Goal: Task Accomplishment & Management: Complete application form

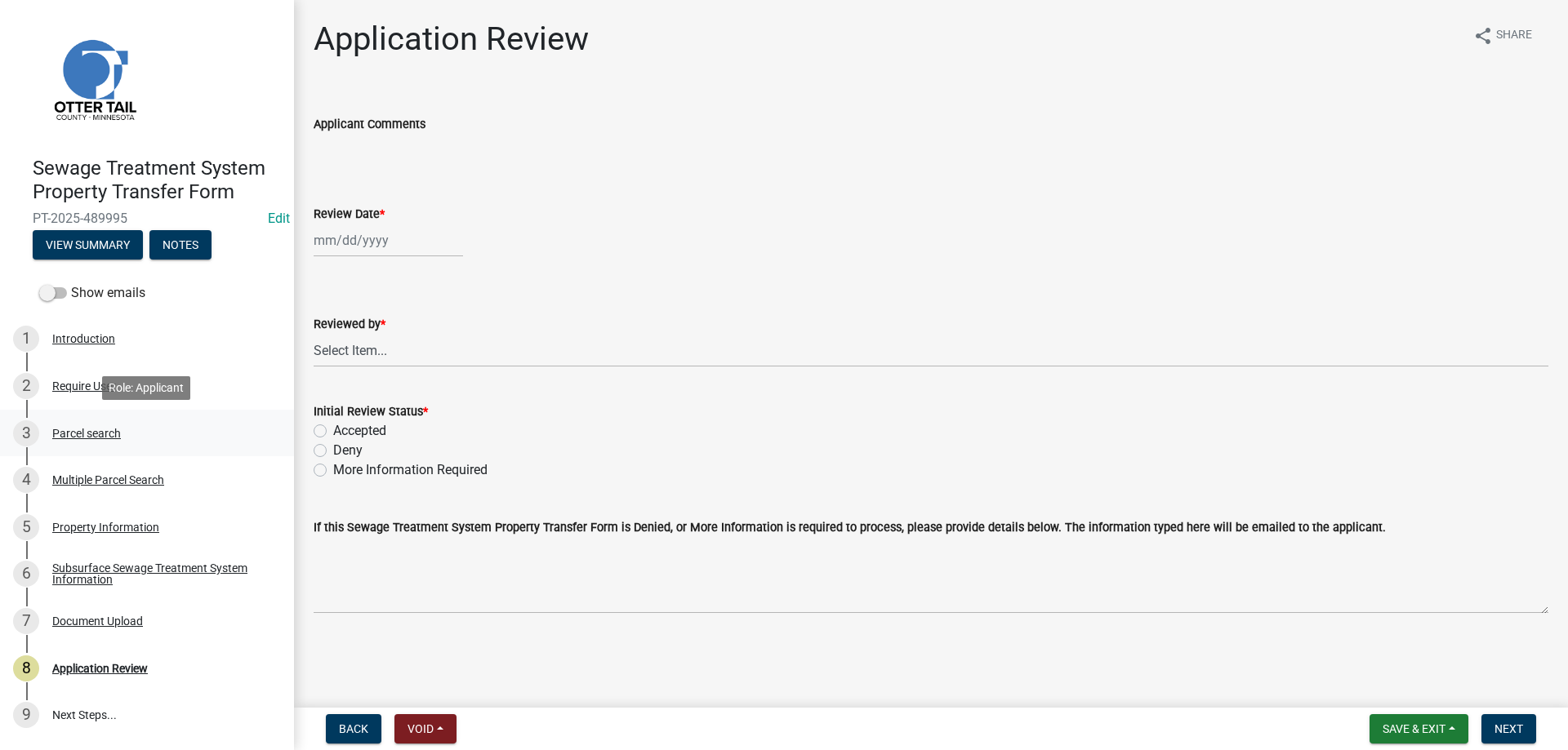
click at [76, 433] on div "Parcel search" at bounding box center [86, 433] width 69 height 11
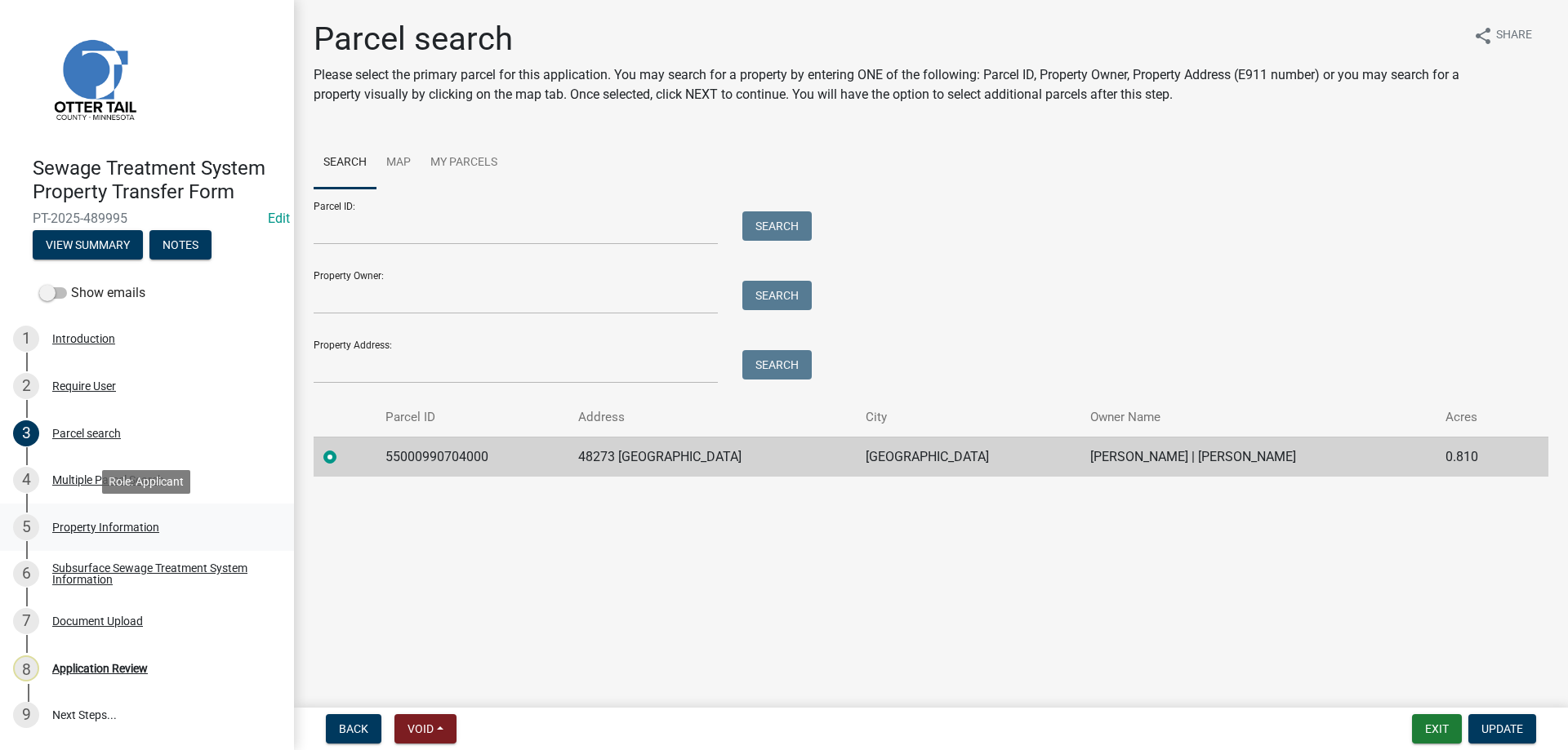
click at [70, 528] on div "Property Information" at bounding box center [106, 527] width 107 height 11
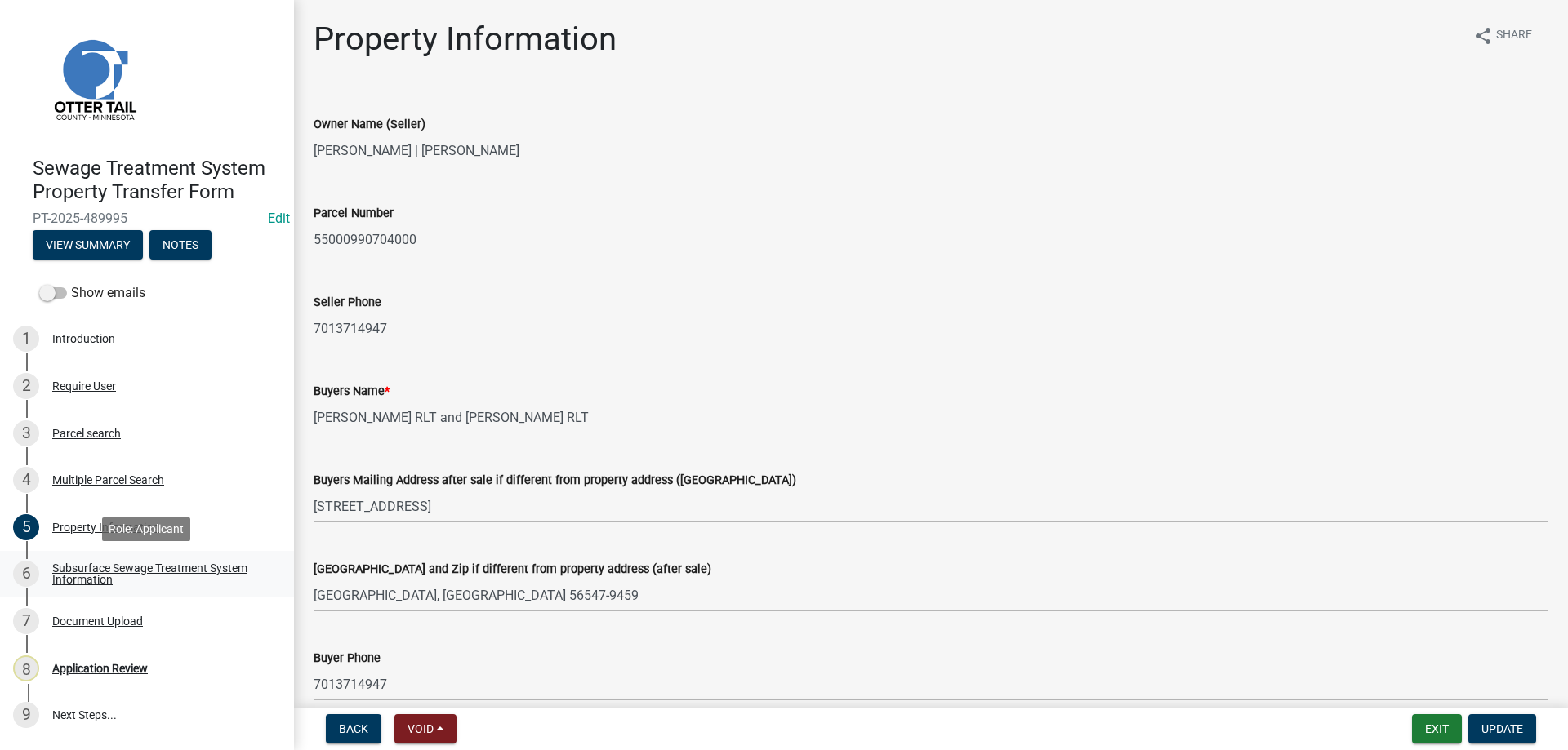
click at [85, 571] on div "Subsurface Sewage Treatment System Information" at bounding box center [160, 574] width 216 height 23
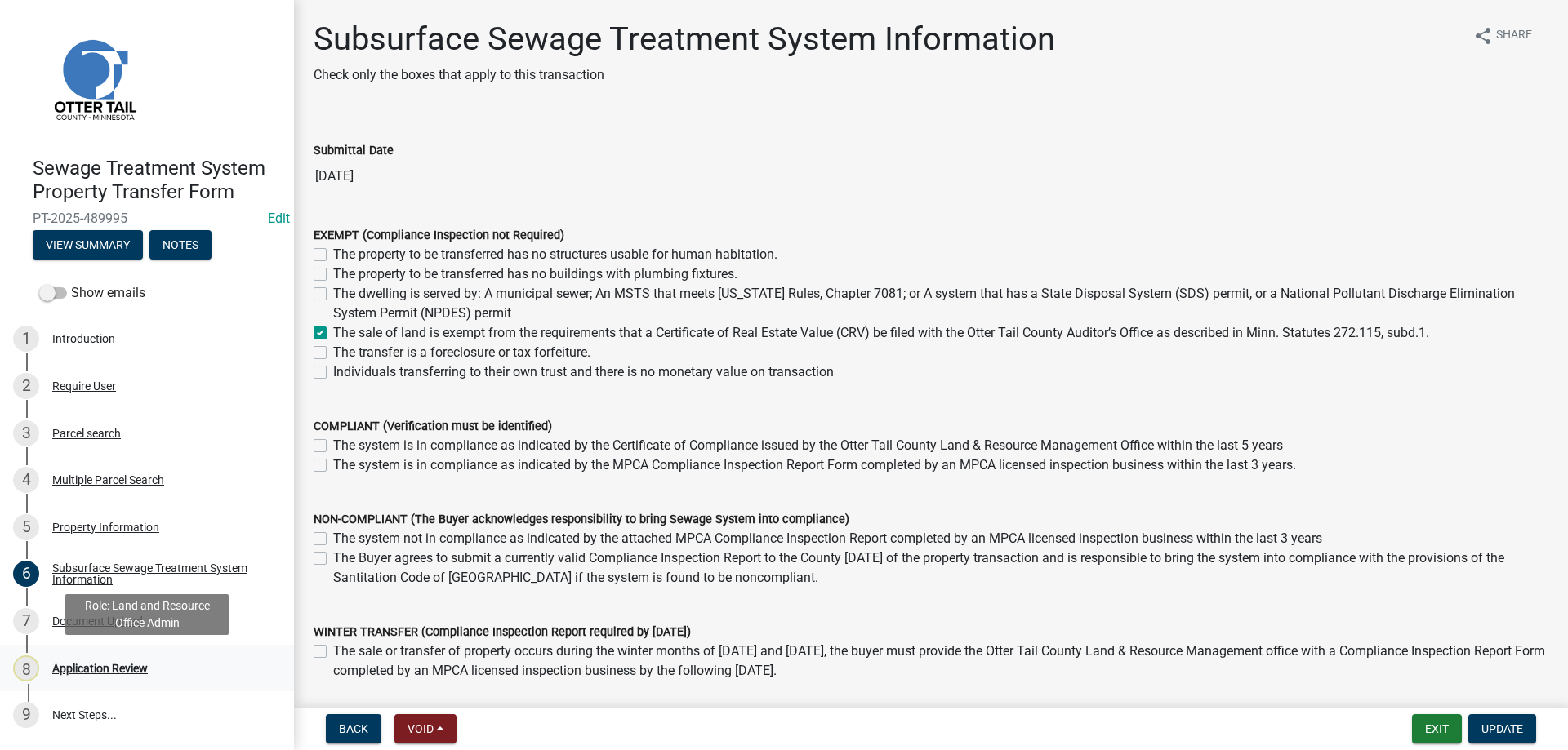
click at [82, 667] on div "Application Review" at bounding box center [99, 668] width 95 height 11
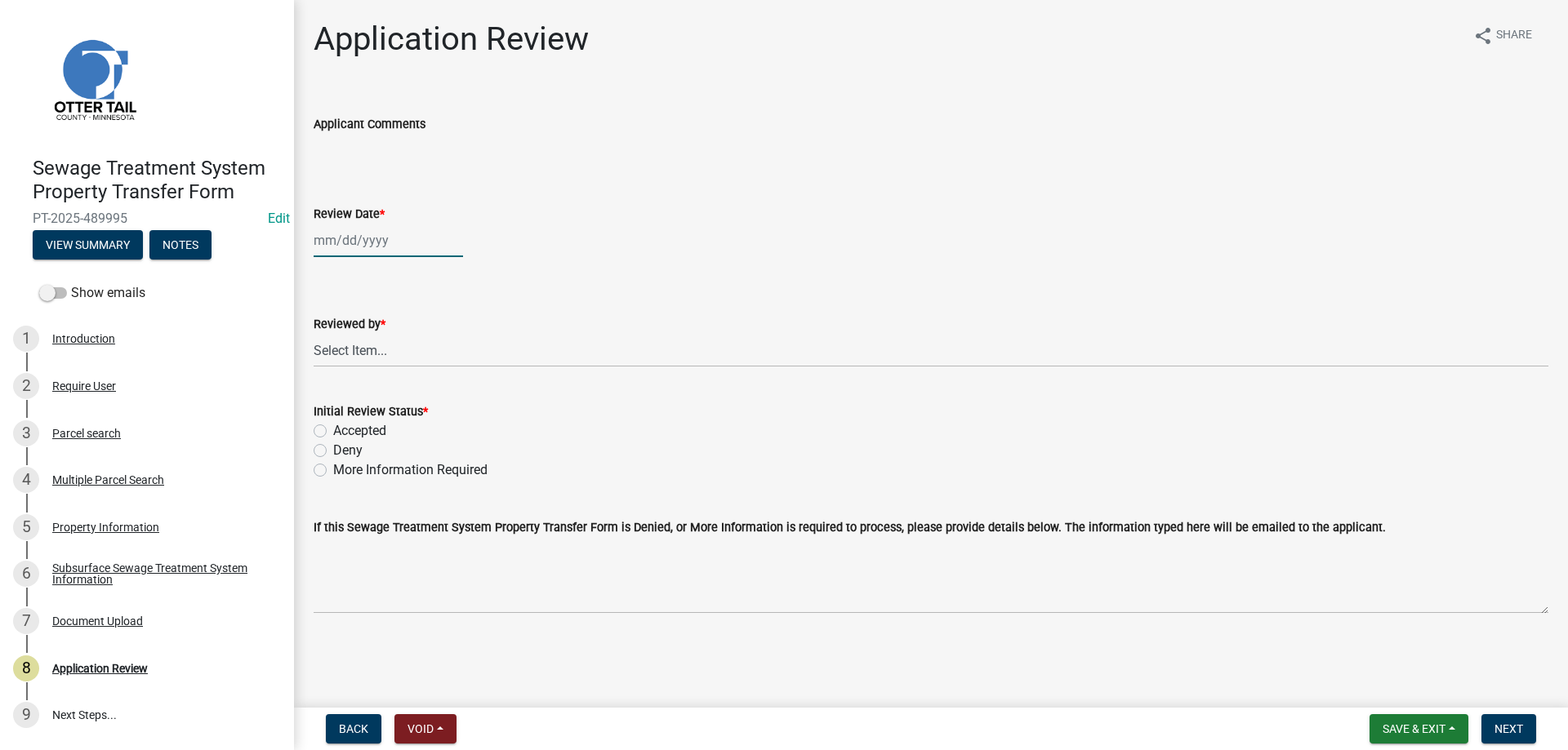
click at [352, 234] on input "Review Date *" at bounding box center [387, 240] width 149 height 33
select select "10"
select select "2025"
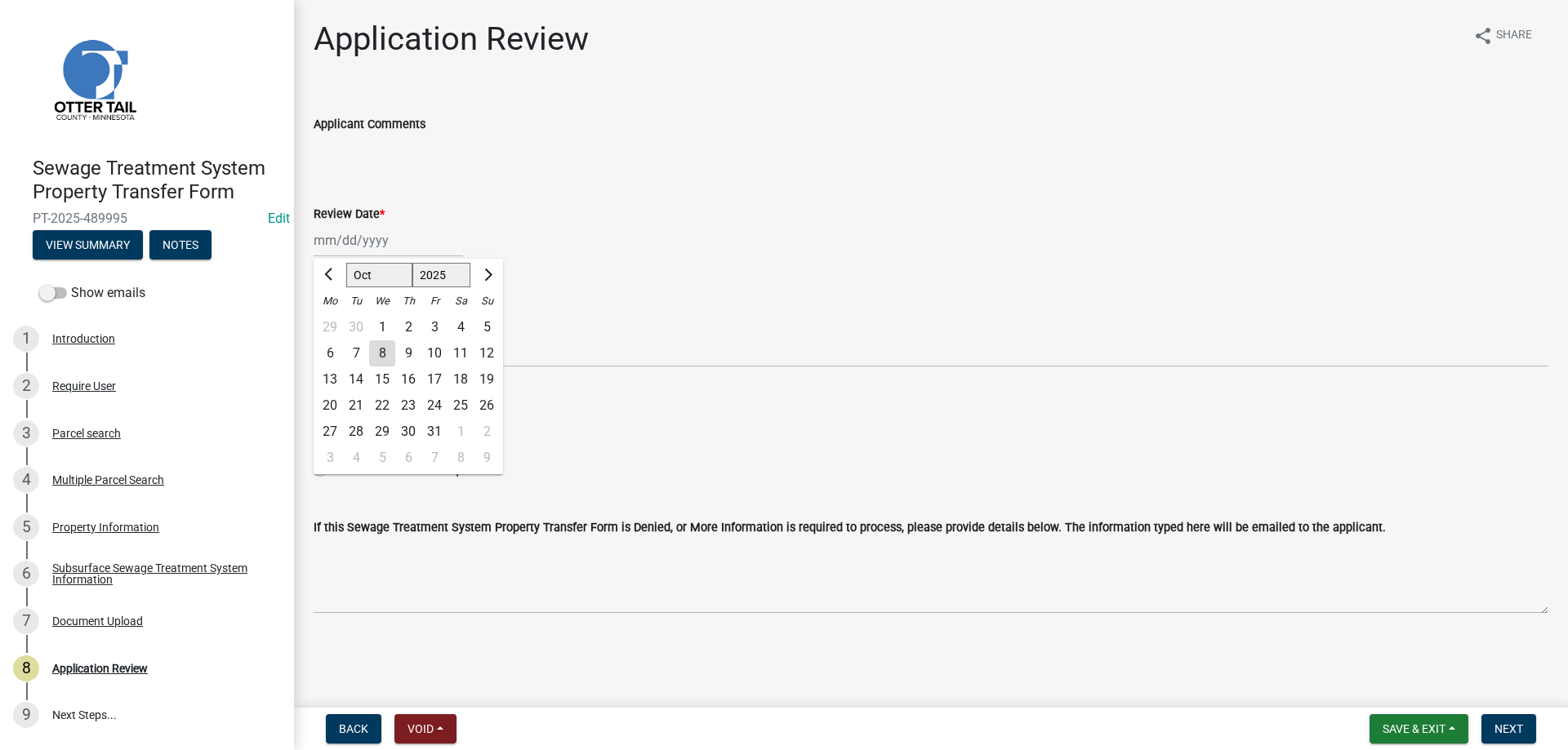
click at [388, 356] on div "8" at bounding box center [382, 353] width 26 height 26
type input "[DATE]"
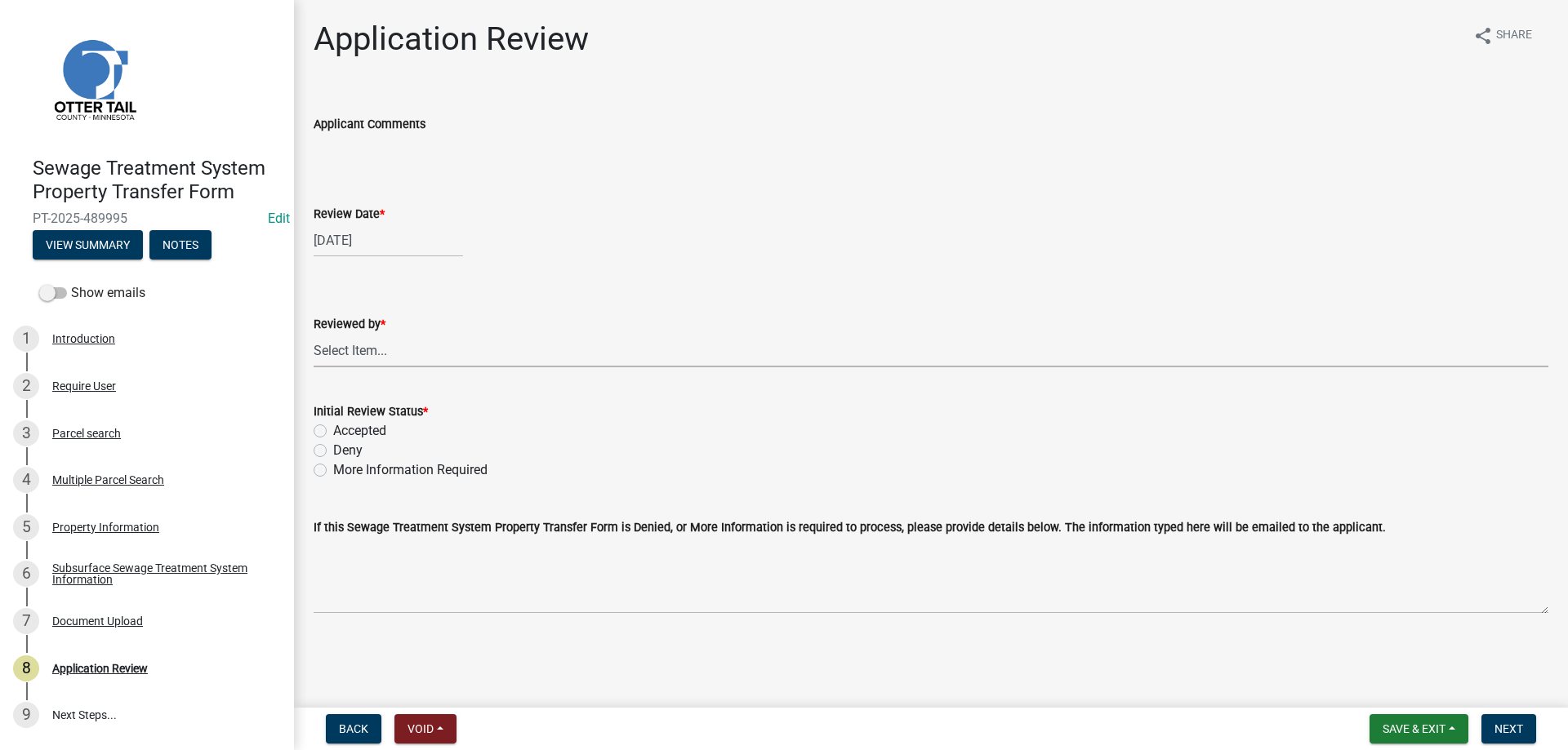
click at [313, 334] on select "Select Item... [PERSON_NAME] [PERSON_NAME] [PERSON_NAME] [PERSON_NAME] [PERSON_…" at bounding box center [930, 351] width 1235 height 33
click option "[PERSON_NAME]" at bounding box center [0, 0] width 0 height 0
select select "b4c12476-3918-4c31-b34d-126d47b866fd"
click at [333, 433] on label "Accepted" at bounding box center [359, 431] width 53 height 19
click at [333, 432] on input "Accepted" at bounding box center [339, 426] width 10 height 10
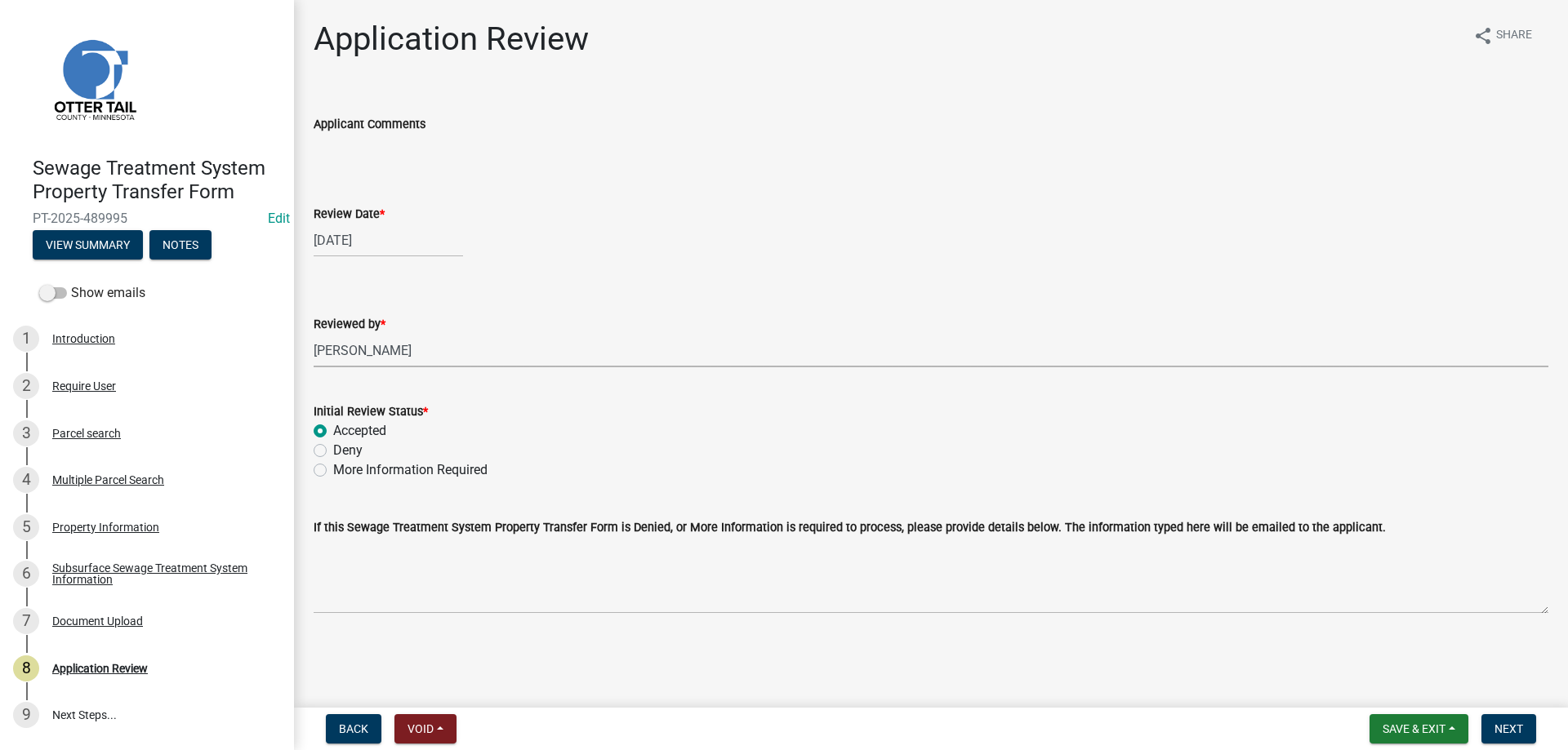
radio input "true"
click at [1506, 729] on span "Next" at bounding box center [1509, 728] width 29 height 13
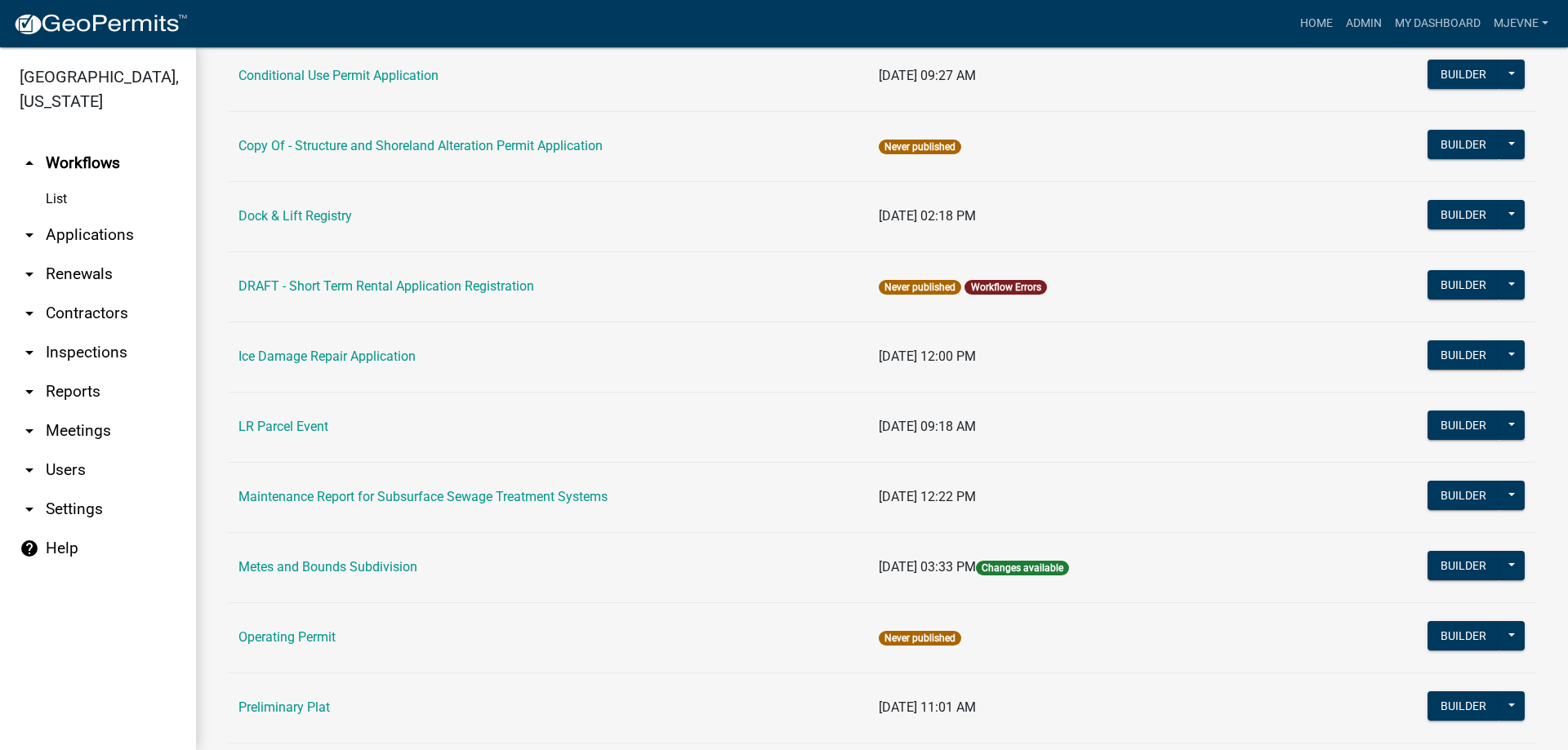
scroll to position [279, 0]
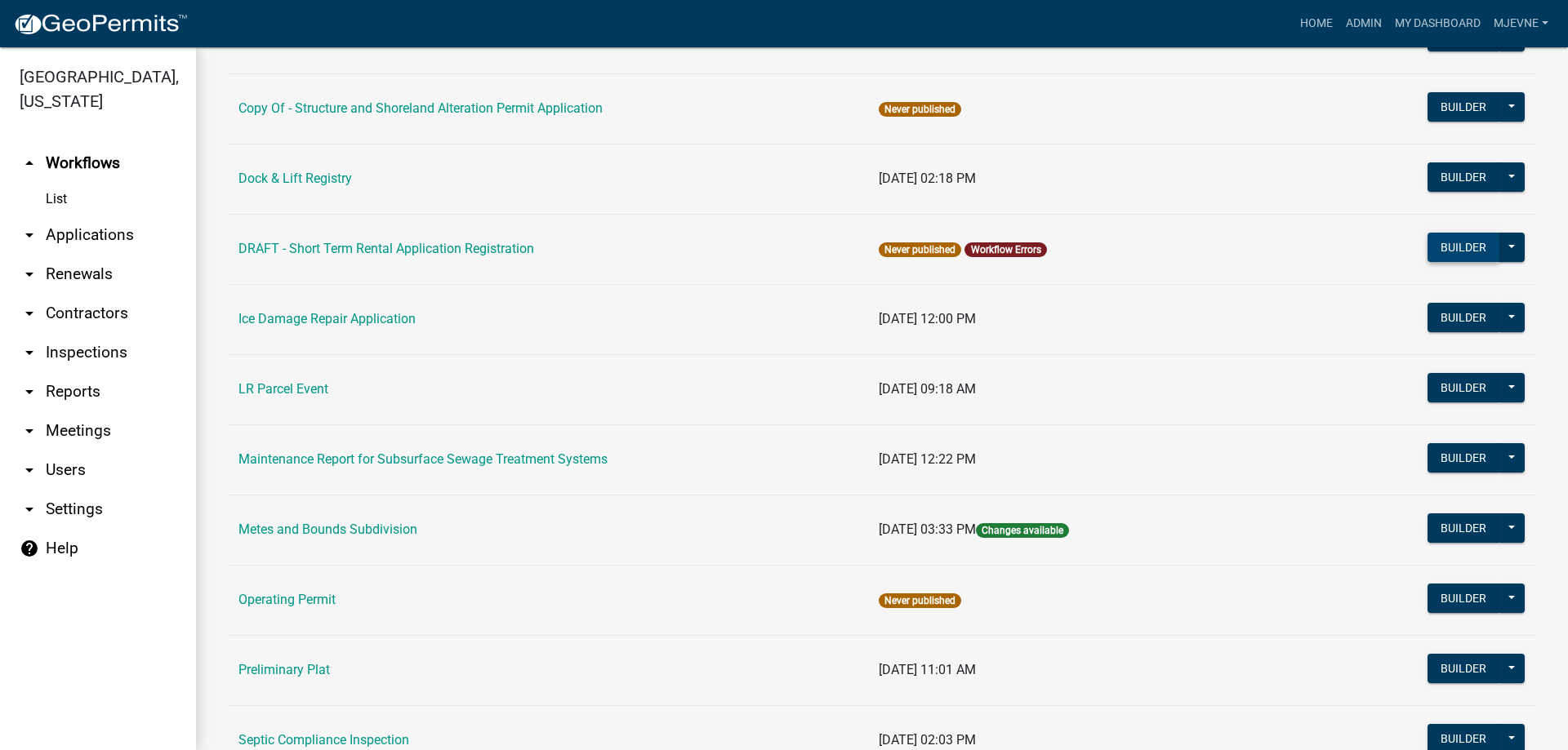
click at [1464, 249] on button "Builder" at bounding box center [1463, 248] width 72 height 30
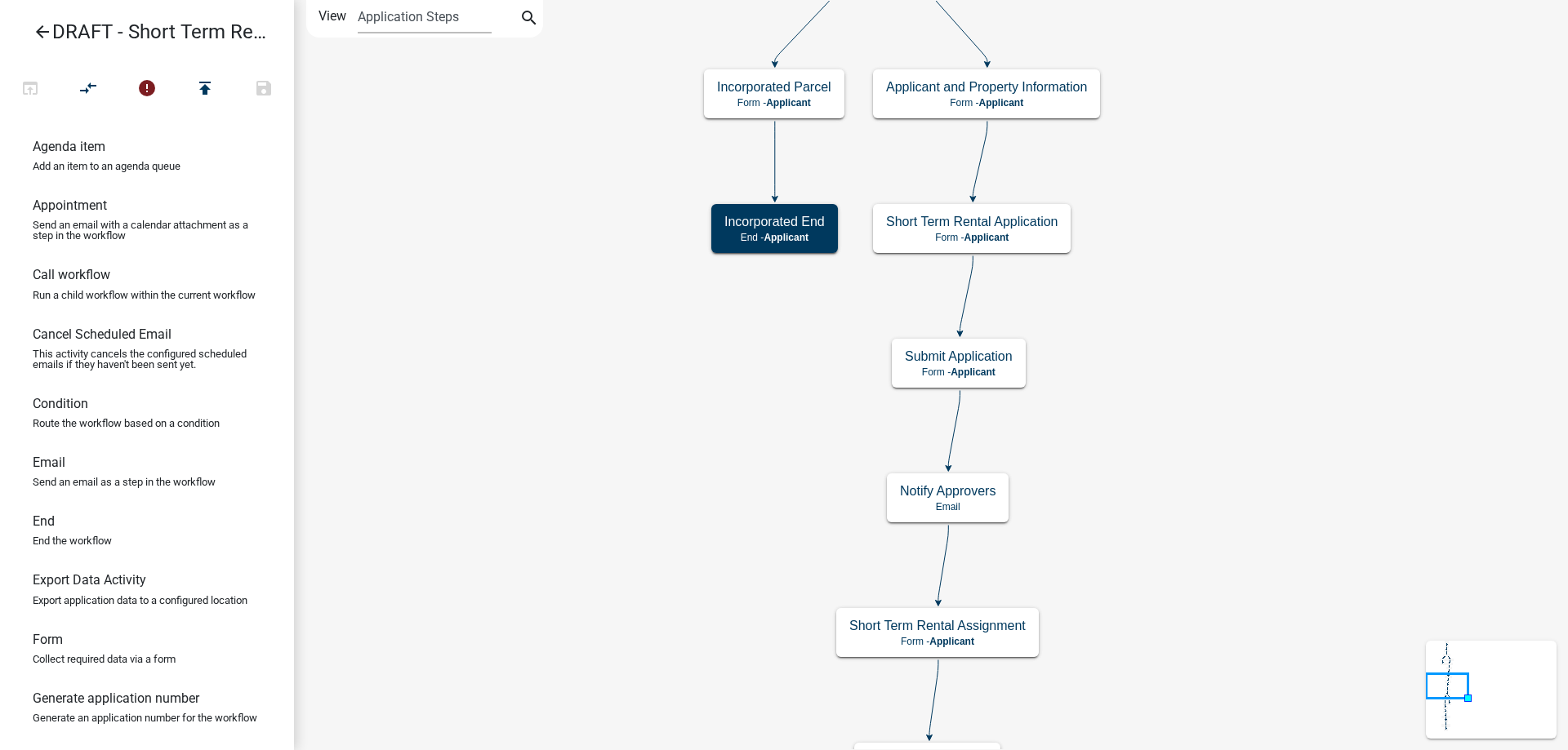
click at [578, 638] on div "Start Start - Applicant Notify Approvers Email Email Approval Email Approved En…" at bounding box center [931, 375] width 1274 height 750
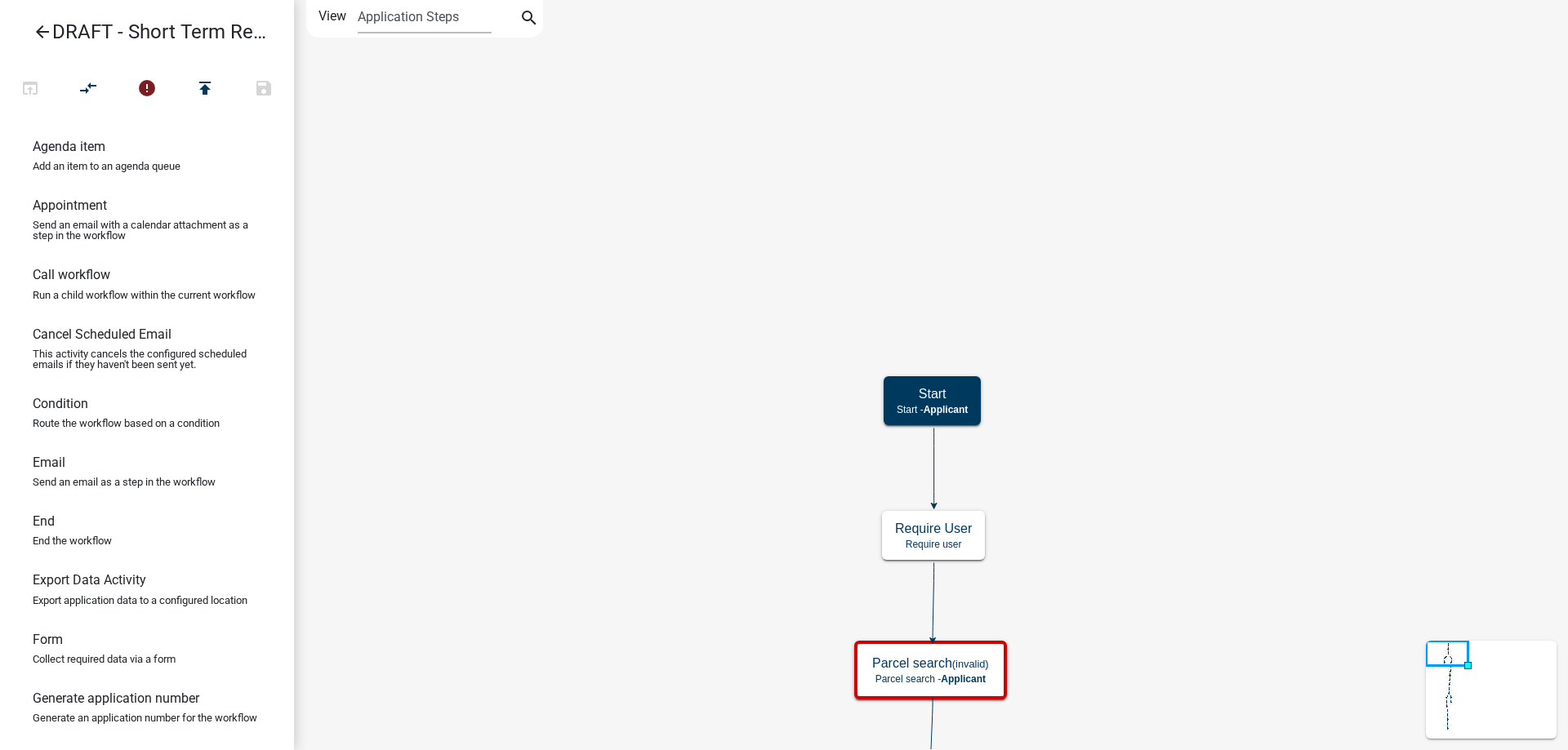
click at [490, 704] on div "Start Start - Applicant Notify Approvers Email Email Approval Email Approved En…" at bounding box center [931, 375] width 1274 height 750
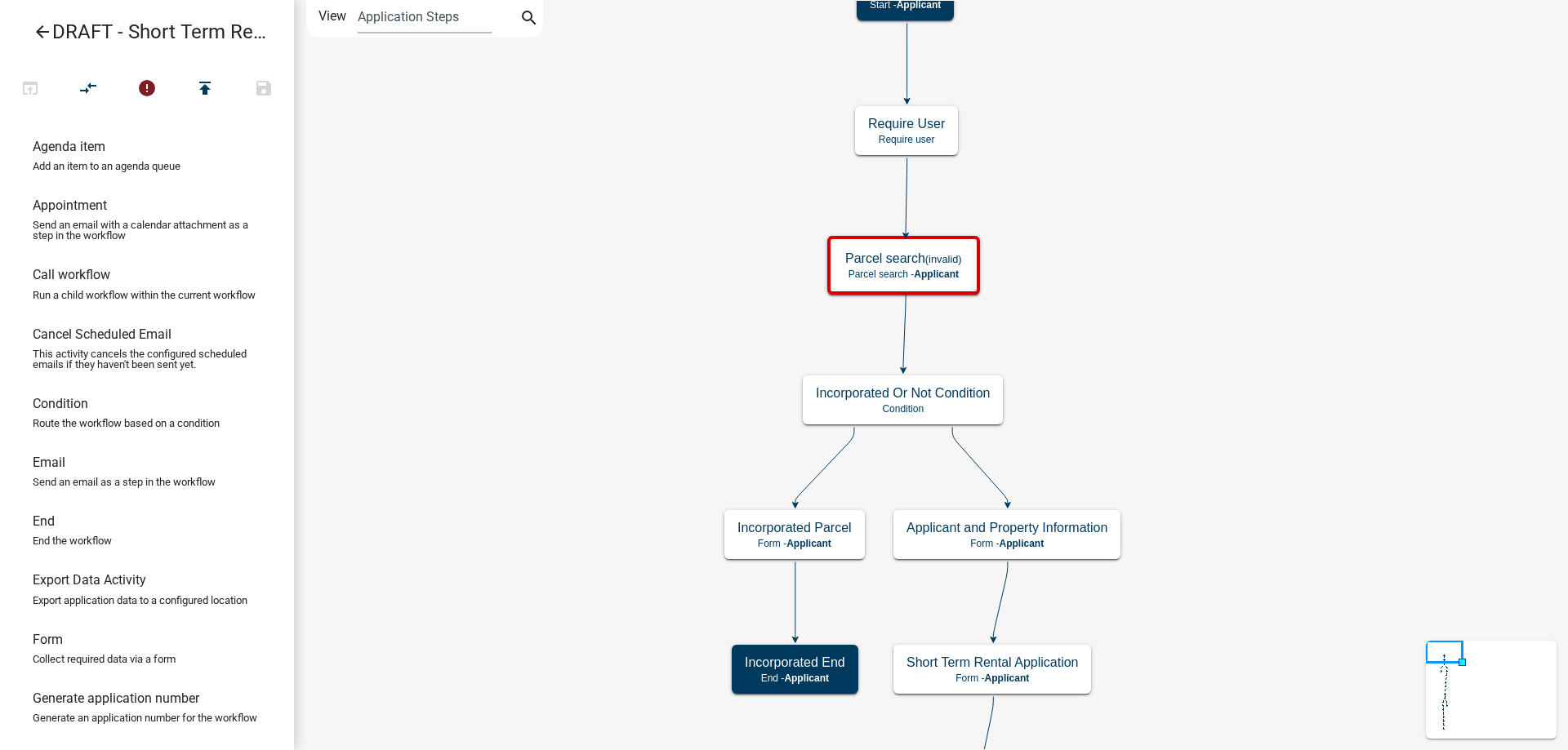
click at [574, 241] on div "Start Start - Applicant Notify Approvers Email Email Approval Email Approved En…" at bounding box center [931, 375] width 1274 height 750
click at [948, 269] on g "Parcel search (invalid) Parcel search - Applicant" at bounding box center [905, 264] width 156 height 58
click at [948, 269] on span "Applicant" at bounding box center [935, 274] width 45 height 11
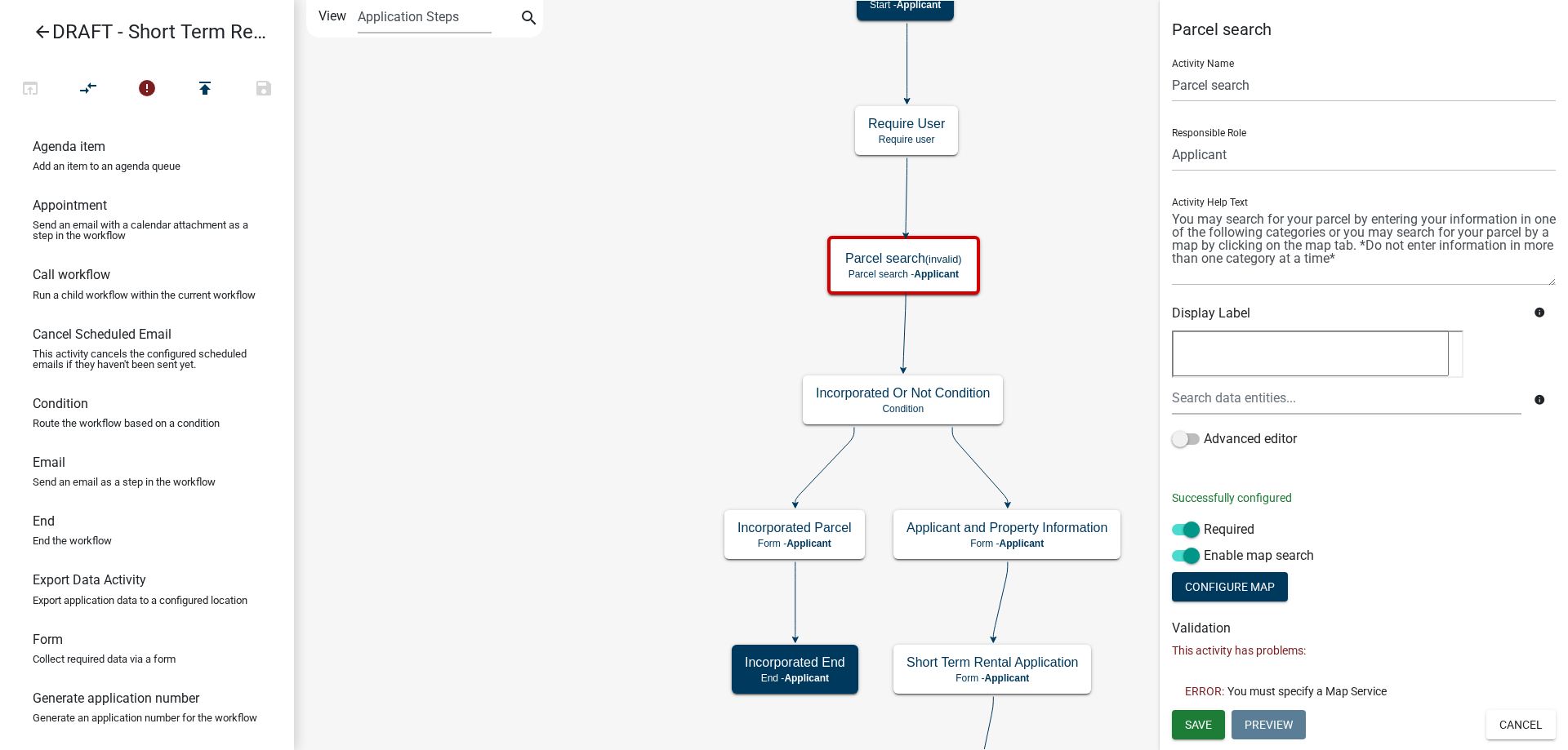
click at [1556, 282] on textarea at bounding box center [1364, 247] width 384 height 78
click at [1244, 586] on button "Configure Map" at bounding box center [1229, 587] width 116 height 30
select select
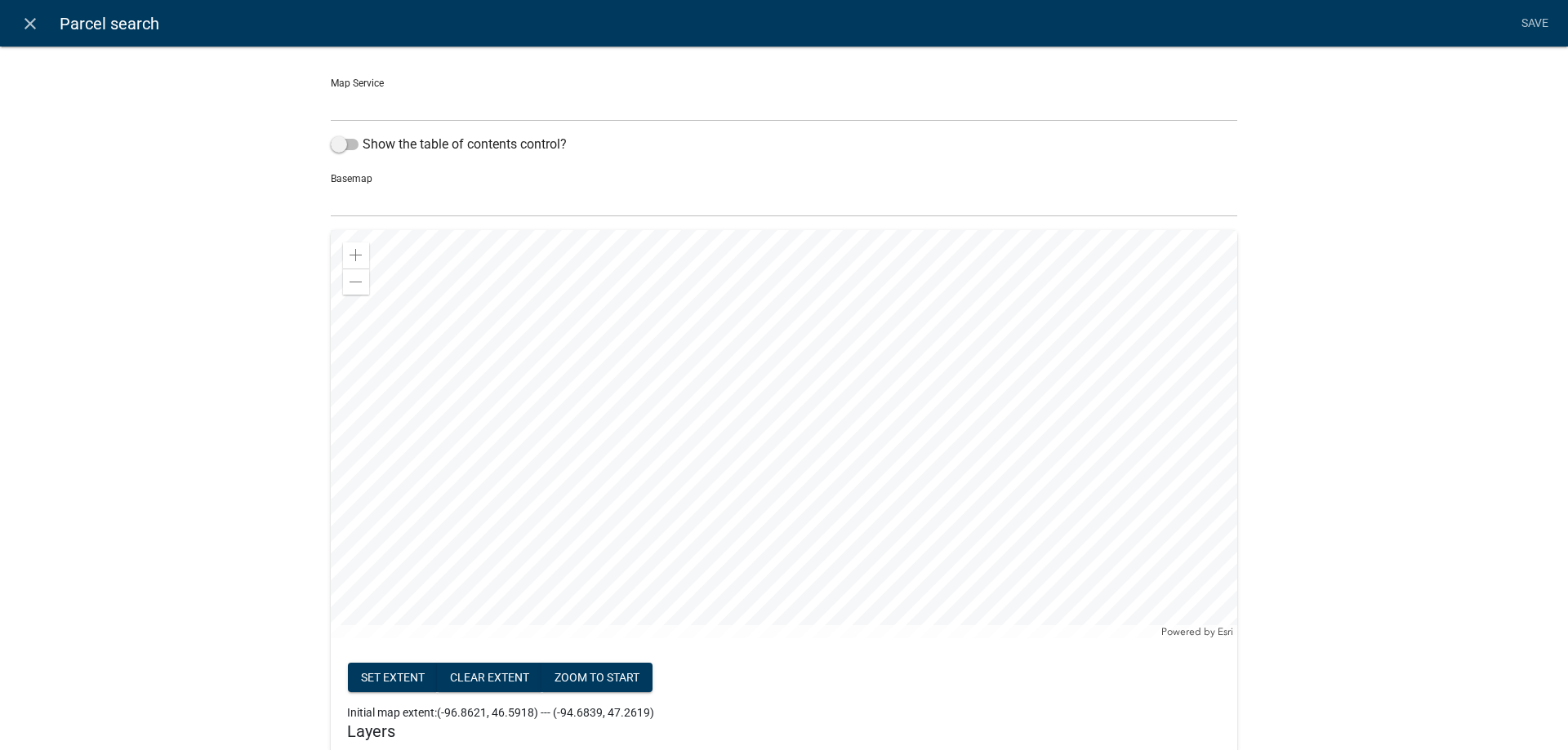
click at [331, 88] on select "Otter Tail County MN Map Service (http://permits-map-01:6080/arcgis/rest/servic…" at bounding box center [784, 105] width 907 height 33
select select "0: Object"
click option "Otter Tail County MN Map Service (http://permits-map-01:6080/arcgis/rest/servic…" at bounding box center [0, 0] width 0 height 0
click at [355, 144] on span at bounding box center [345, 144] width 28 height 11
click at [363, 134] on input "Show the table of contents control?" at bounding box center [363, 134] width 0 height 0
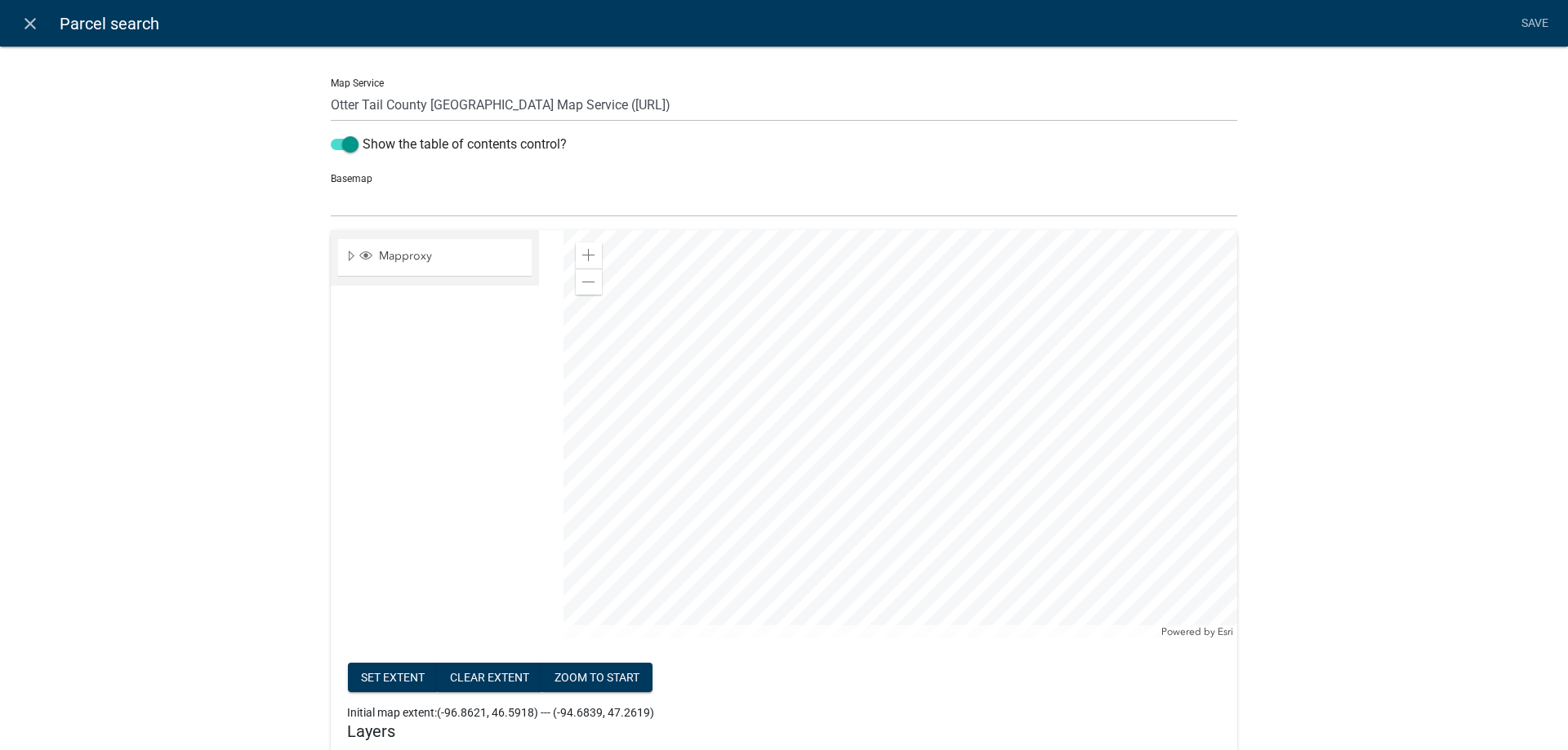
click at [829, 342] on div at bounding box center [900, 434] width 674 height 408
click at [782, 383] on div at bounding box center [900, 434] width 674 height 408
click at [784, 421] on div at bounding box center [900, 434] width 674 height 408
click at [581, 251] on div "Zoom in" at bounding box center [589, 256] width 26 height 26
click at [352, 257] on span "Expand" at bounding box center [351, 256] width 13 height 16
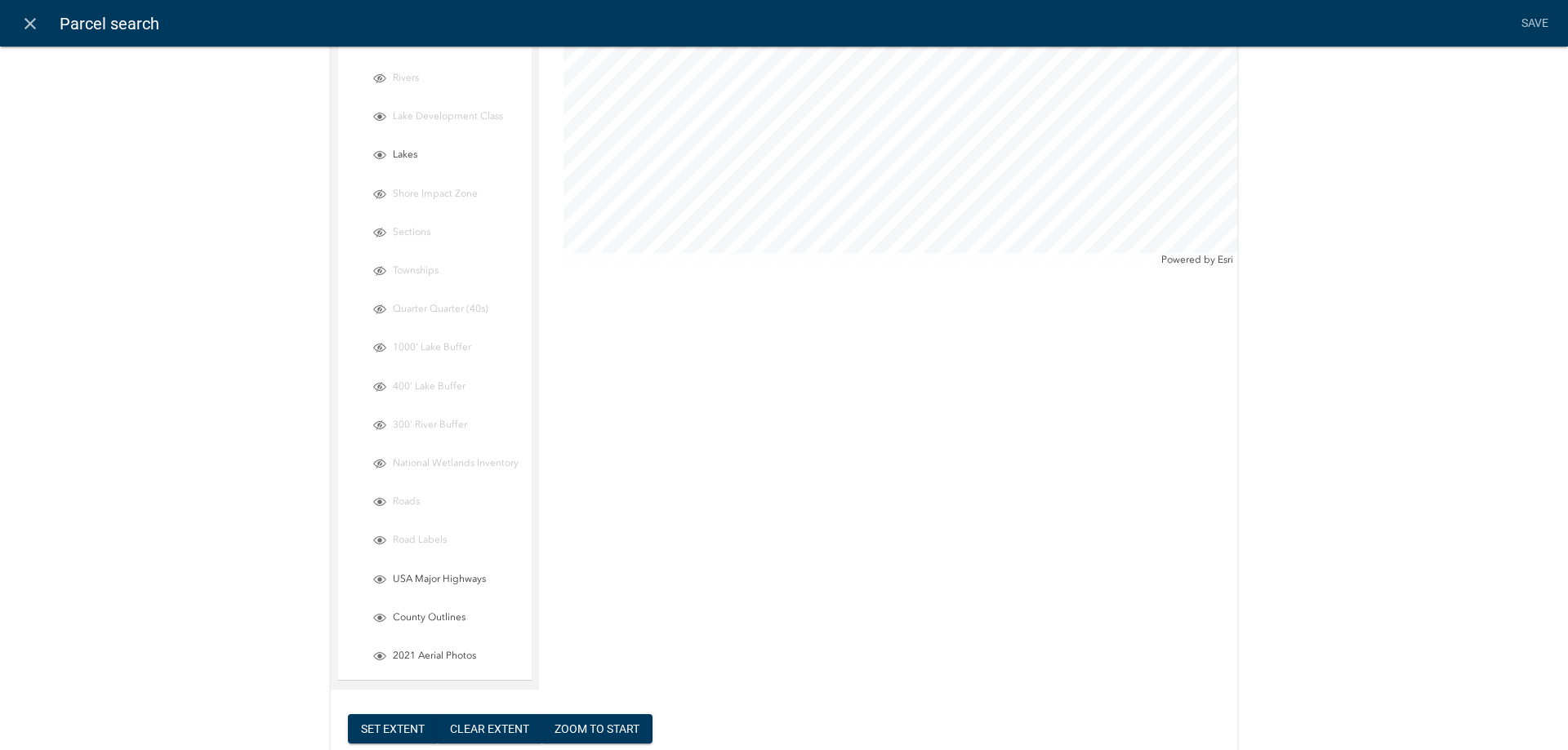
scroll to position [465, 0]
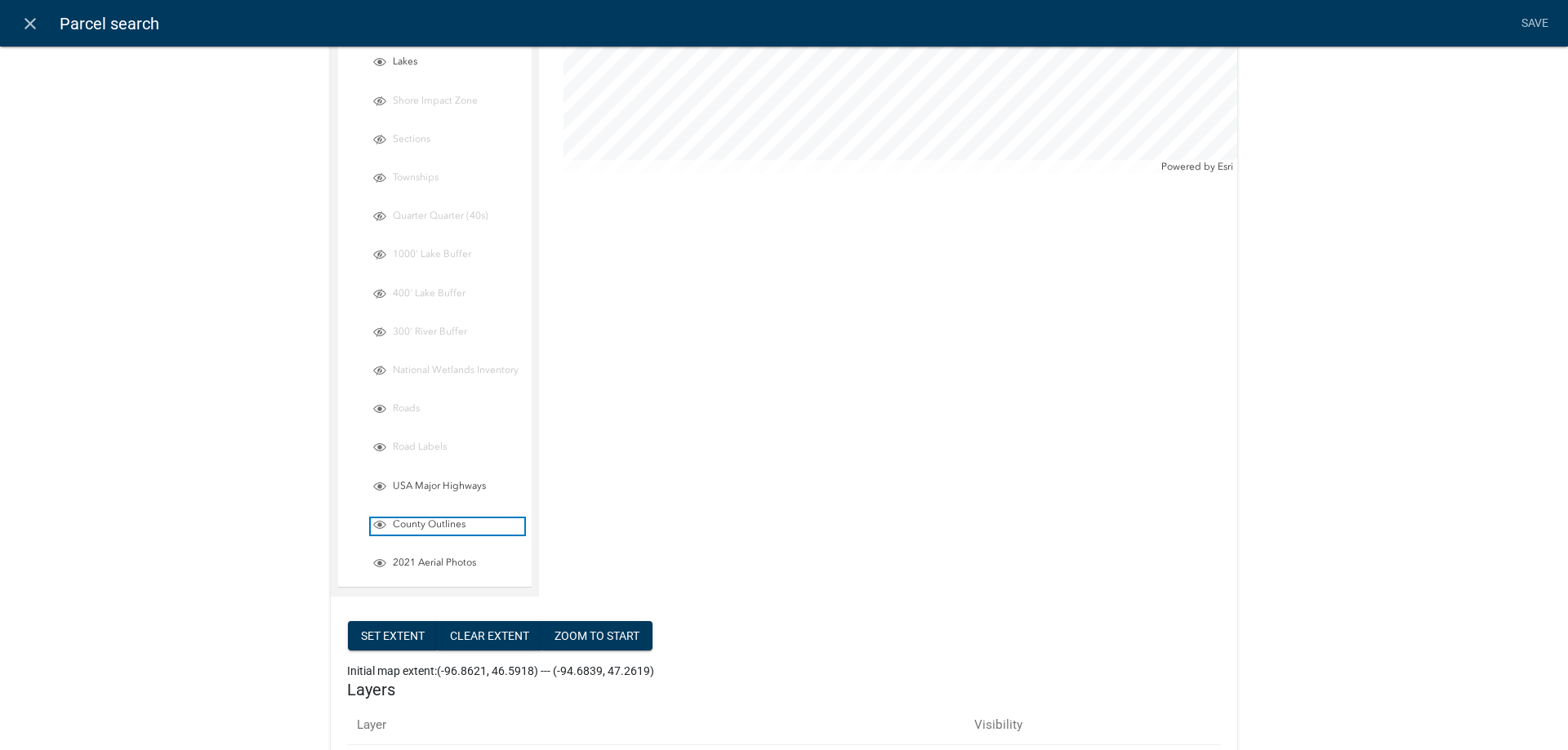
click at [383, 520] on span "Layer List" at bounding box center [380, 524] width 13 height 13
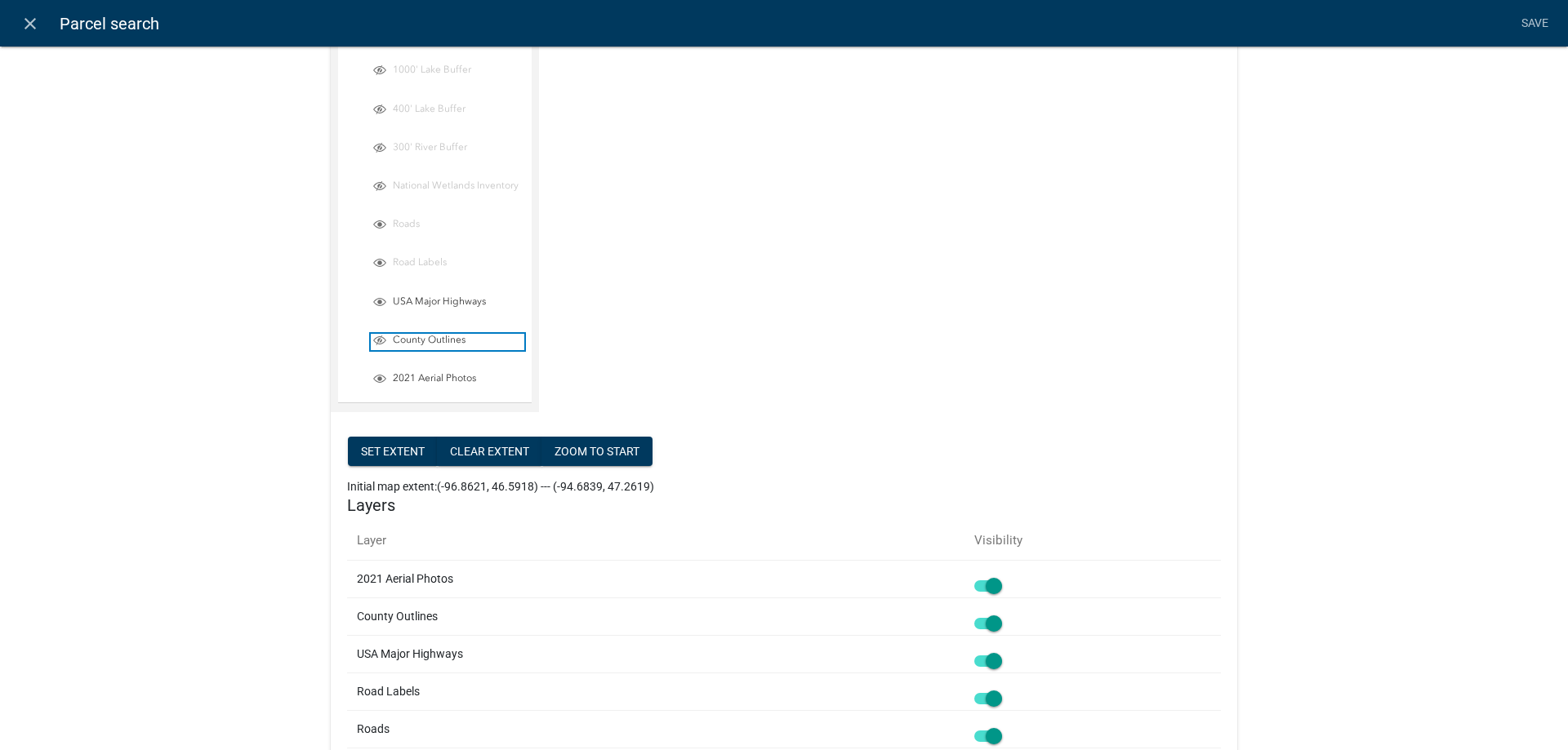
scroll to position [745, 0]
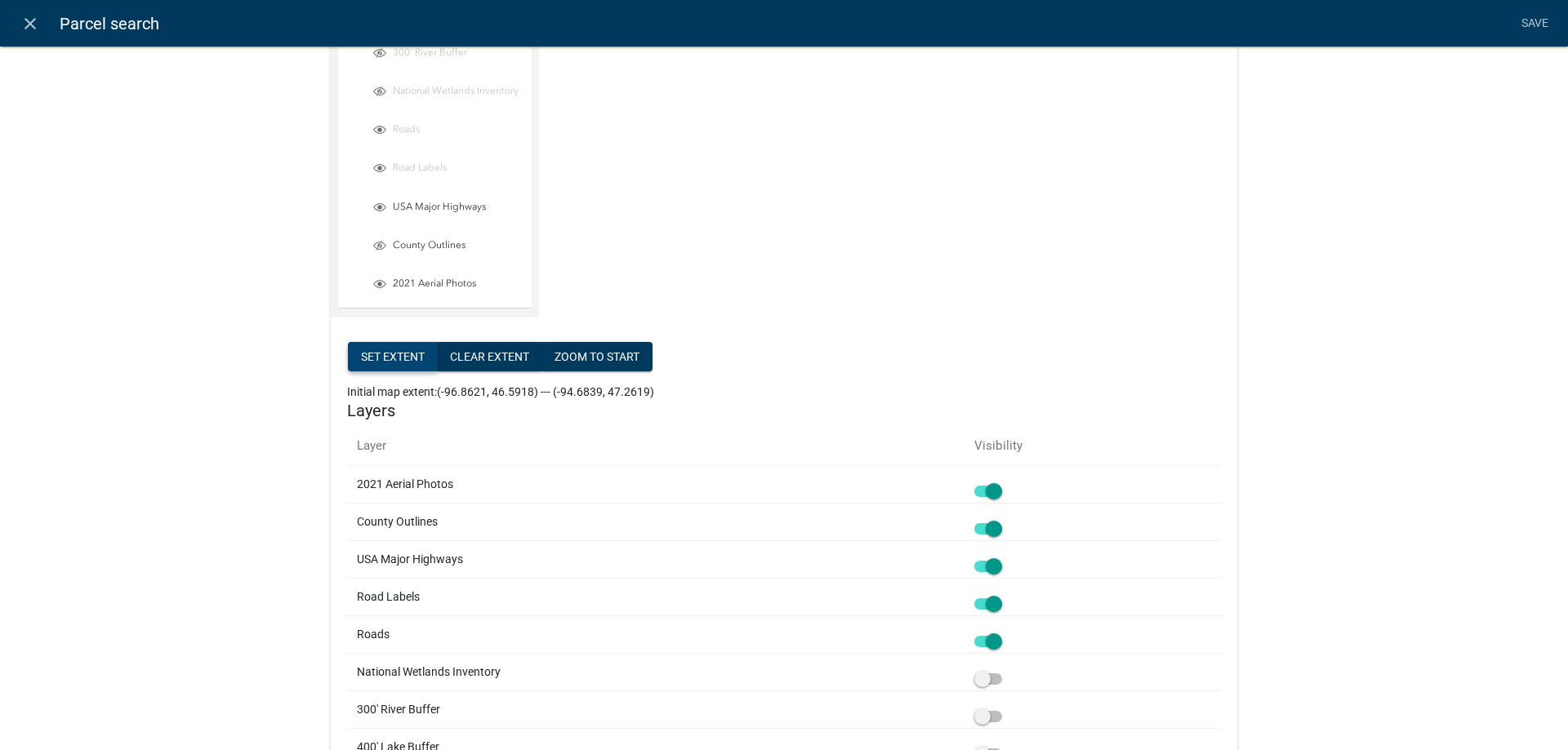
click at [393, 354] on button "Set extent" at bounding box center [393, 357] width 90 height 30
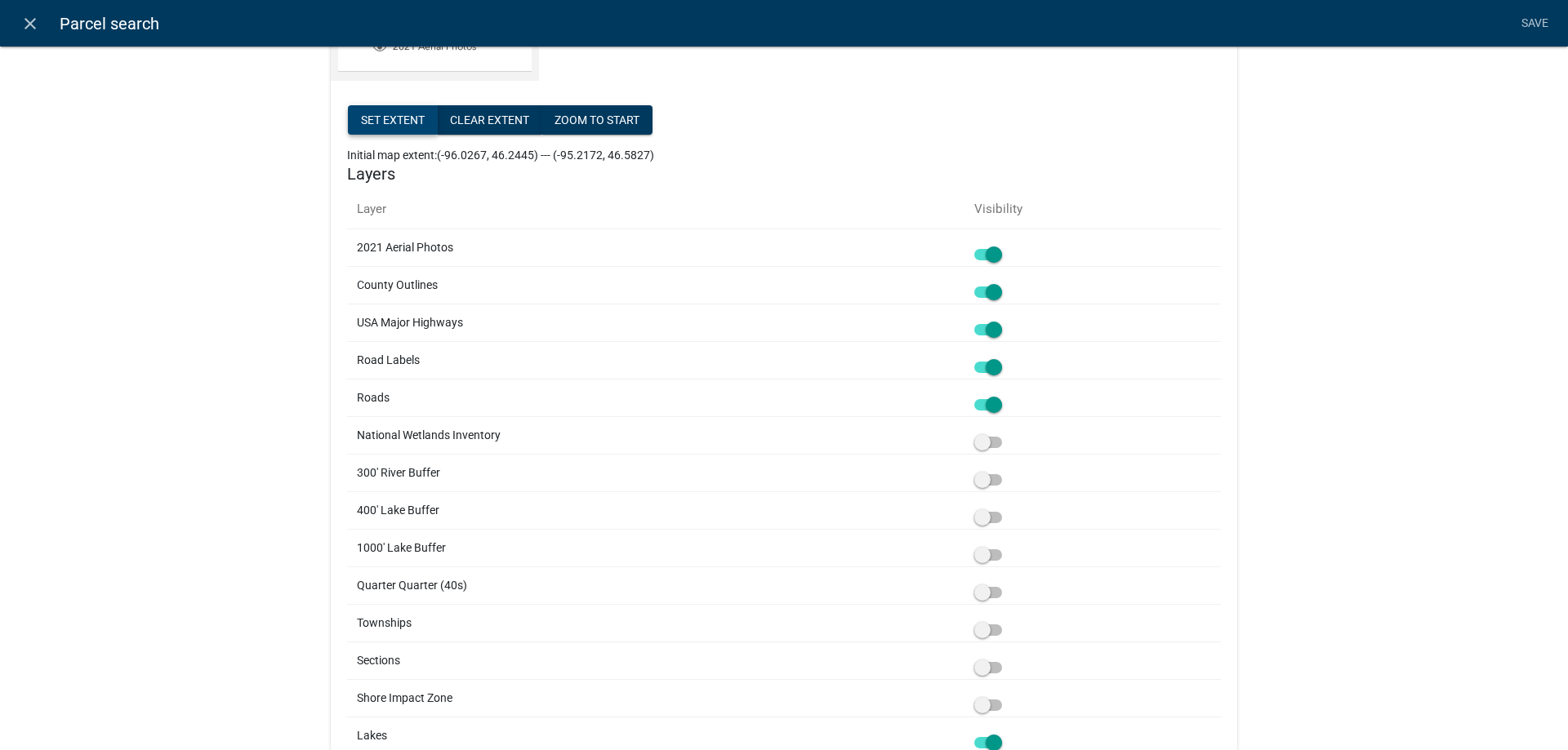
scroll to position [1024, 0]
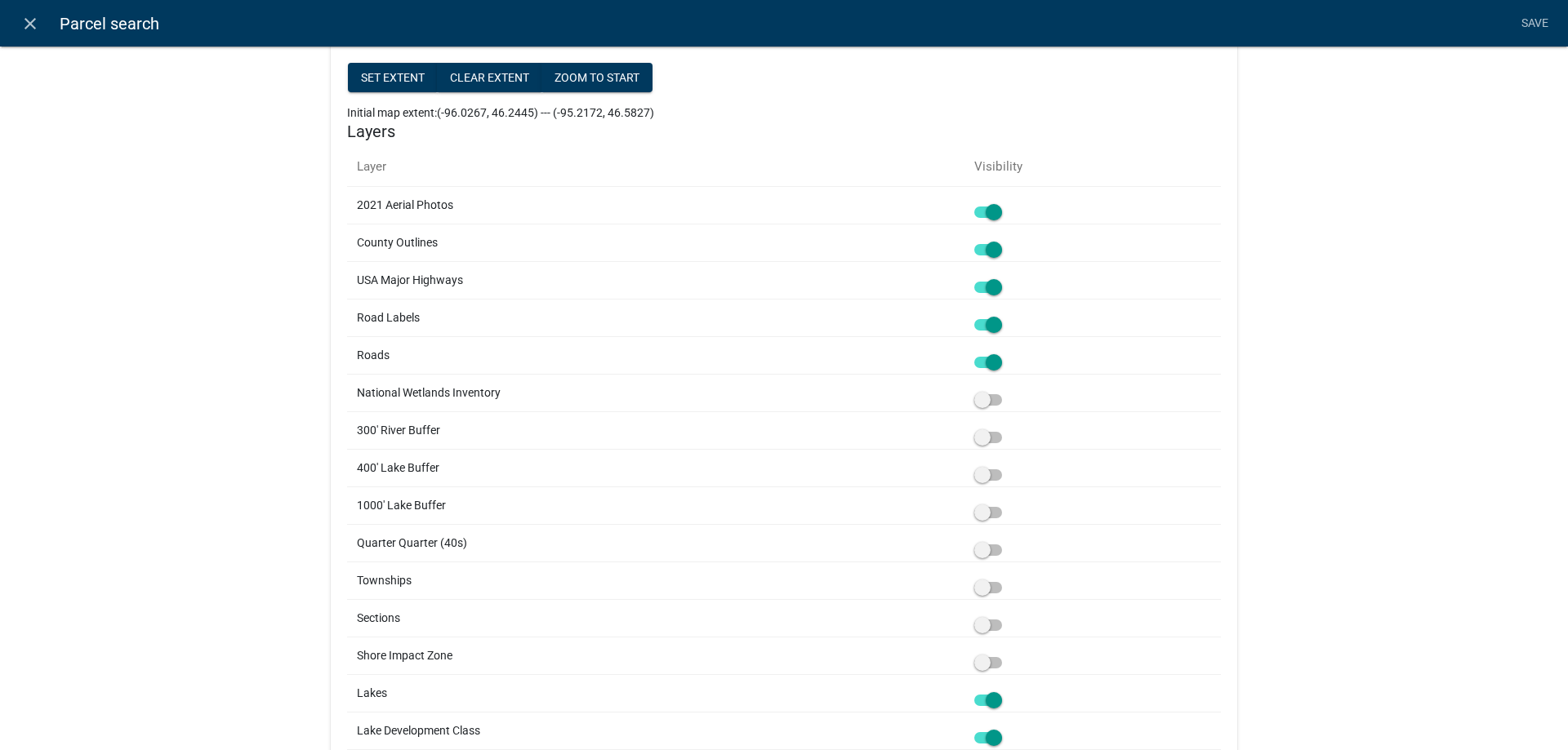
click at [989, 247] on span at bounding box center [989, 249] width 28 height 11
click at [1006, 240] on input "checkbox" at bounding box center [1006, 240] width 0 height 0
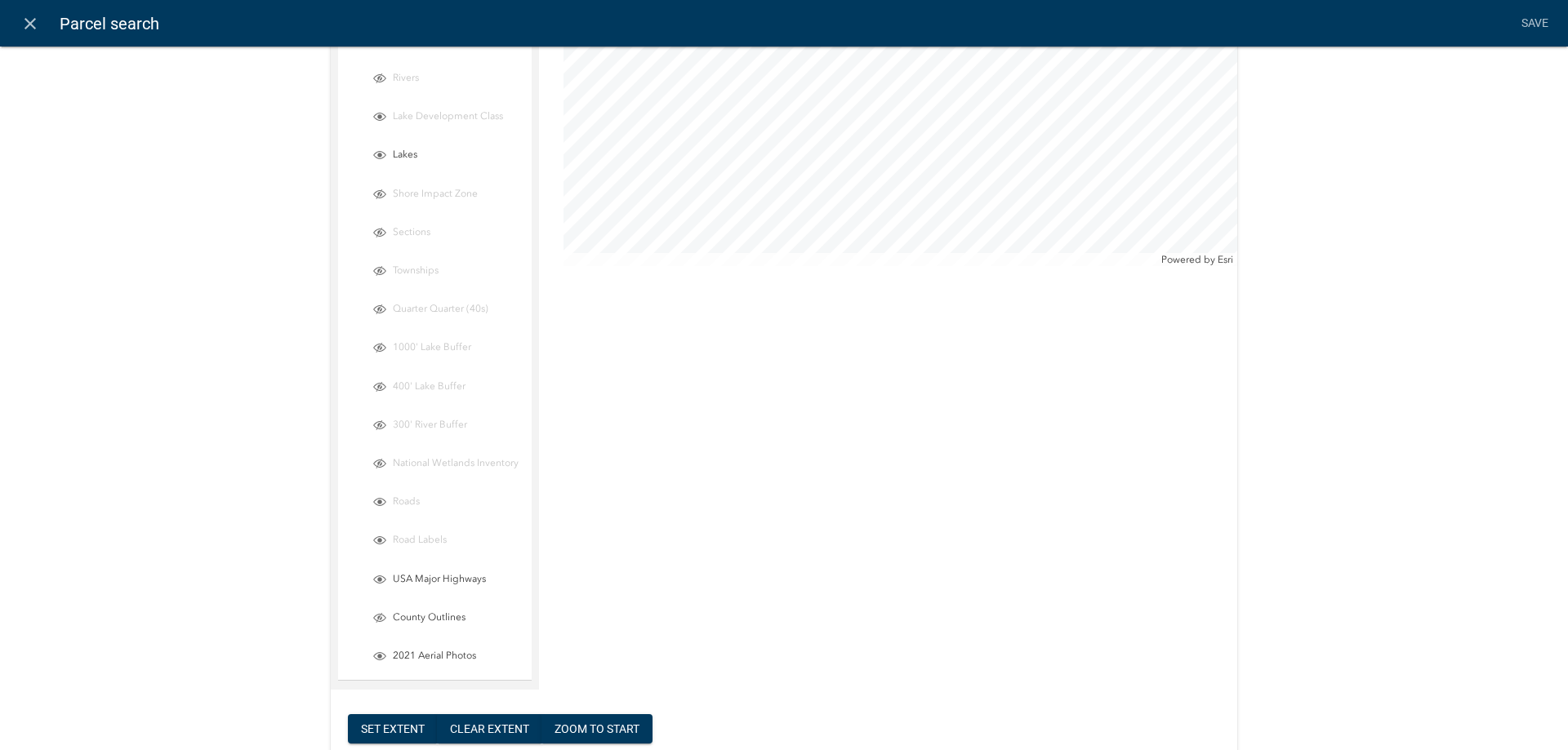
scroll to position [0, 0]
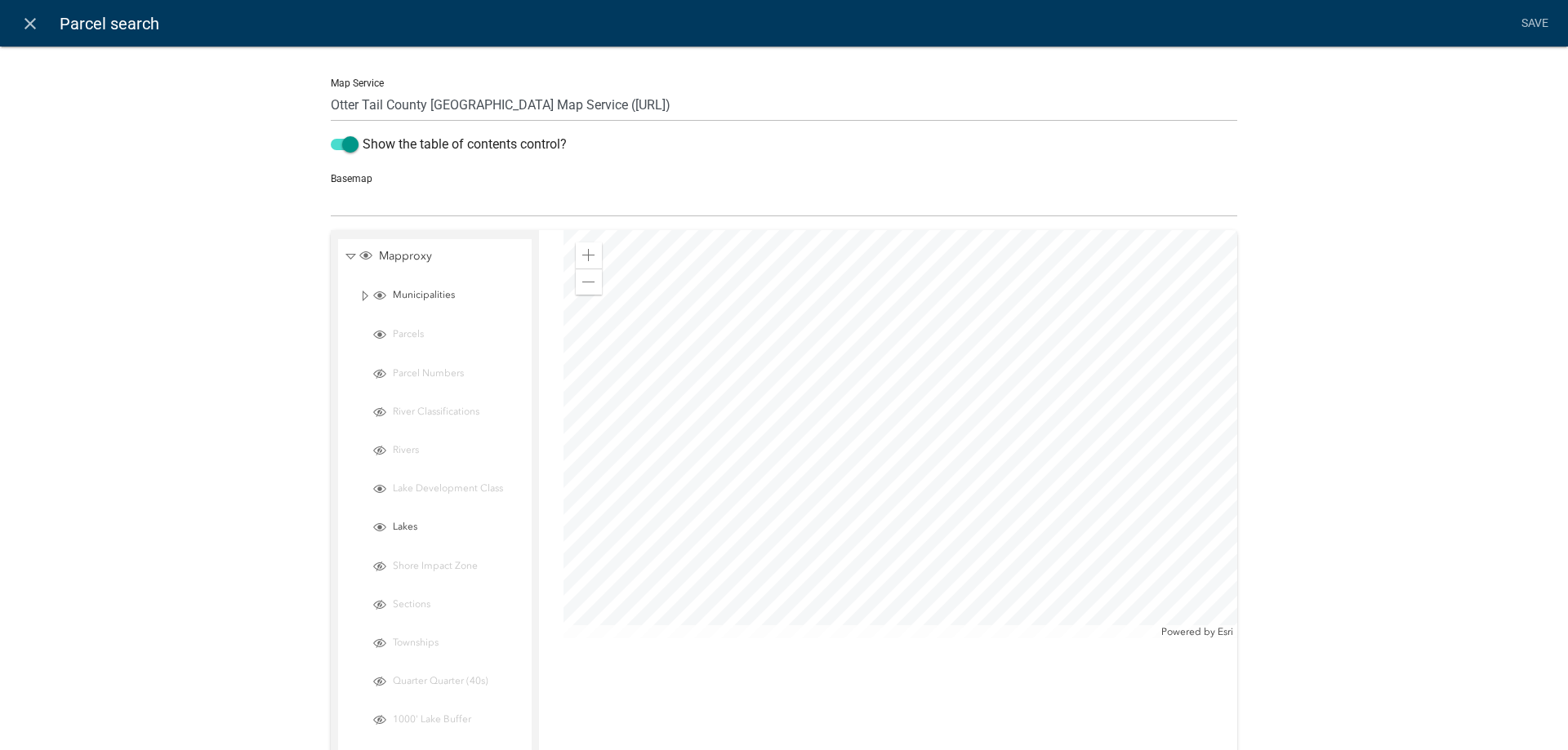
click at [858, 474] on div at bounding box center [900, 434] width 674 height 408
click at [1095, 617] on div at bounding box center [900, 434] width 674 height 408
click at [588, 255] on span at bounding box center [588, 255] width 13 height 13
click at [914, 351] on div "Zoom in Zoom out Powered by Esri" at bounding box center [900, 646] width 698 height 832
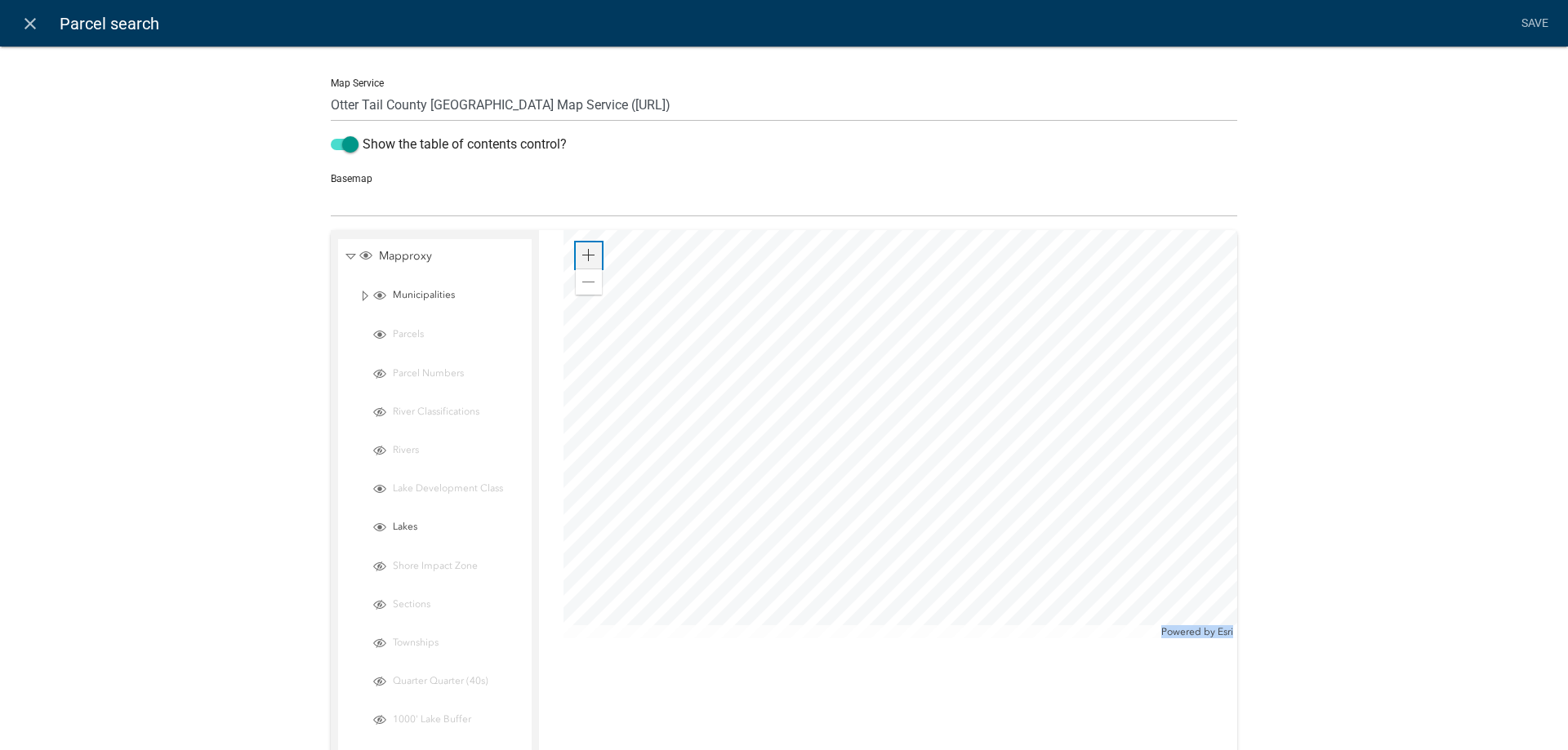
click at [590, 254] on span at bounding box center [588, 255] width 13 height 13
click at [852, 357] on div at bounding box center [900, 434] width 674 height 408
click at [588, 255] on span at bounding box center [588, 255] width 13 height 13
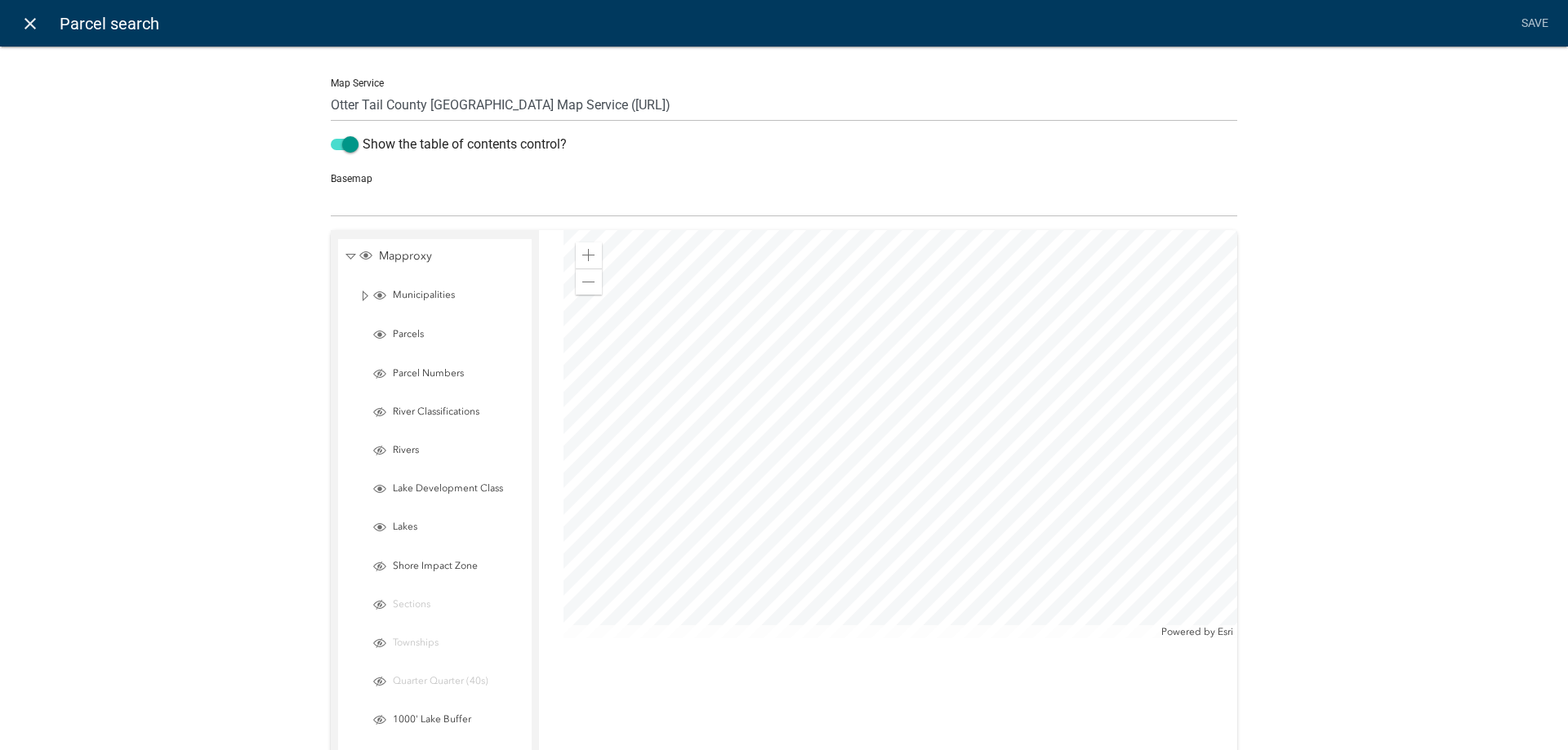
click at [31, 19] on icon "close" at bounding box center [30, 24] width 19 height 19
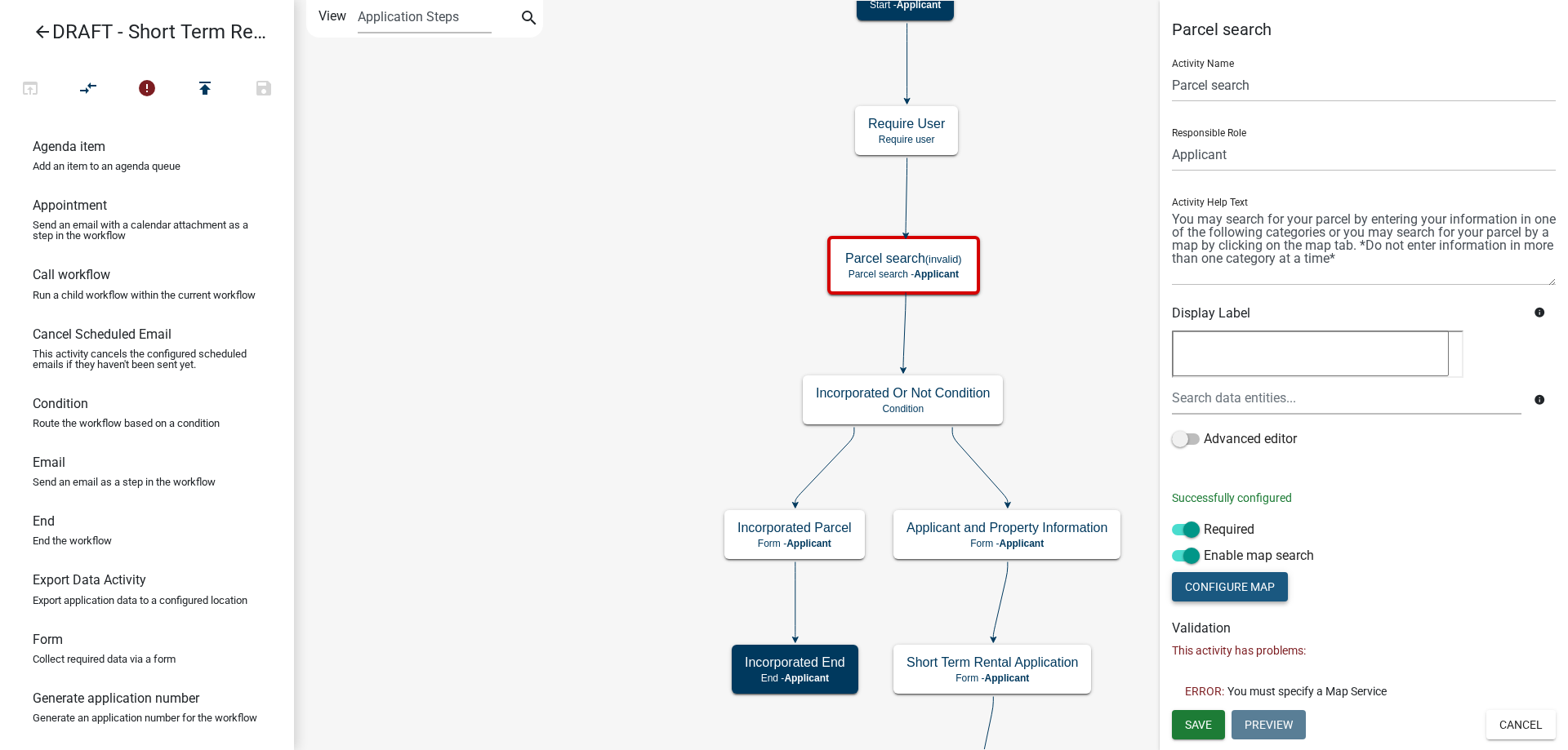
click at [1240, 583] on button "Configure Map" at bounding box center [1229, 587] width 116 height 30
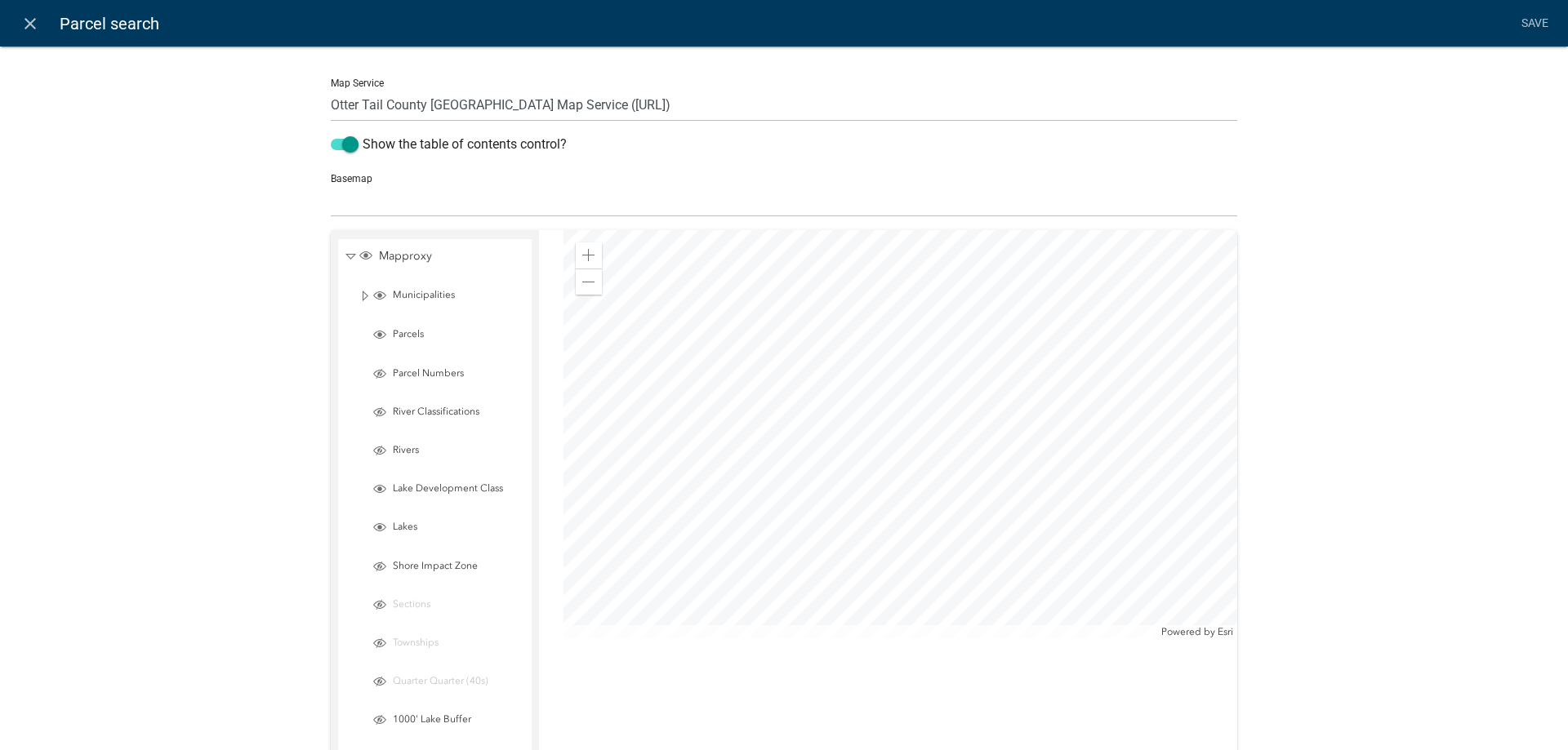
click at [331, 184] on select "no basemap topo satellite hybrid gray terrain osm topo-vector streets-relief-ve…" at bounding box center [784, 201] width 907 height 33
select select "0: null"
click option "no basemap" at bounding box center [0, 0] width 0 height 0
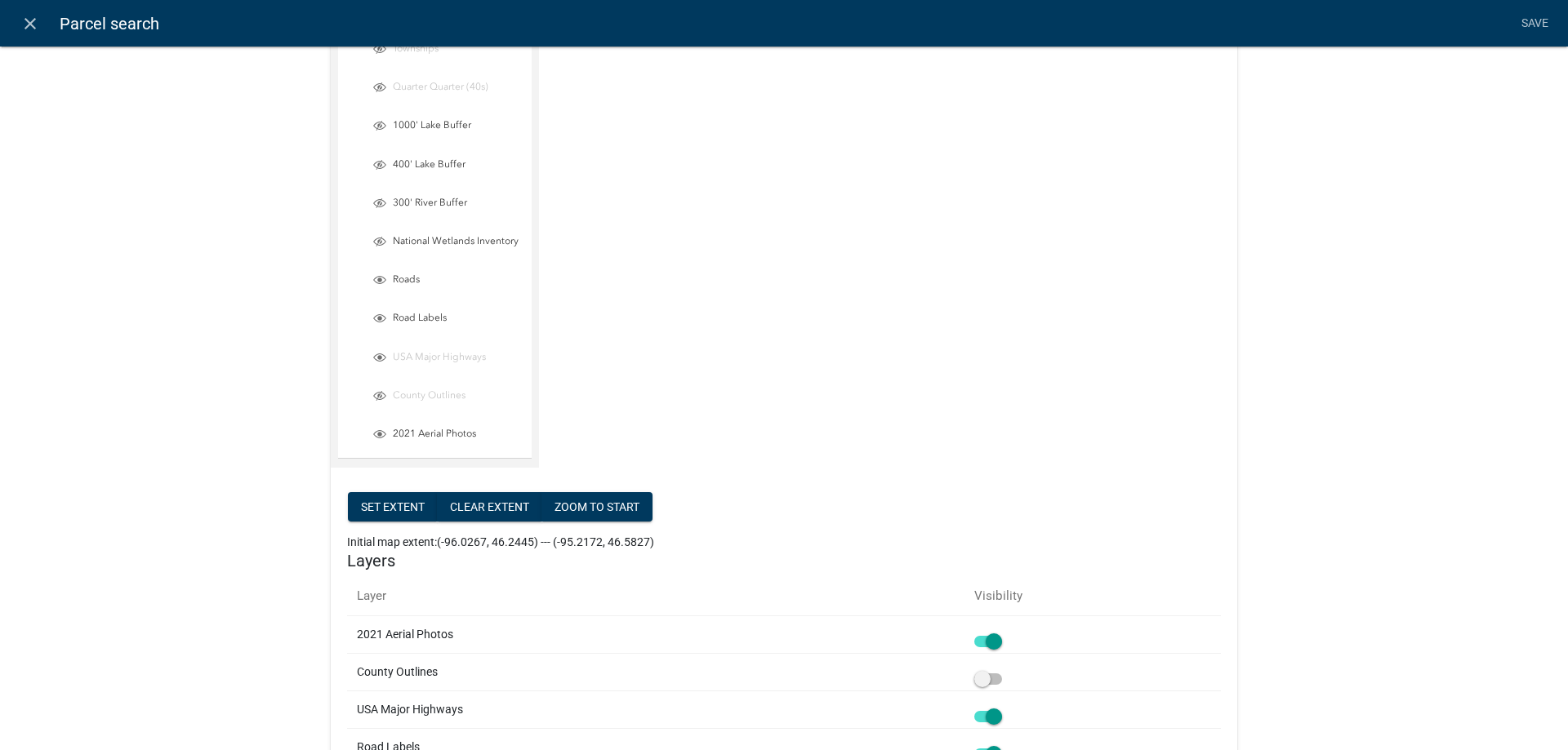
scroll to position [651, 0]
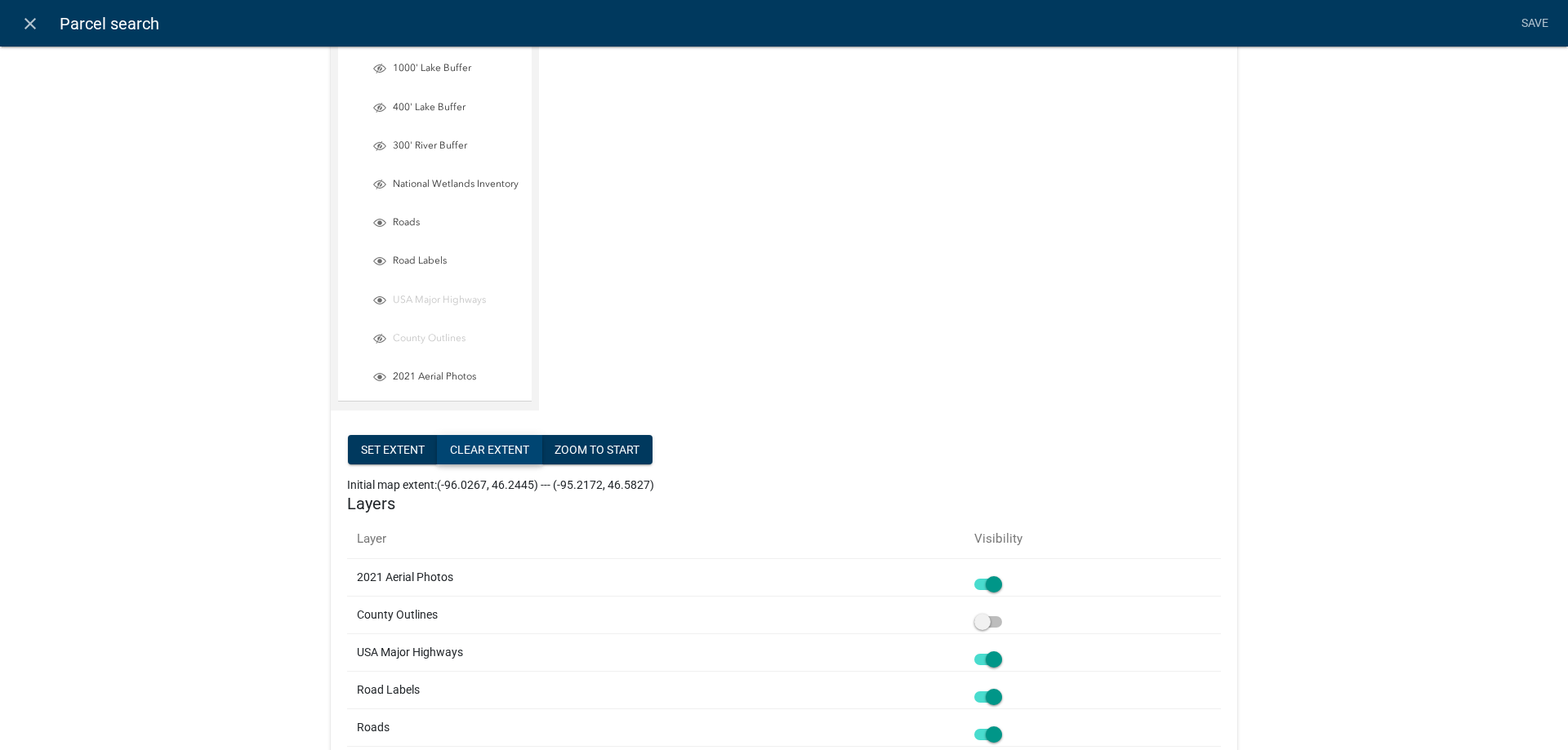
click at [493, 452] on button "Clear extent" at bounding box center [490, 450] width 106 height 30
click at [222, 310] on div "Map Service Otter Tail County MN Map Service (http://permits-map-01:6080/arcgis…" at bounding box center [784, 408] width 1568 height 2080
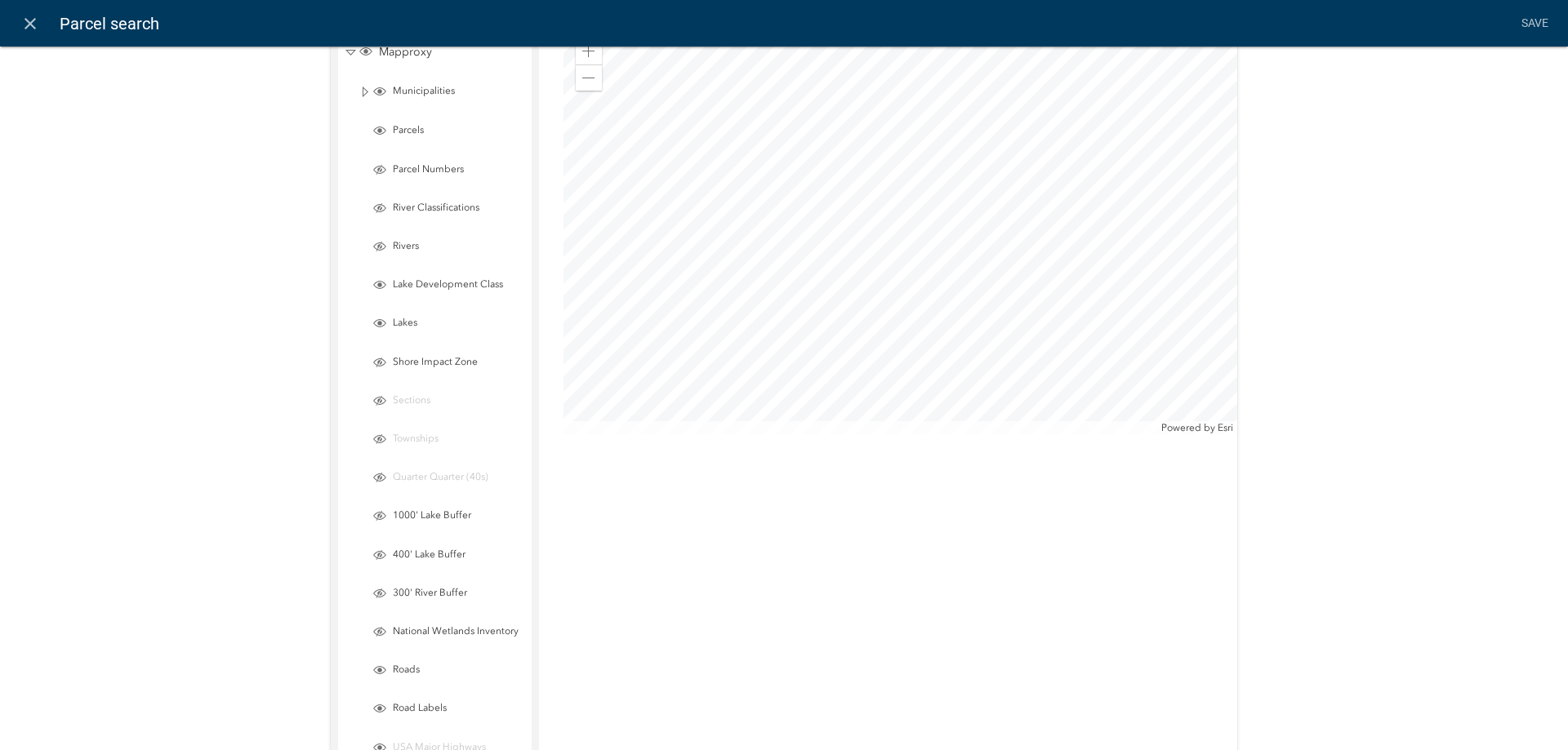
scroll to position [93, 0]
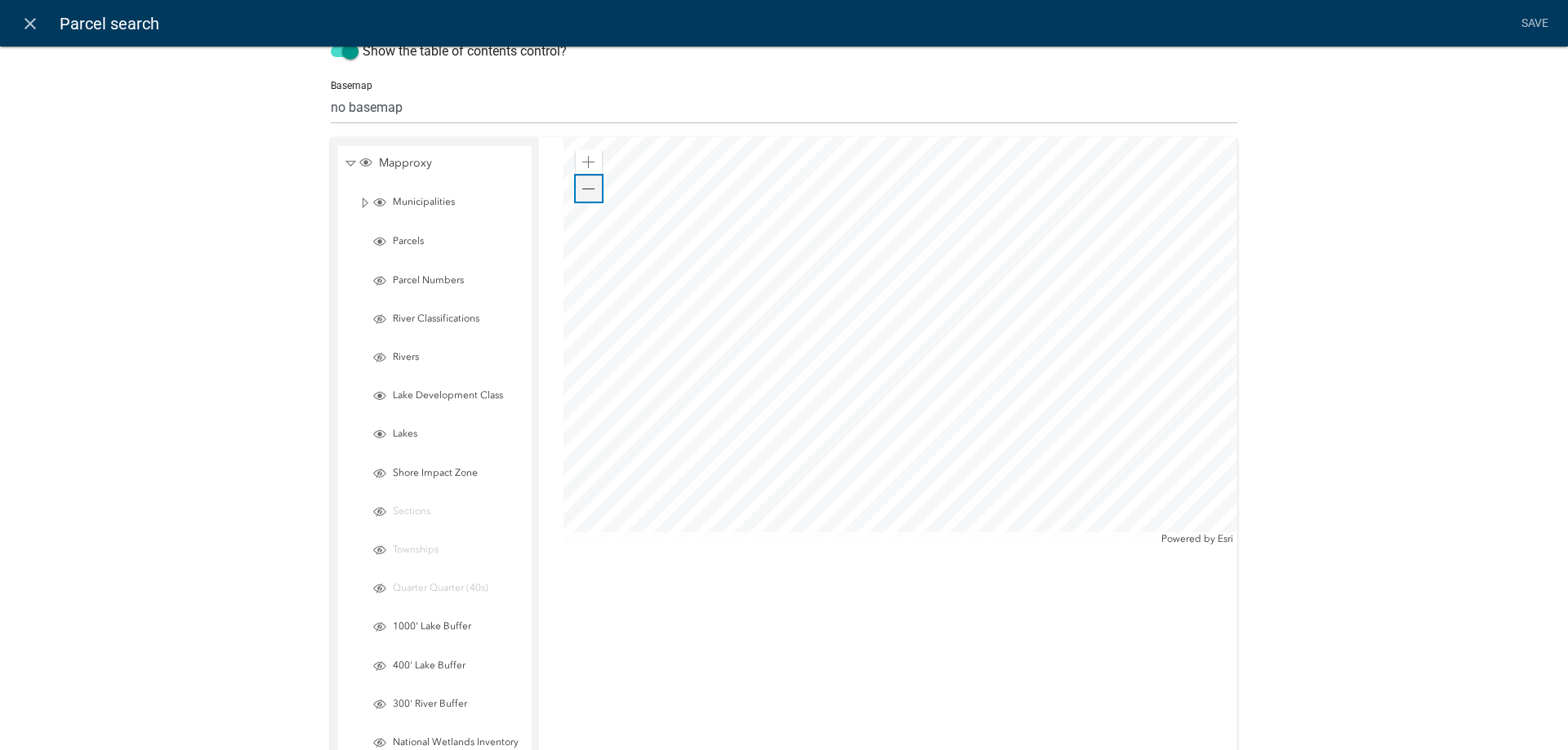
click at [588, 188] on span at bounding box center [588, 189] width 13 height 13
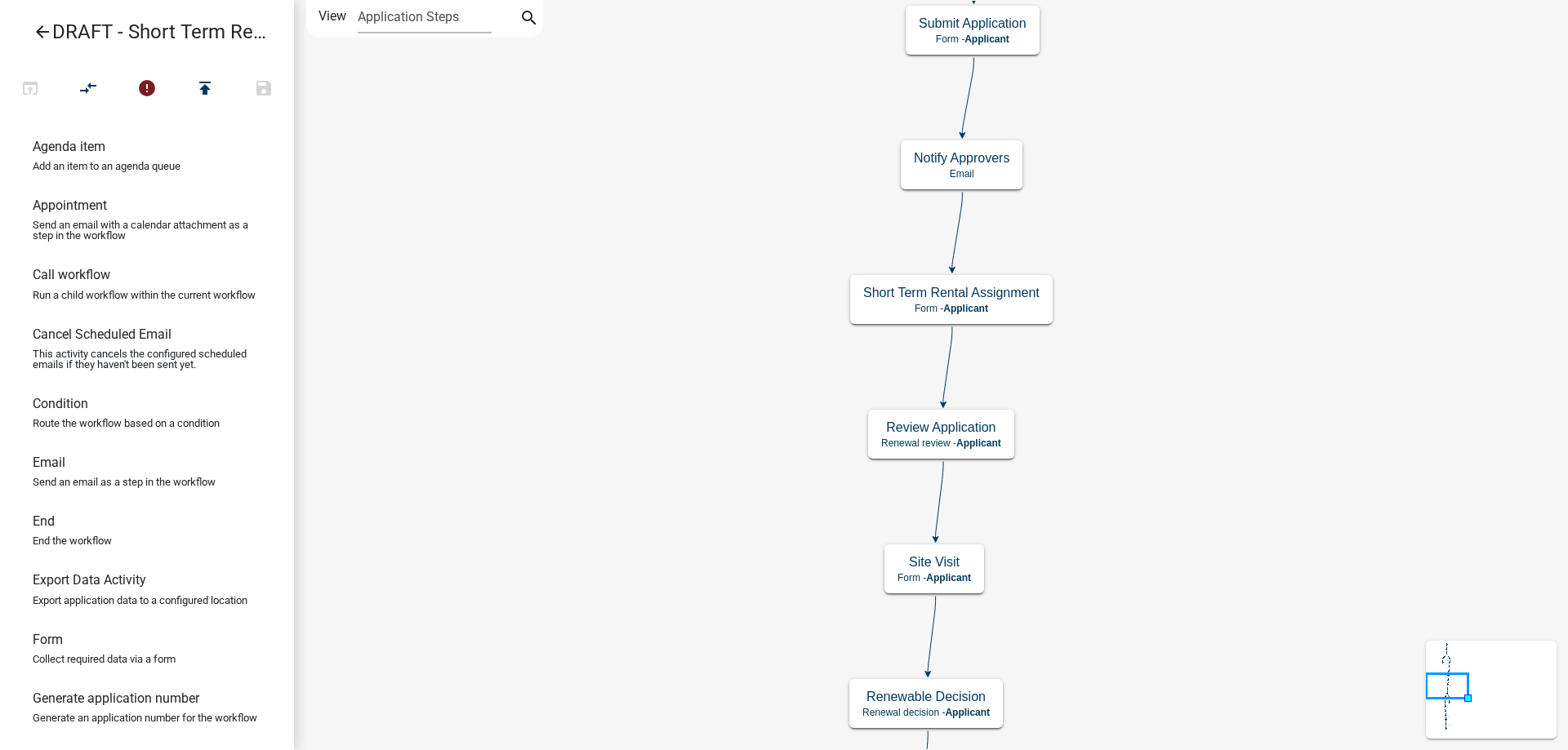
click at [670, 433] on div "Start Start - Applicant Notify Approvers Email Email Approval Email Approved En…" at bounding box center [931, 375] width 1274 height 750
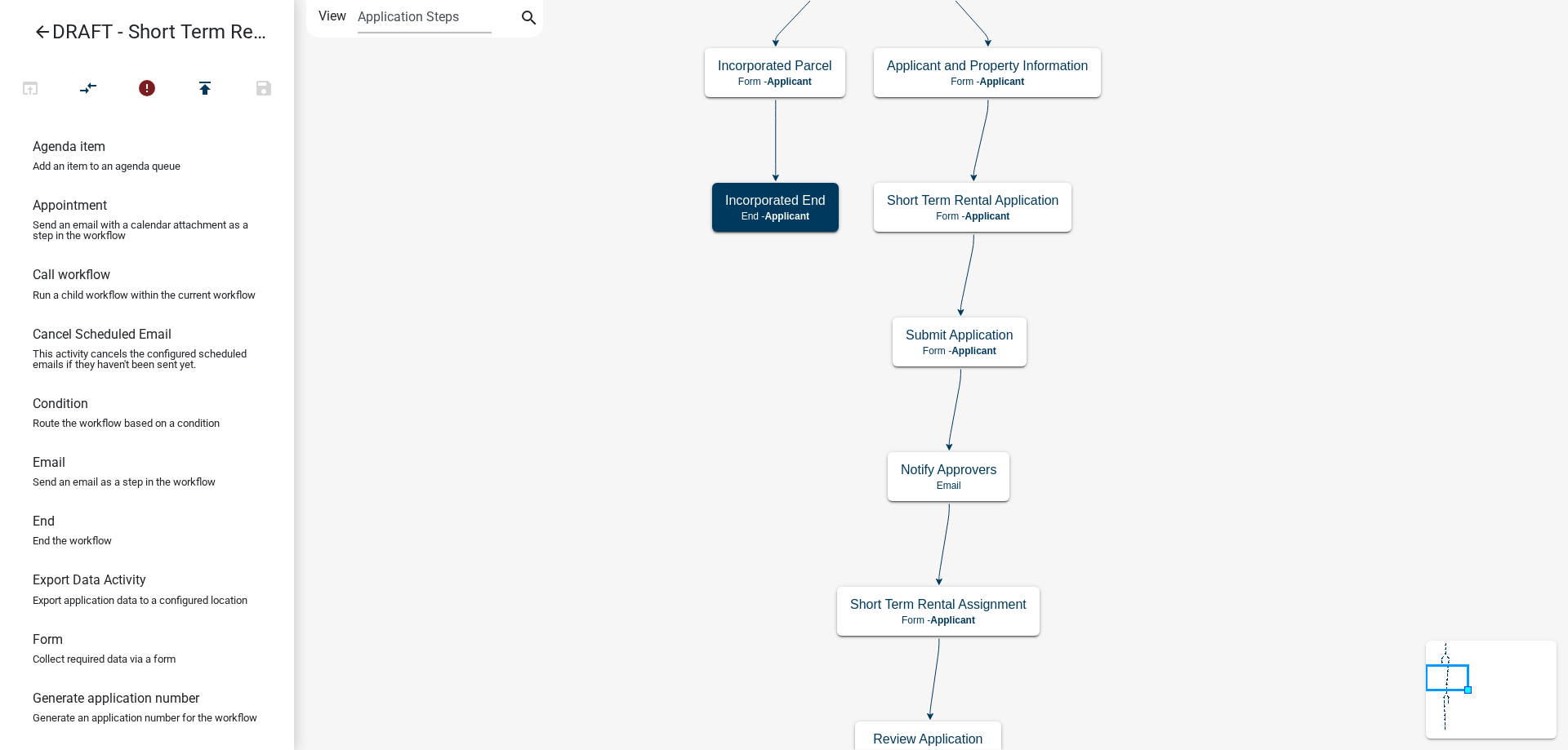
click at [647, 513] on div "Start Start - Applicant Notify Approvers Email Email Approval Email Approved En…" at bounding box center [931, 375] width 1274 height 750
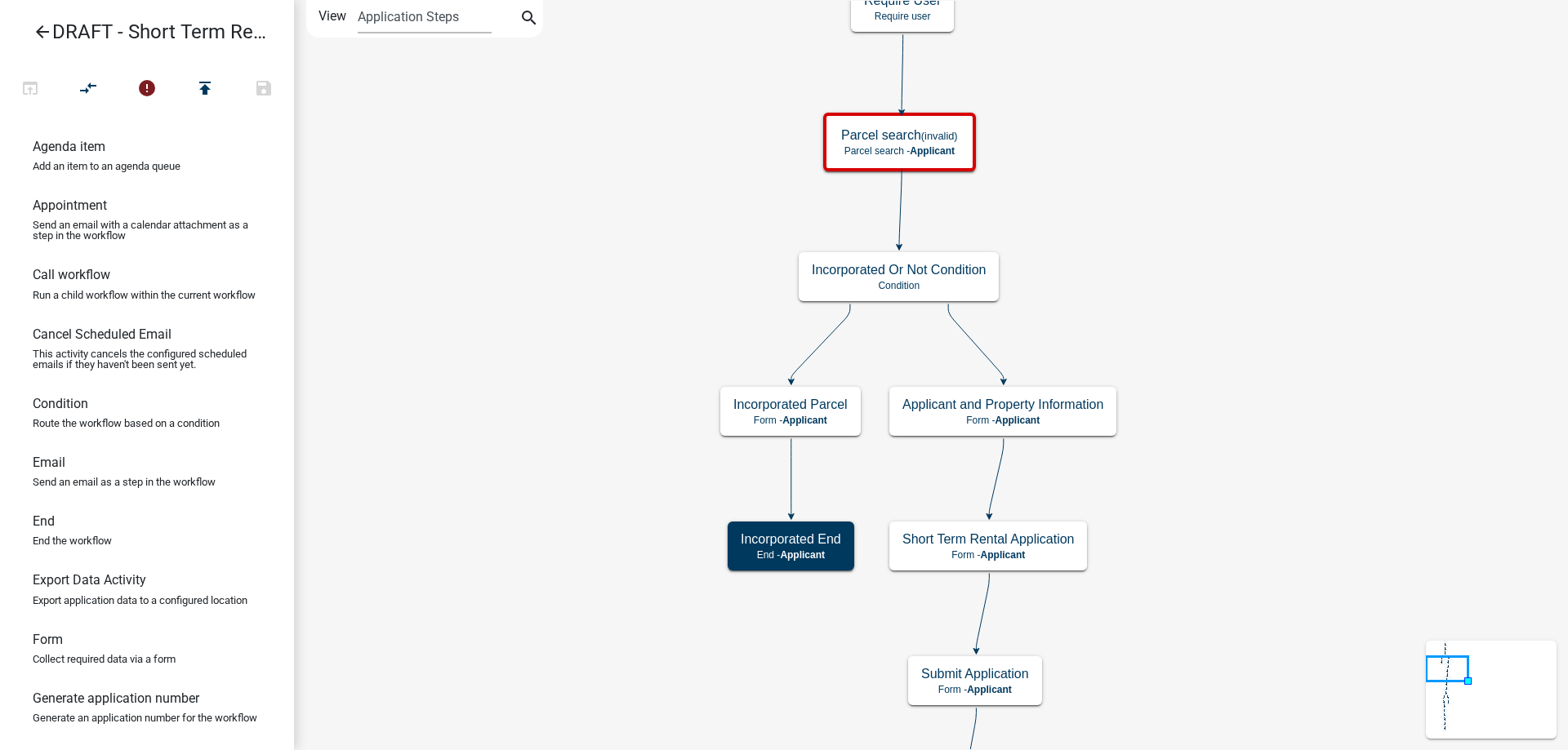
click at [527, 594] on div "Start Start - Applicant Notify Approvers Email Email Approval Email Approved En…" at bounding box center [931, 375] width 1274 height 750
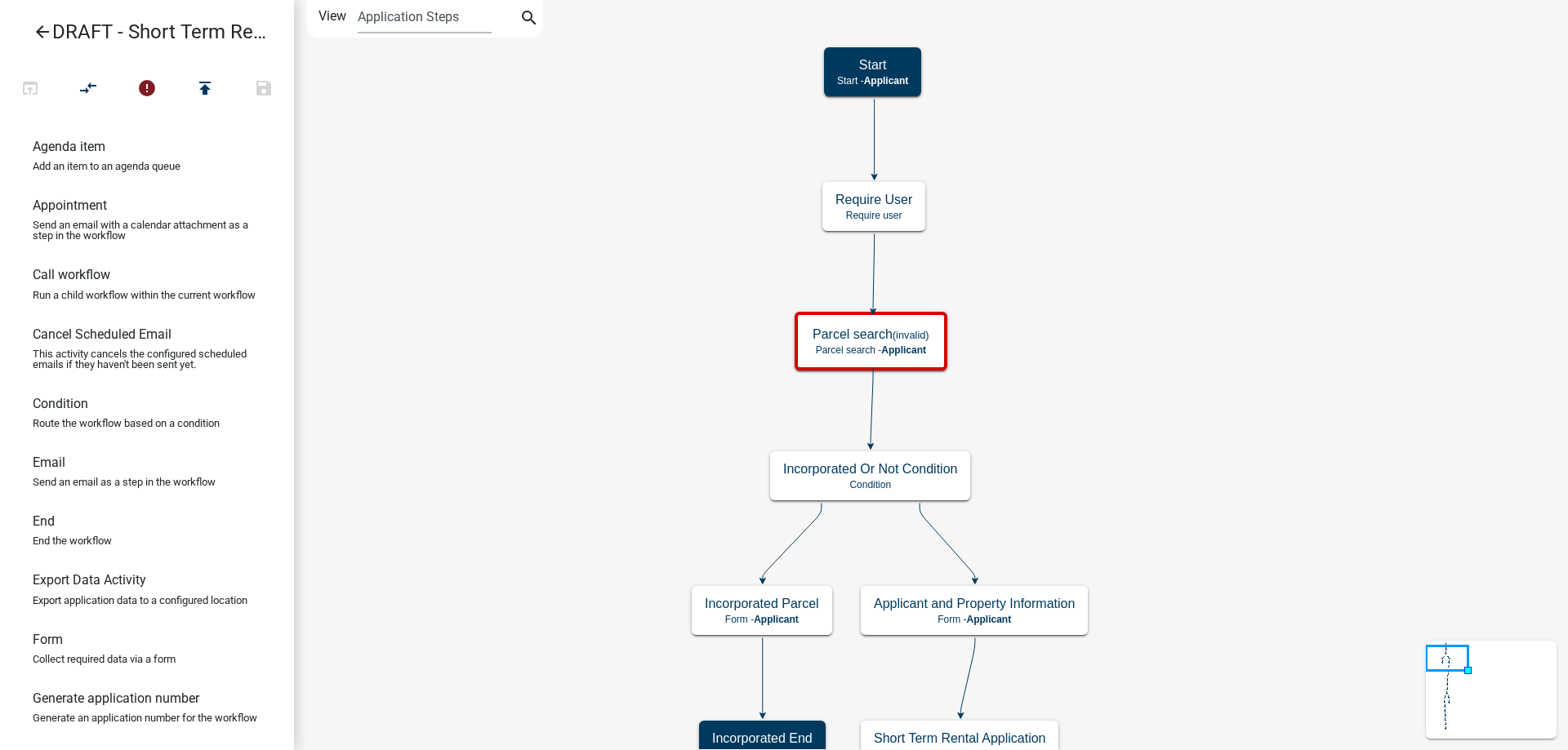
click at [556, 316] on div "Start Start - Applicant Notify Approvers Email Email Approval Email Approved En…" at bounding box center [931, 375] width 1274 height 750
click at [904, 351] on g "Parcel search (invalid) Parcel search - Applicant" at bounding box center [865, 340] width 156 height 58
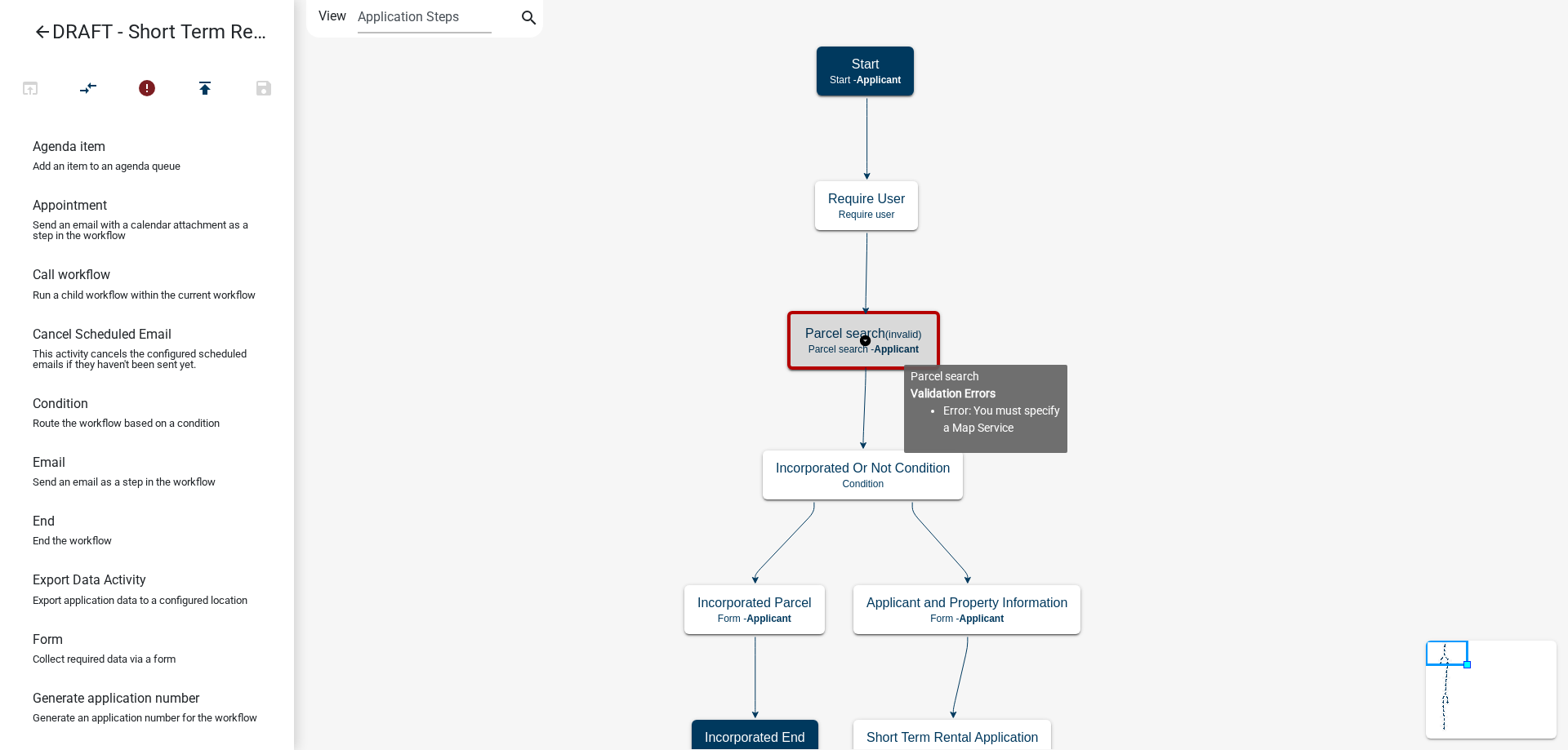
click at [902, 351] on span "Applicant" at bounding box center [895, 349] width 45 height 11
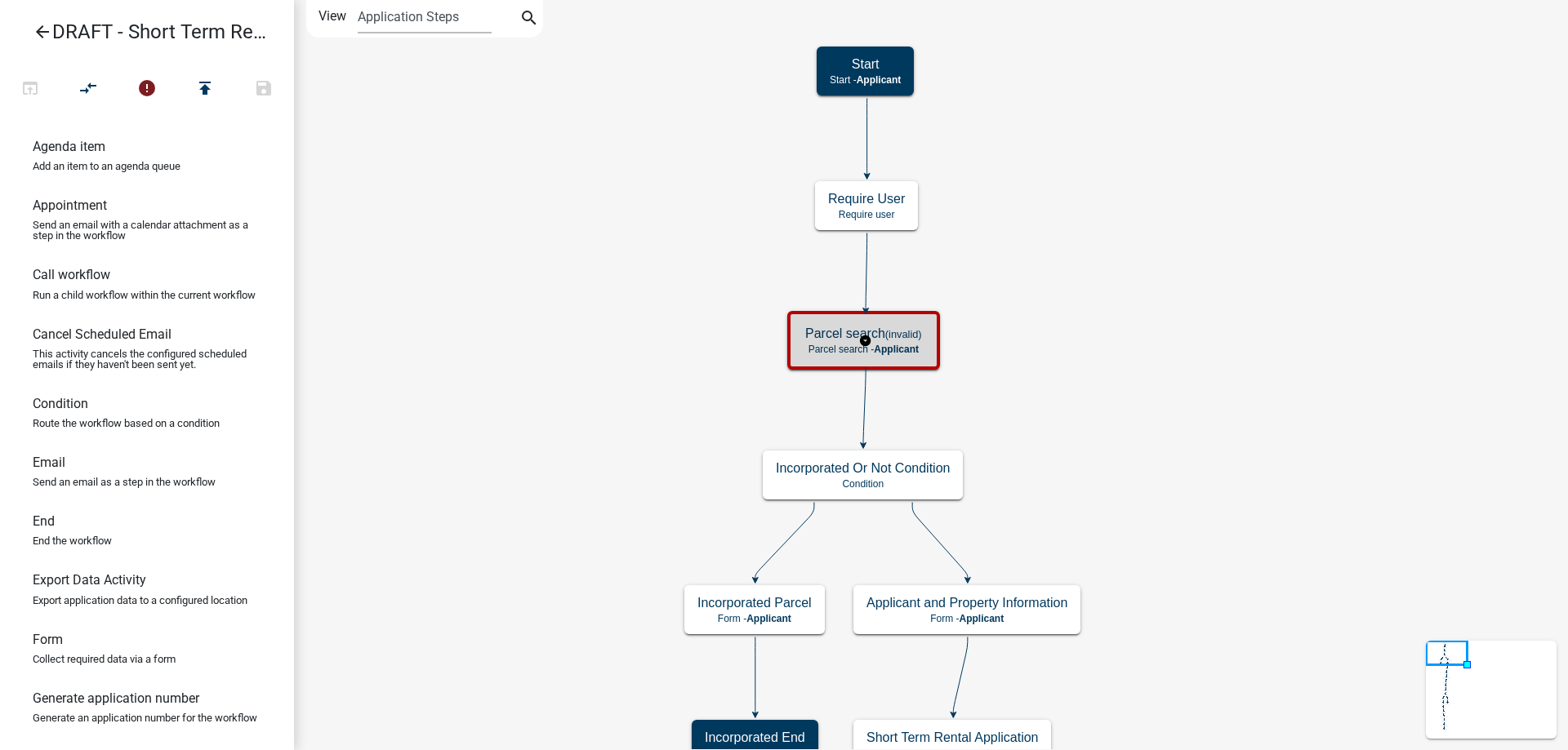
click at [902, 351] on span "Applicant" at bounding box center [895, 349] width 45 height 11
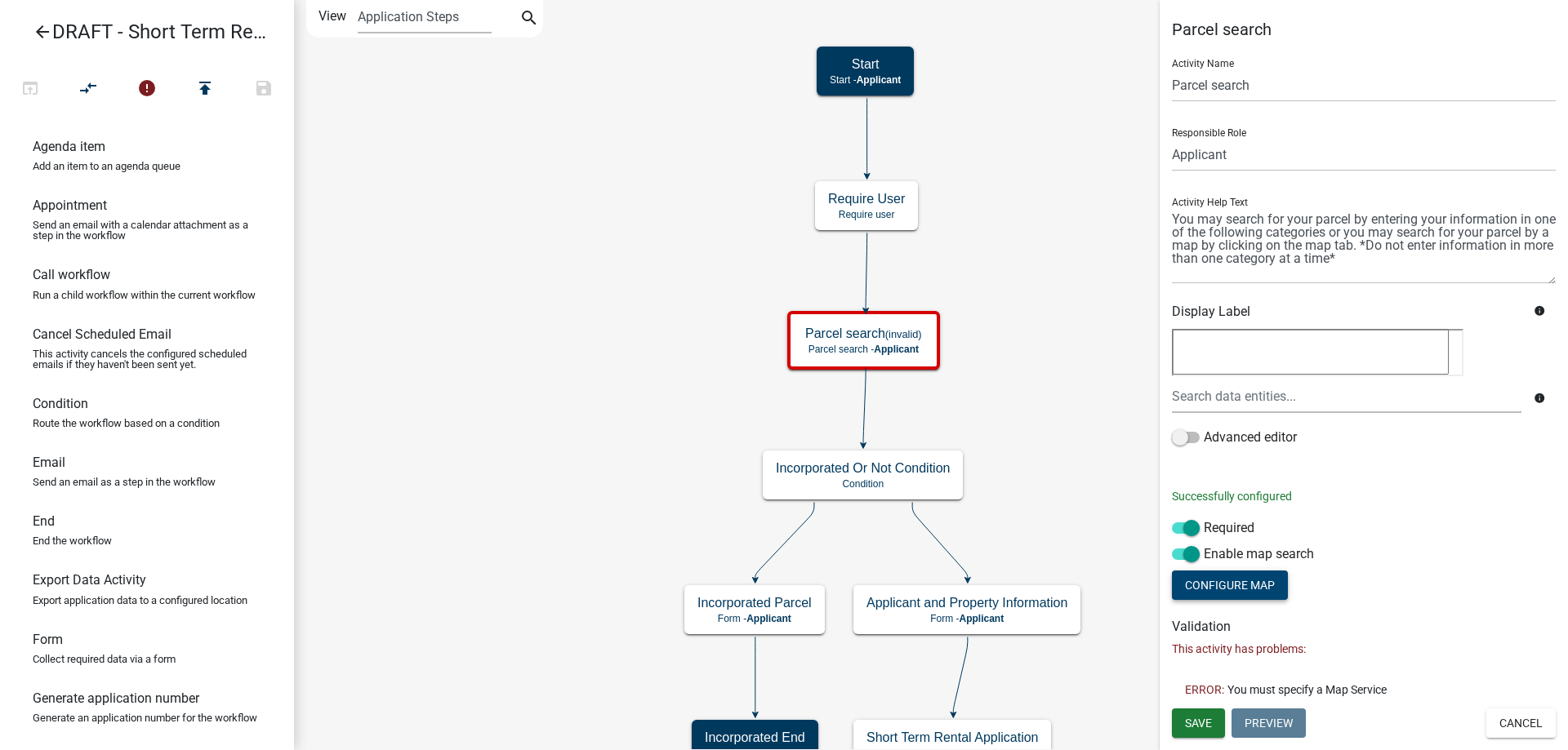
click at [1246, 590] on button "Configure Map" at bounding box center [1229, 585] width 116 height 30
select select
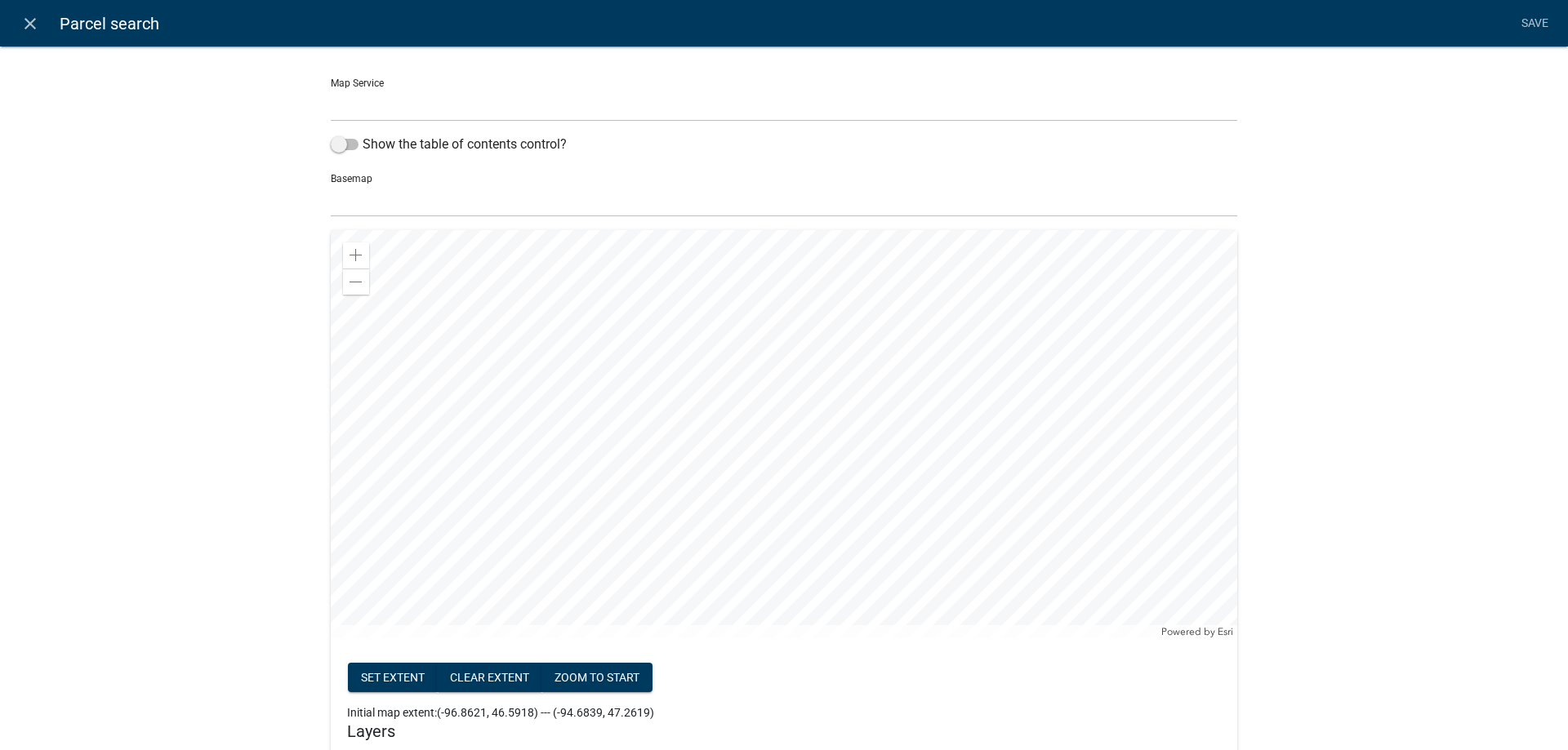
select select "0: Object"
click option "Otter Tail County MN Map Service (http://permits-map-01:6080/arcgis/rest/servic…" at bounding box center [0, 0] width 0 height 0
click at [331, 184] on select "no basemap topo satellite hybrid gray terrain osm topo-vector streets-relief-ve…" at bounding box center [784, 201] width 907 height 33
select select "0: null"
click option "no basemap" at bounding box center [0, 0] width 0 height 0
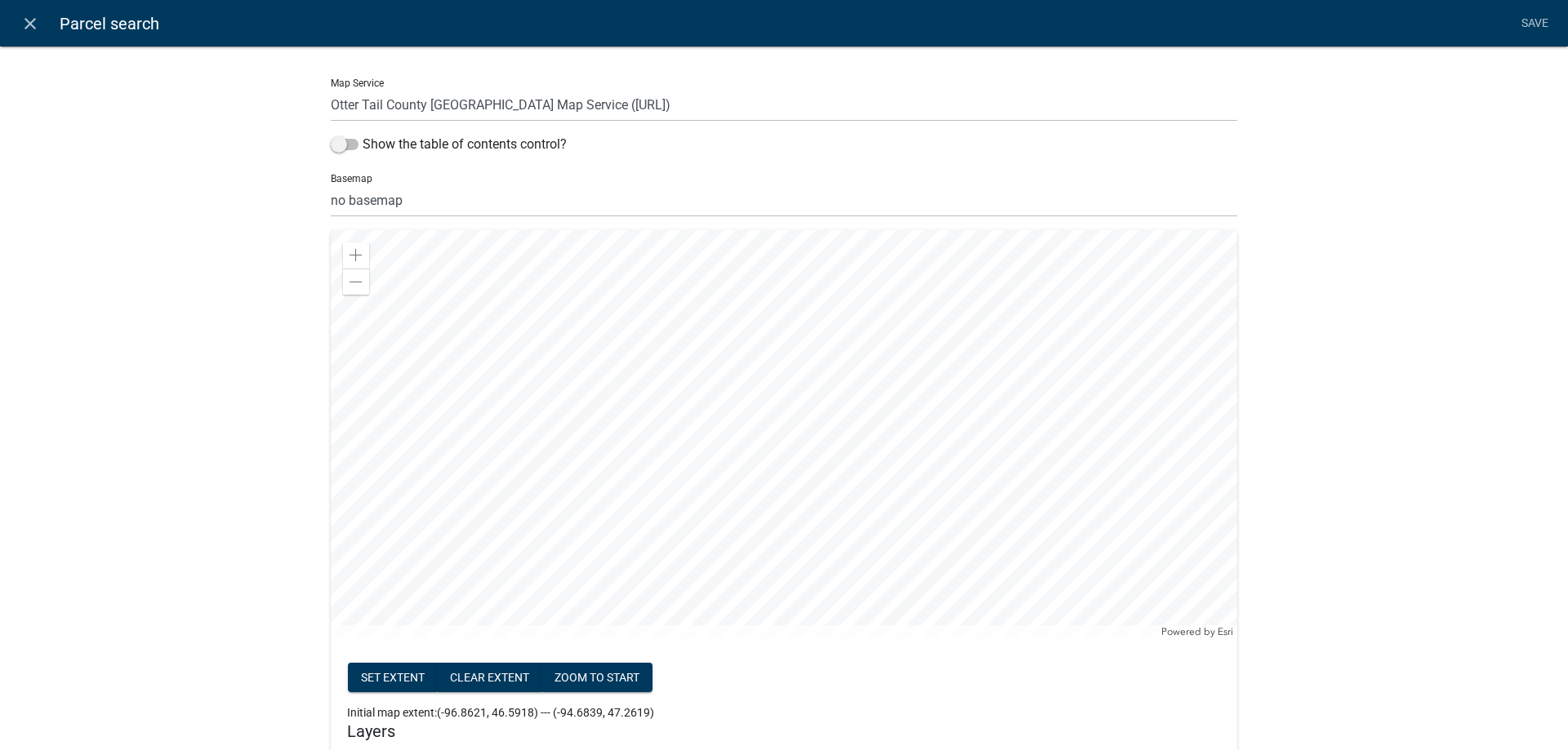
click at [873, 264] on div at bounding box center [784, 434] width 907 height 408
click at [904, 325] on div at bounding box center [784, 434] width 907 height 408
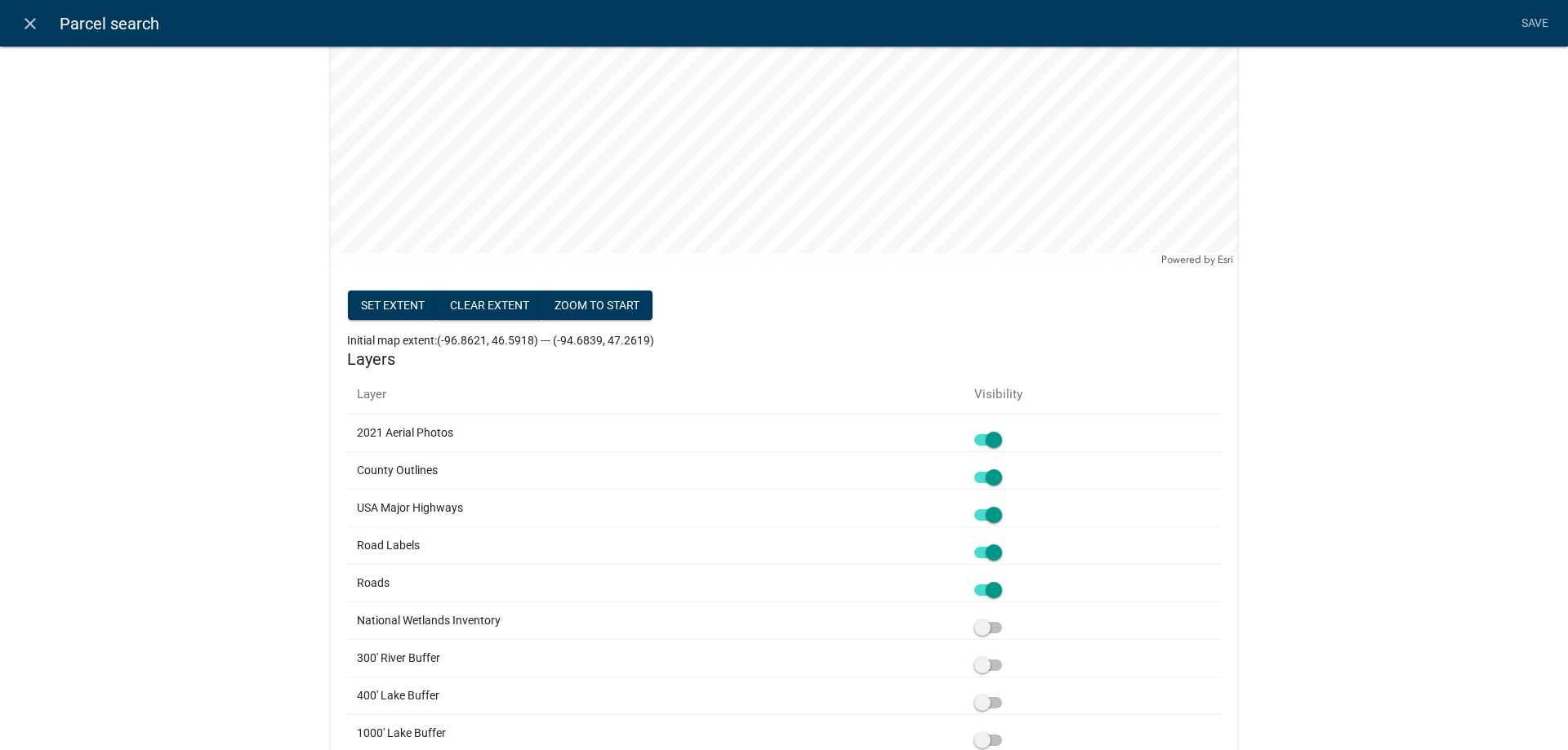
scroll to position [465, 0]
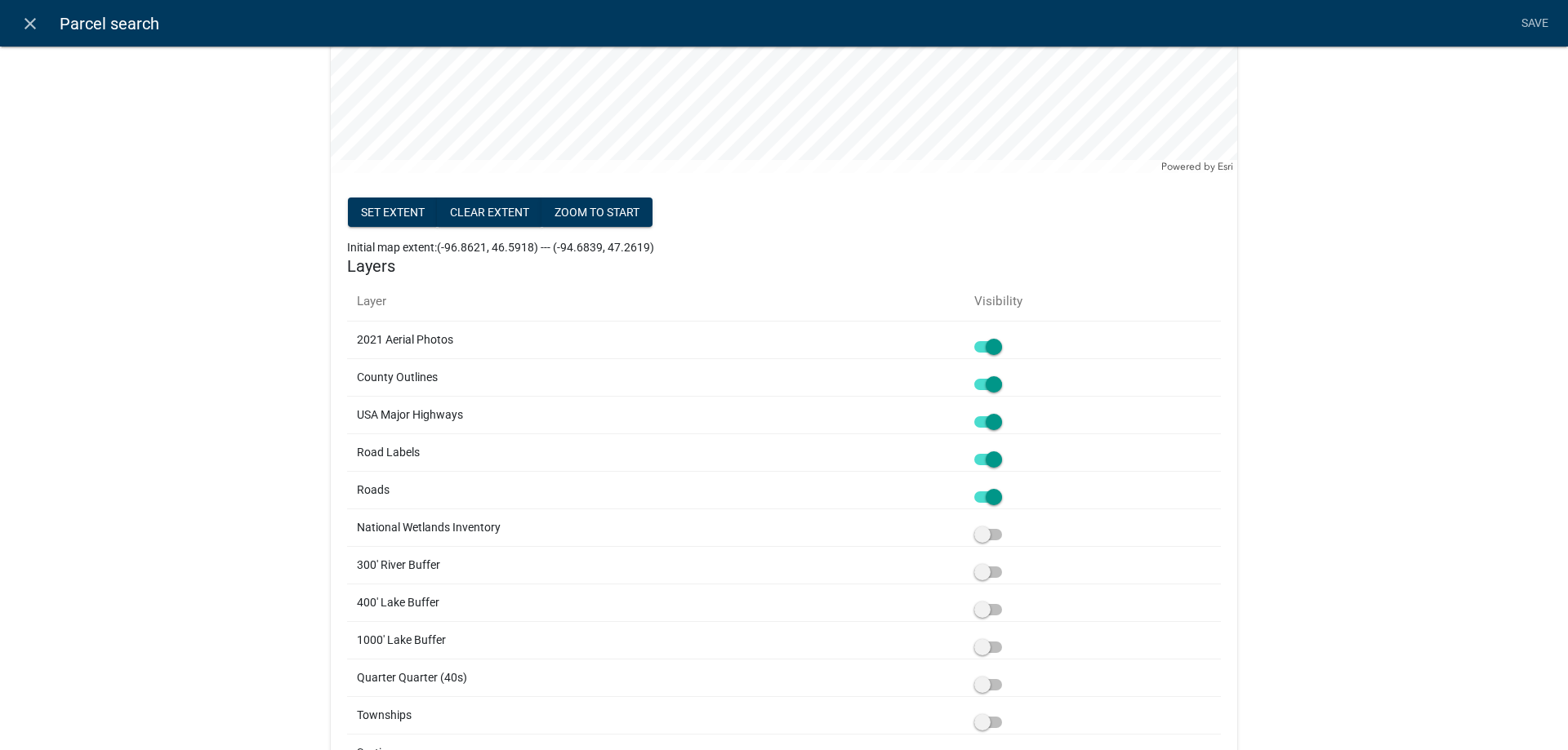
click at [988, 382] on span at bounding box center [989, 384] width 28 height 11
click at [1006, 375] on input "checkbox" at bounding box center [1006, 375] width 0 height 0
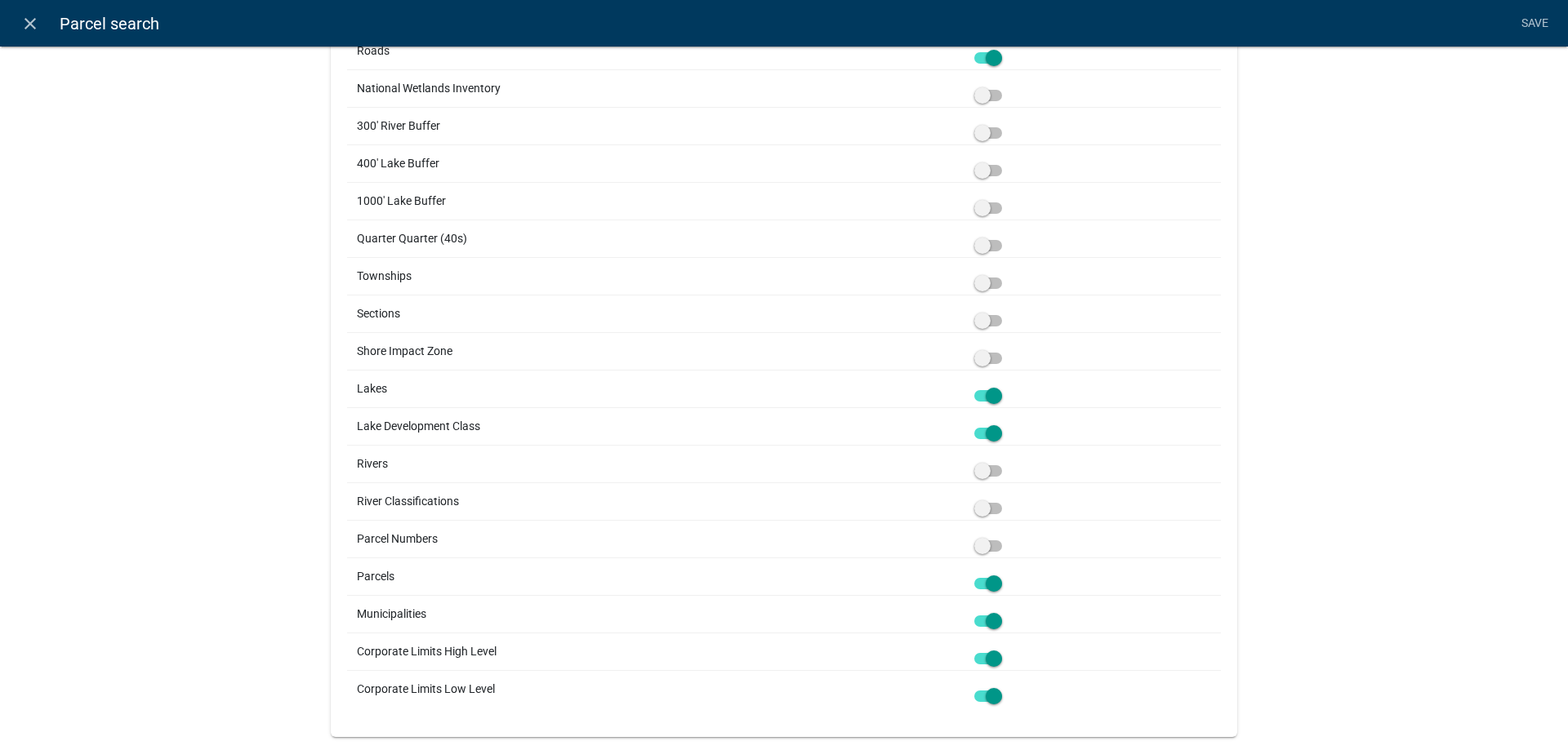
scroll to position [931, 0]
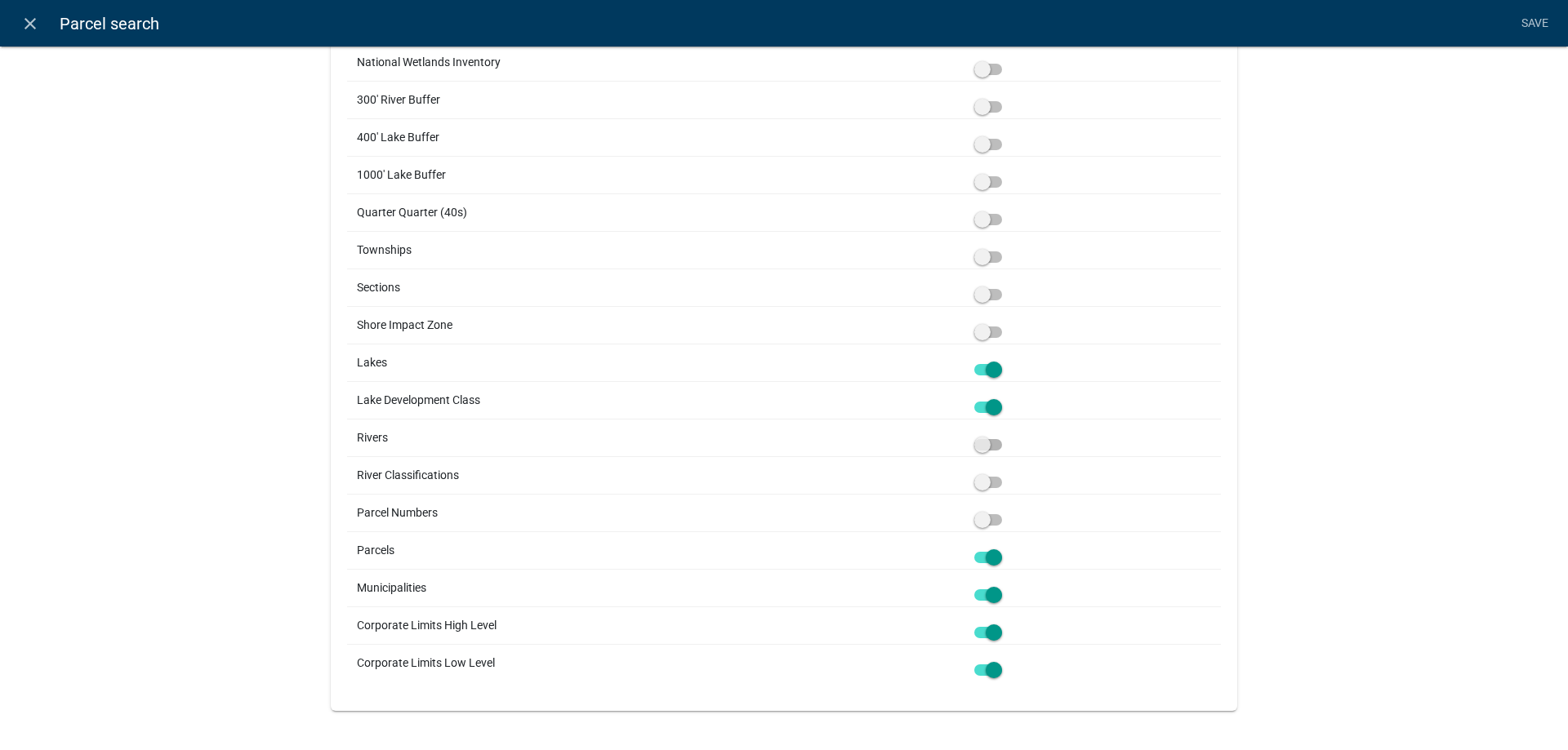
click at [996, 448] on span at bounding box center [989, 445] width 28 height 11
click at [1006, 435] on input "checkbox" at bounding box center [1006, 435] width 0 height 0
click at [998, 483] on span at bounding box center [989, 482] width 28 height 11
click at [1006, 473] on input "checkbox" at bounding box center [1006, 473] width 0 height 0
click at [986, 596] on span at bounding box center [989, 595] width 28 height 11
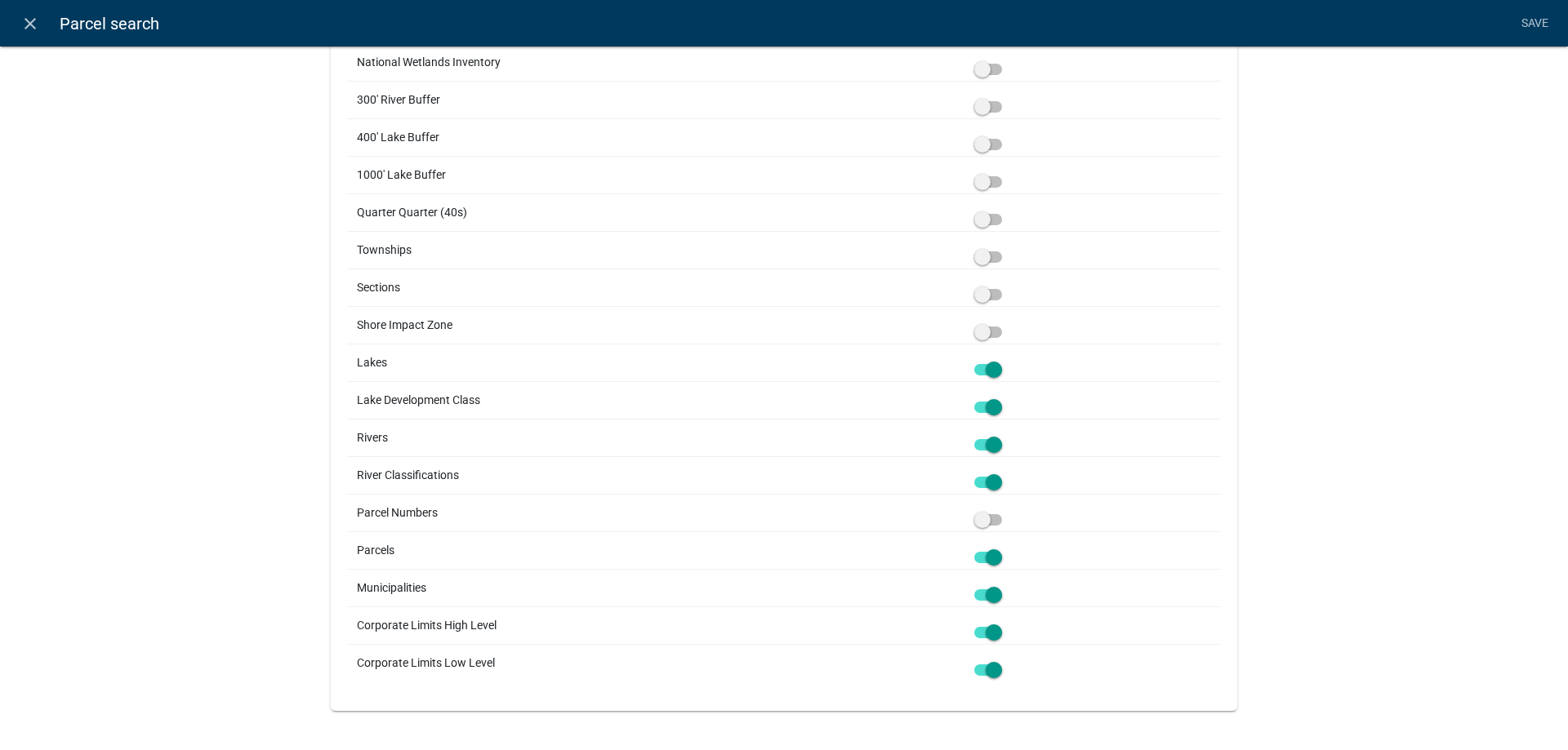
click at [1006, 585] on input "checkbox" at bounding box center [1006, 585] width 0 height 0
click at [983, 625] on div at bounding box center [1092, 626] width 236 height 17
click at [987, 633] on span at bounding box center [989, 632] width 28 height 11
click at [1006, 623] on input "checkbox" at bounding box center [1006, 623] width 0 height 0
click at [988, 670] on span at bounding box center [989, 670] width 28 height 11
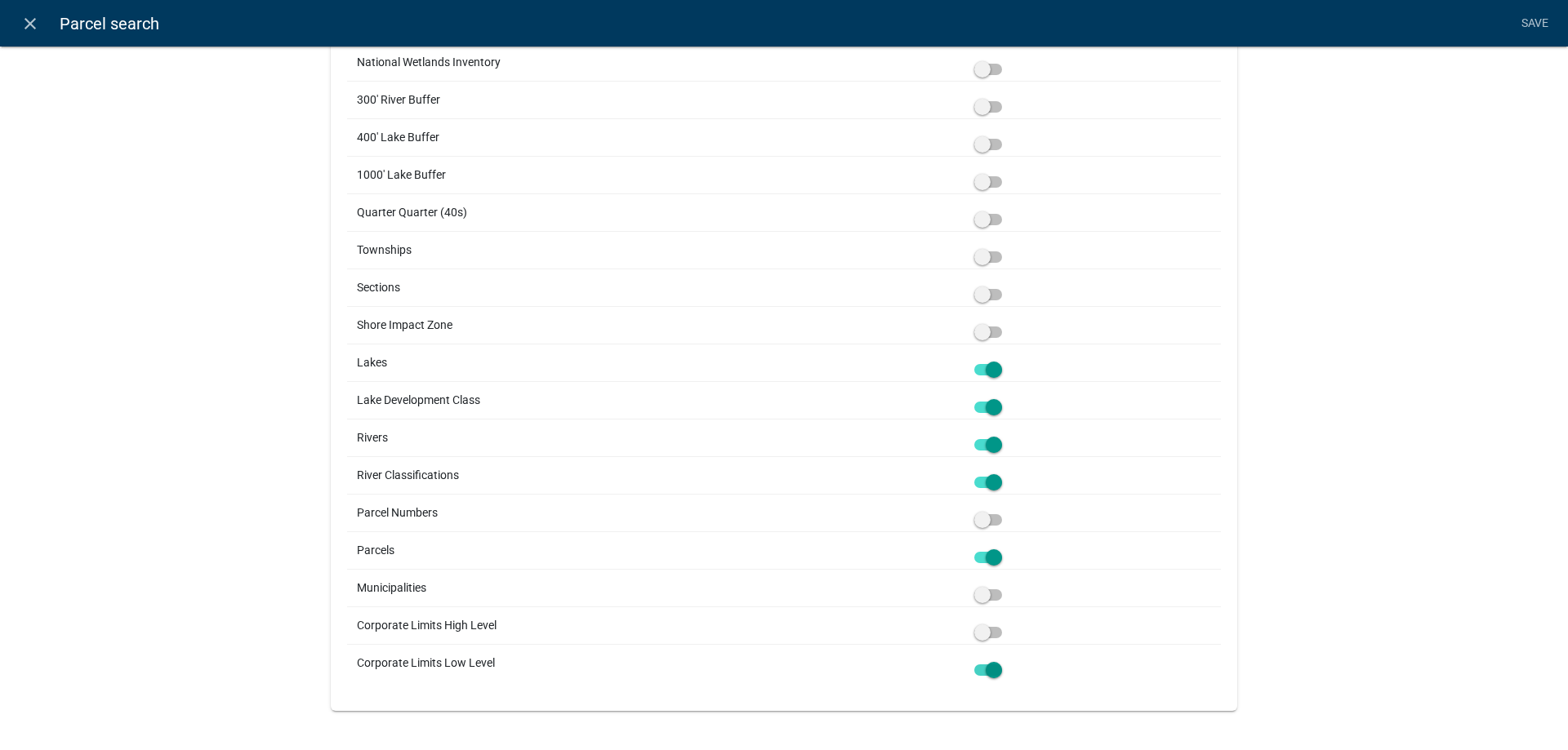
click at [1006, 660] on input "checkbox" at bounding box center [1006, 660] width 0 height 0
click at [1001, 593] on span at bounding box center [989, 595] width 28 height 11
click at [1006, 585] on input "checkbox" at bounding box center [1006, 585] width 0 height 0
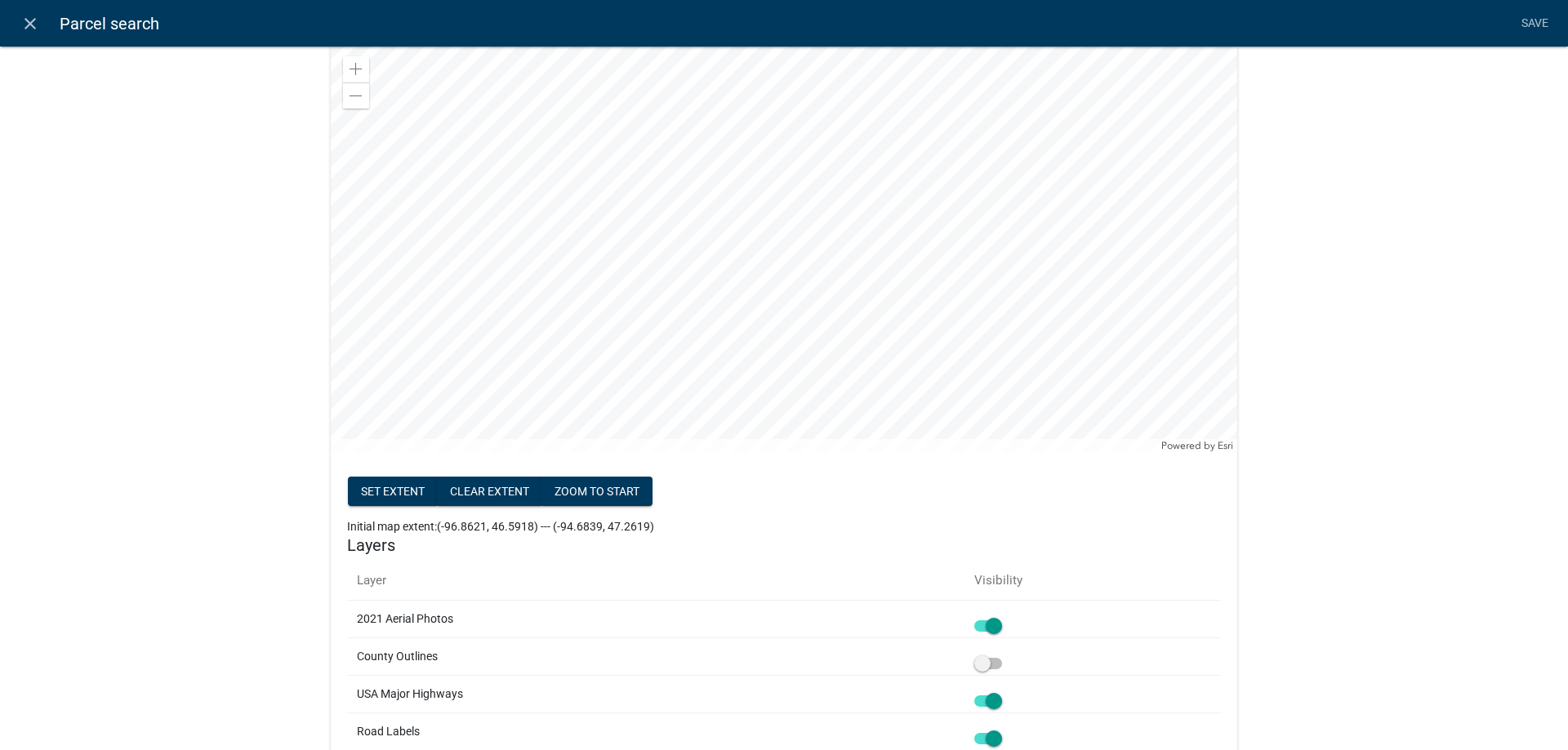
scroll to position [0, 0]
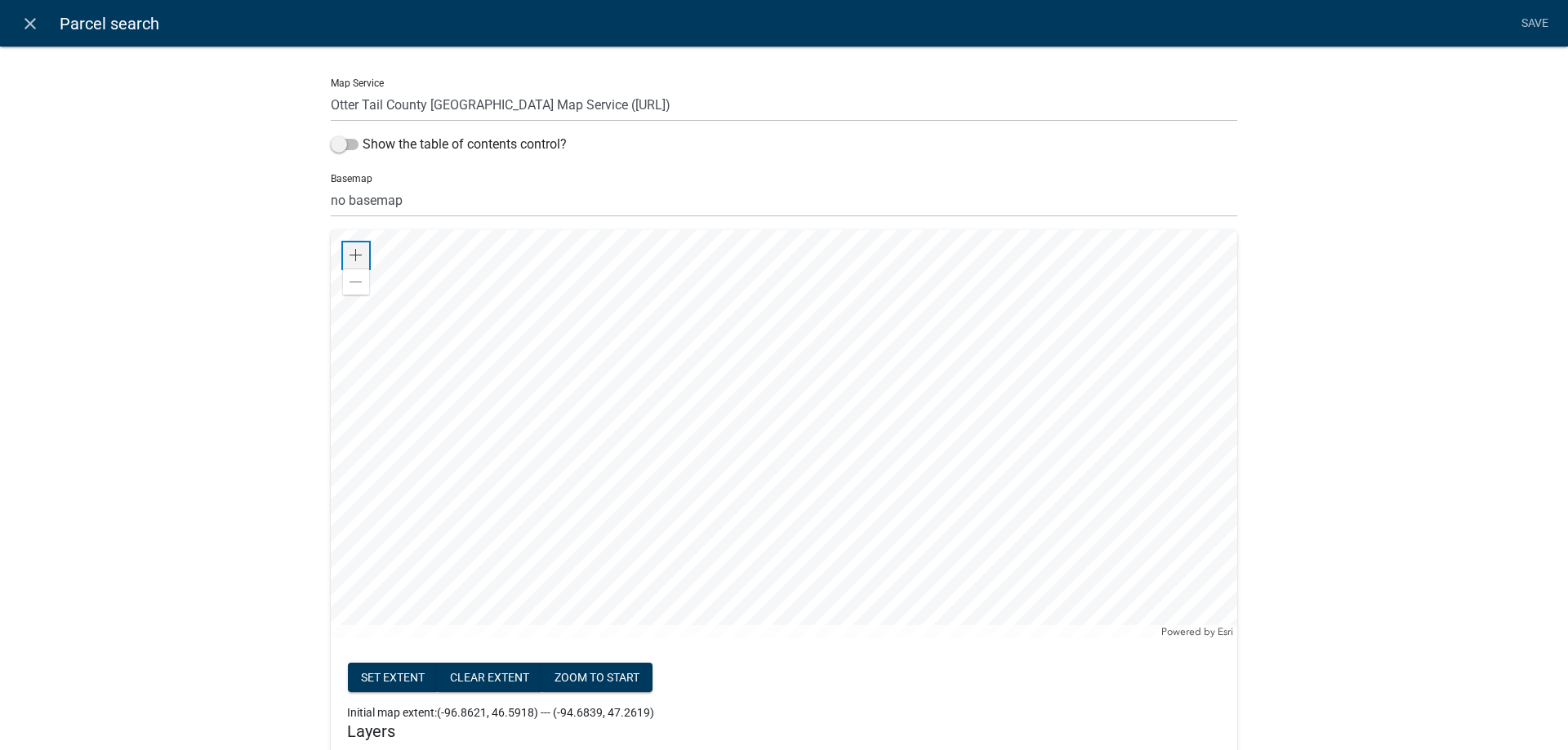
click at [358, 256] on span at bounding box center [356, 255] width 13 height 13
click at [388, 678] on button "Set extent" at bounding box center [393, 678] width 90 height 30
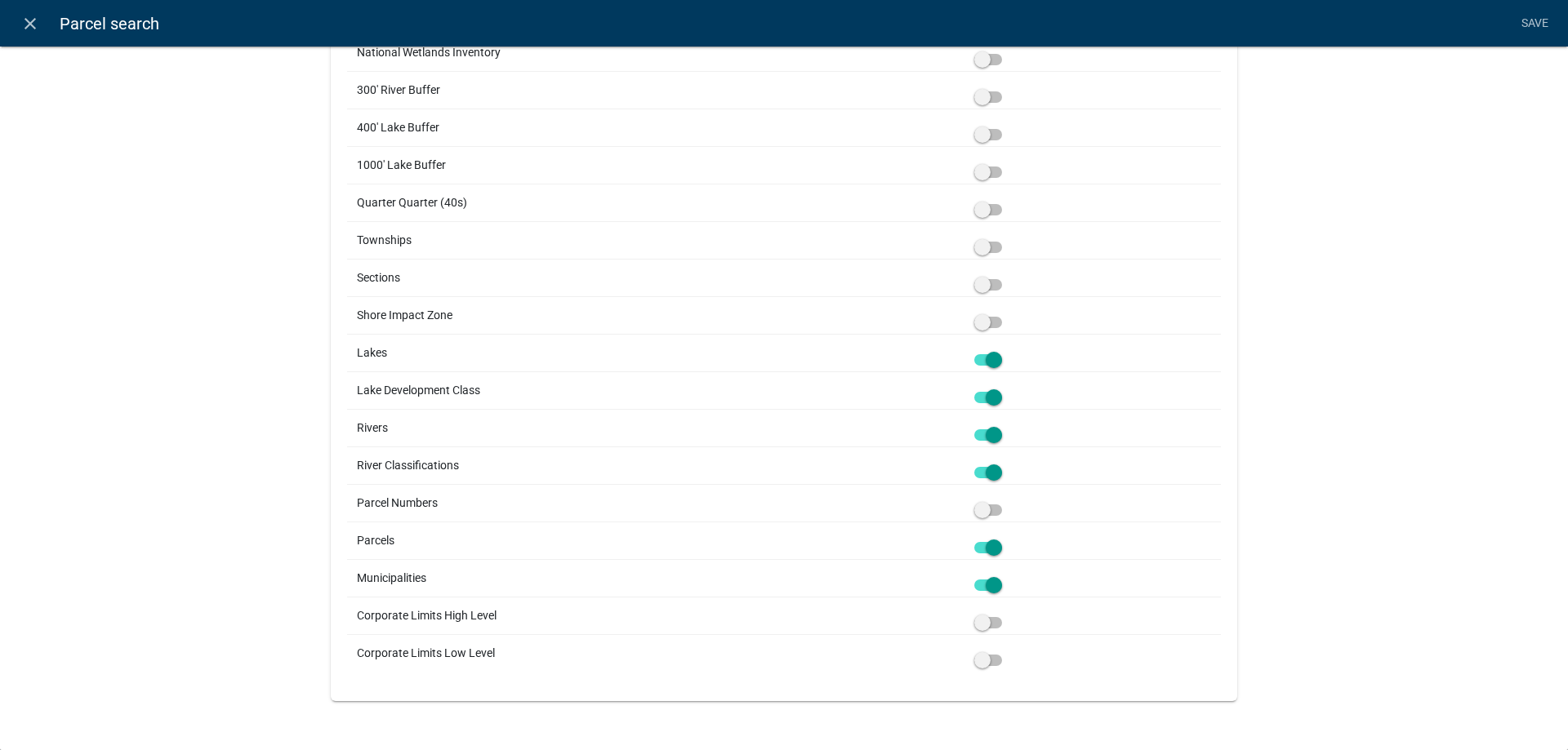
scroll to position [103, 0]
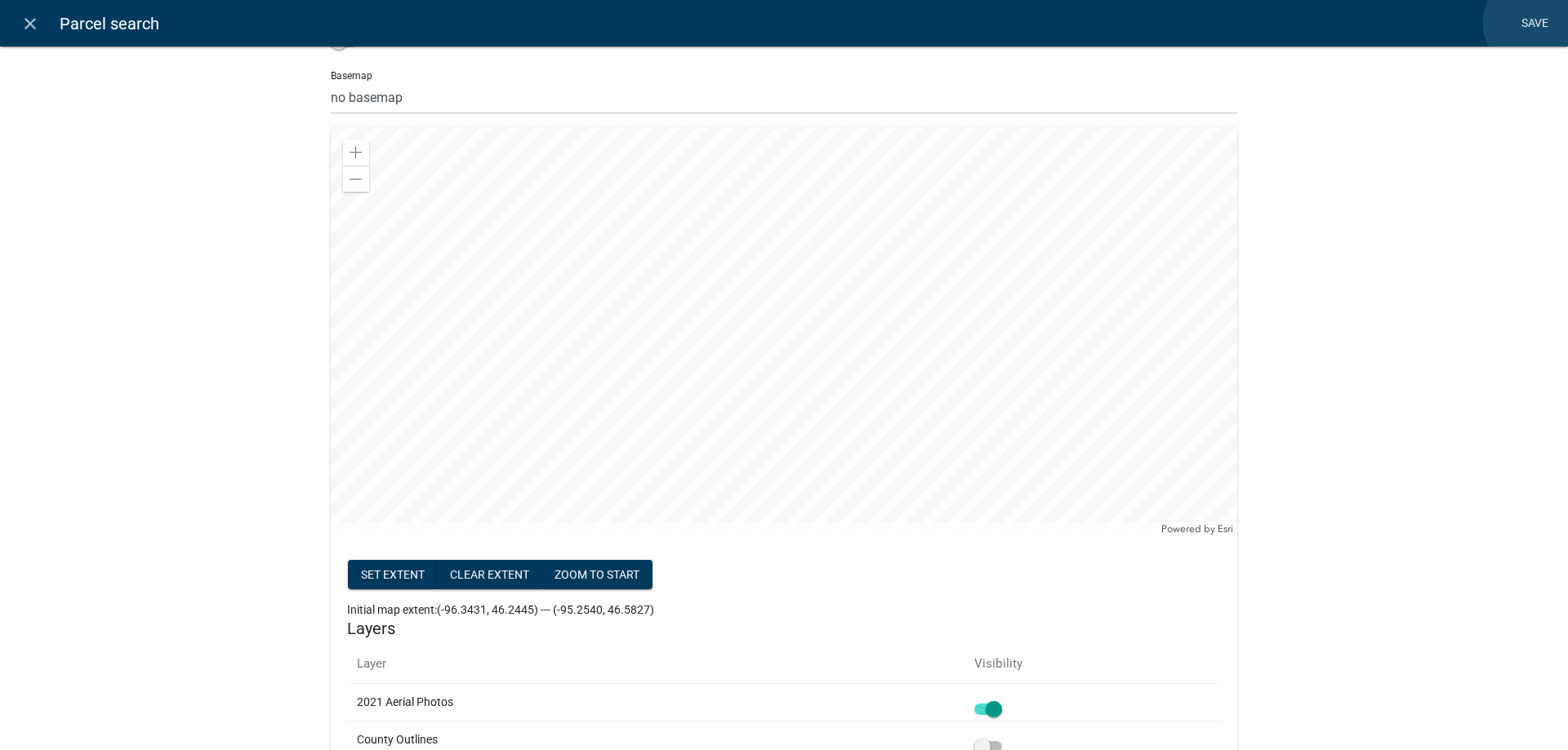
click at [1535, 22] on link "Save" at bounding box center [1534, 24] width 41 height 31
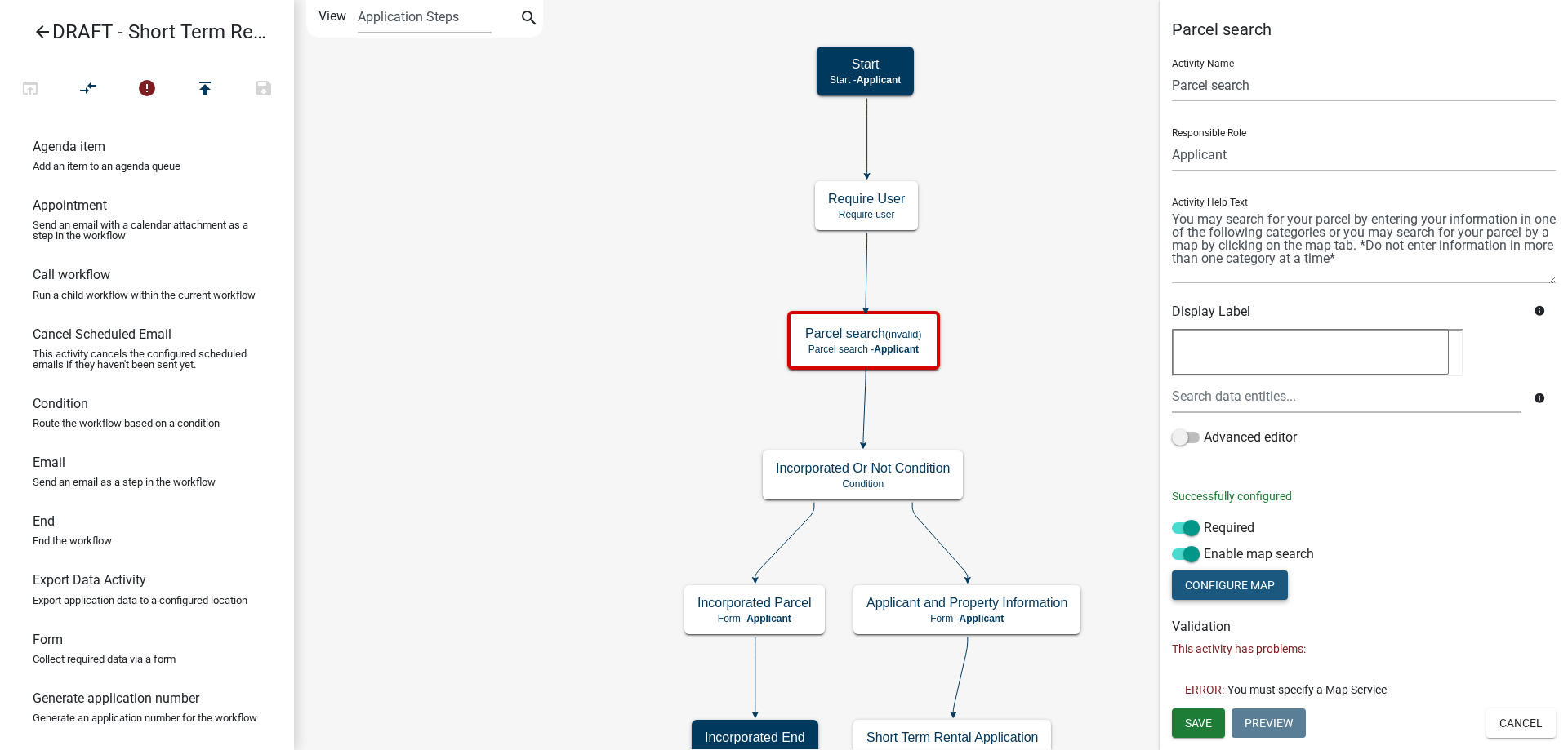
click at [1242, 584] on button "Configure Map" at bounding box center [1229, 585] width 116 height 30
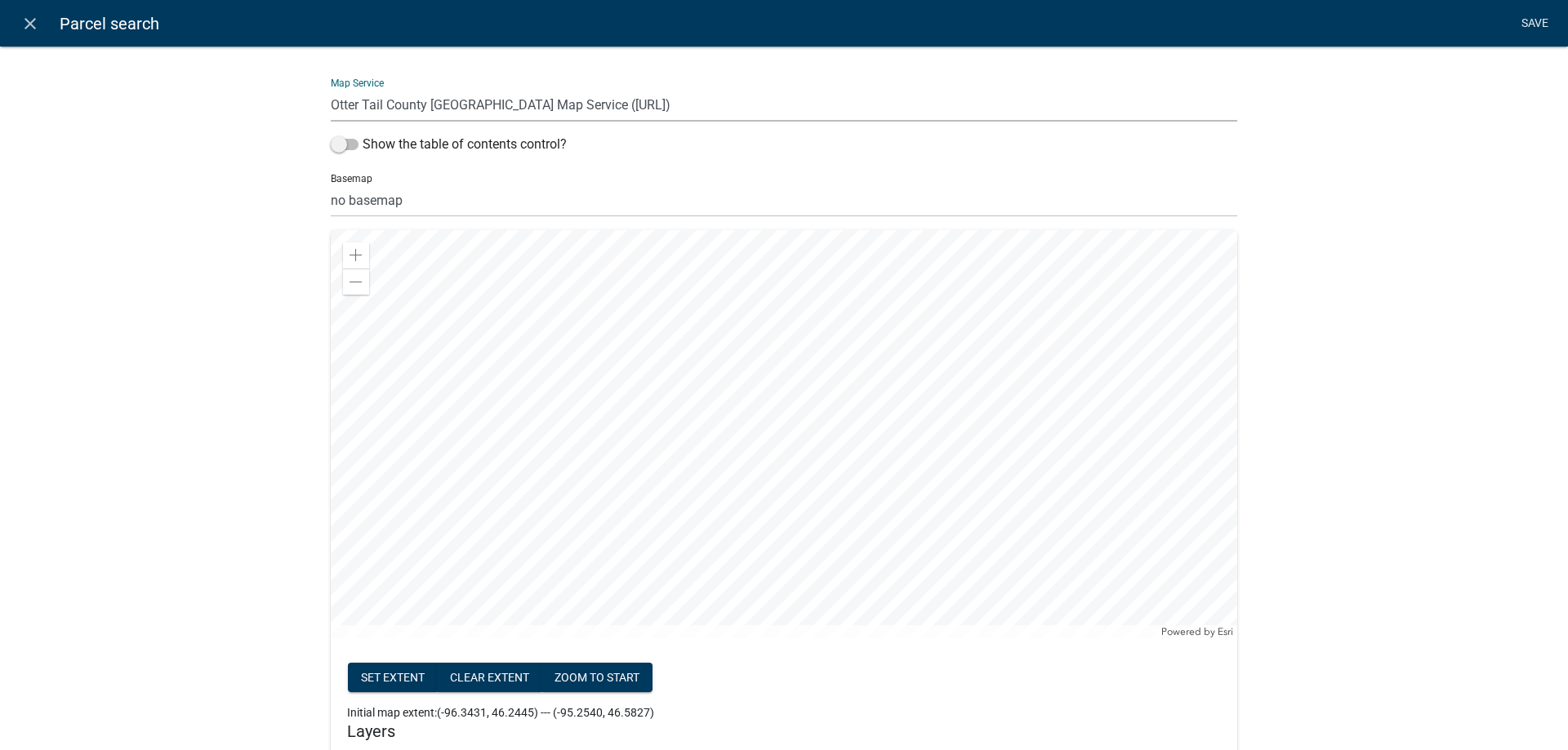
click at [1529, 24] on link "Save" at bounding box center [1534, 24] width 41 height 31
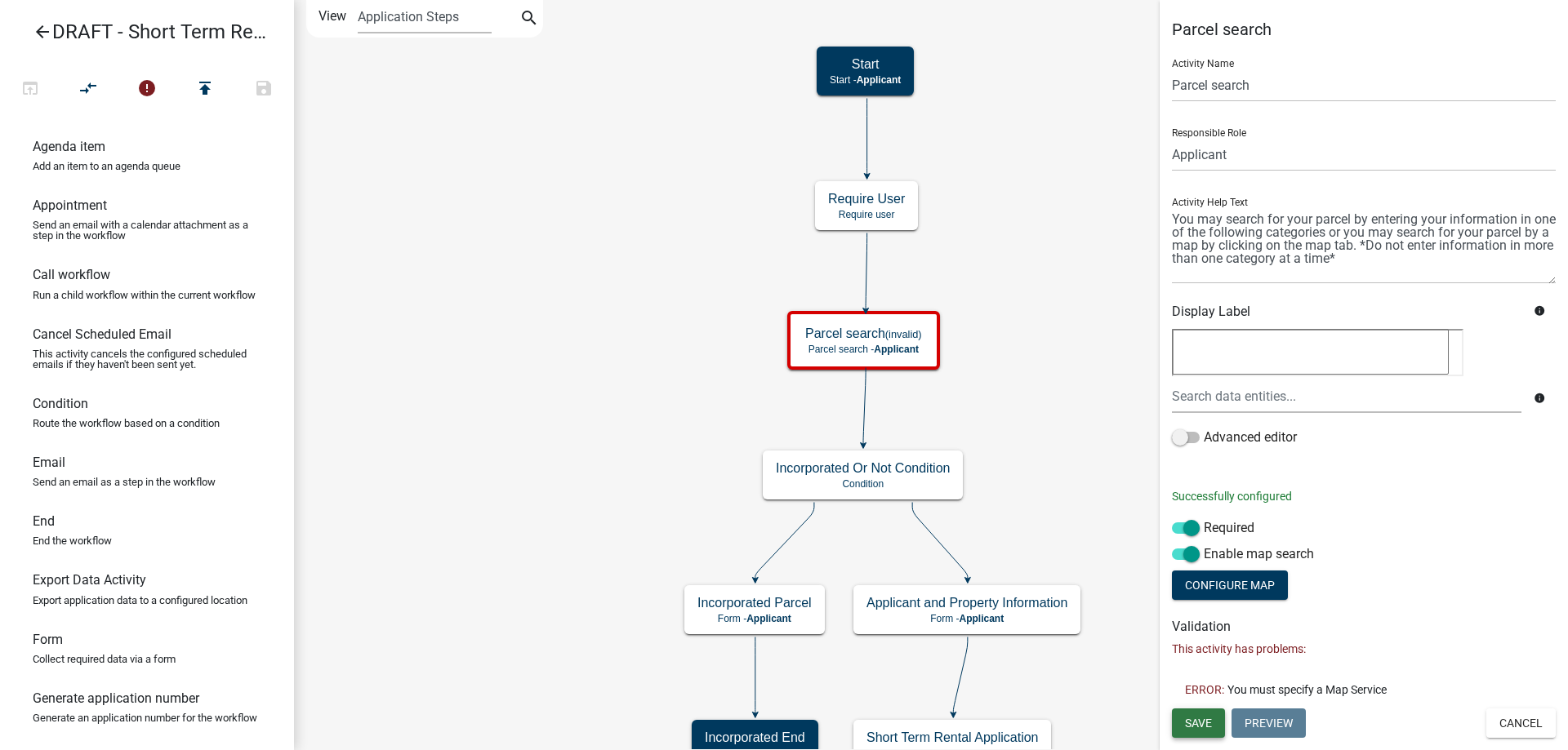
click at [1202, 726] on span "Save" at bounding box center [1198, 722] width 27 height 13
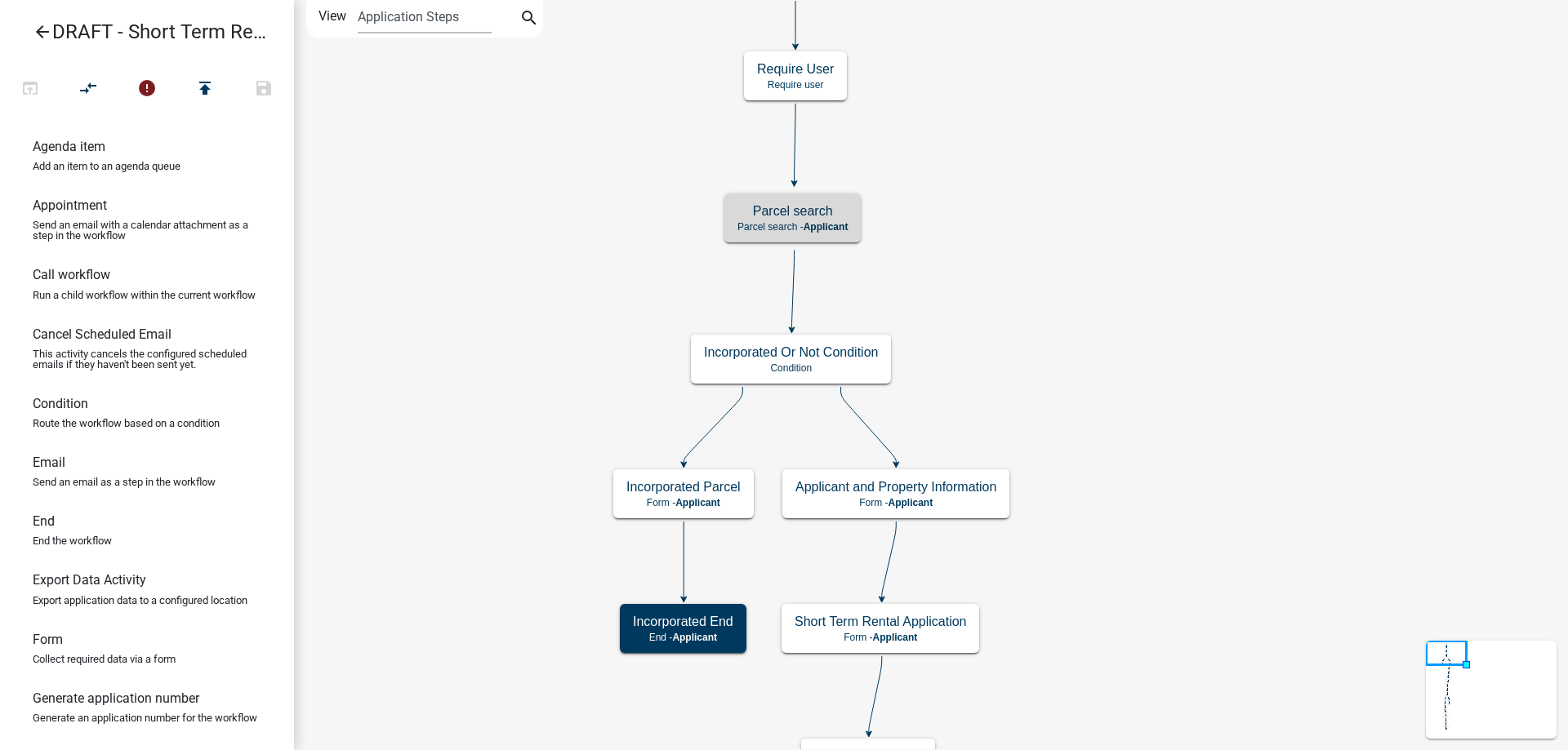
click at [1136, 282] on div "Start Start - Applicant Notify Approvers Email Email Approval Email Approved En…" at bounding box center [931, 375] width 1274 height 750
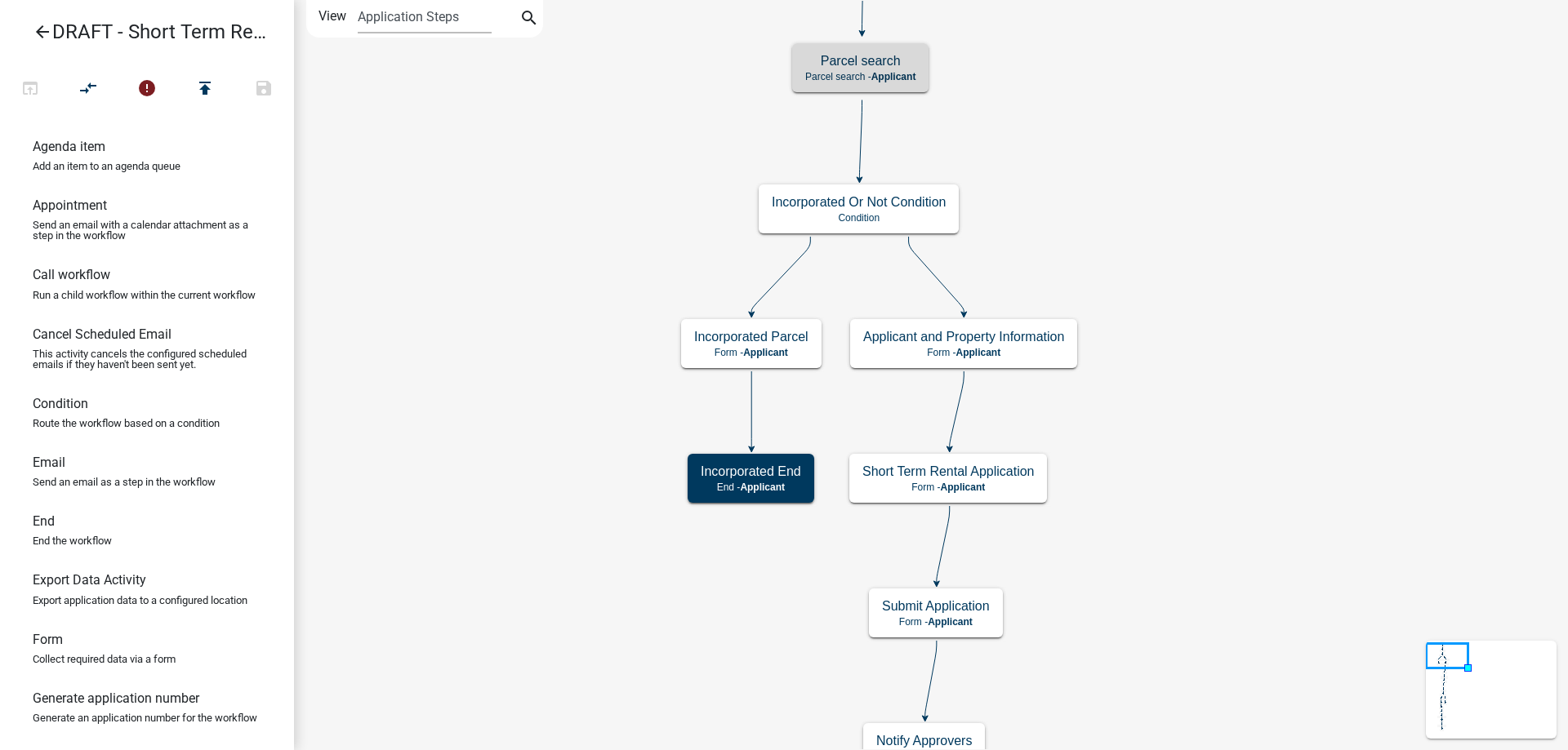
click at [1164, 216] on div "Start Start - Applicant Notify Approvers Email Email Approval Email Approved En…" at bounding box center [931, 375] width 1274 height 750
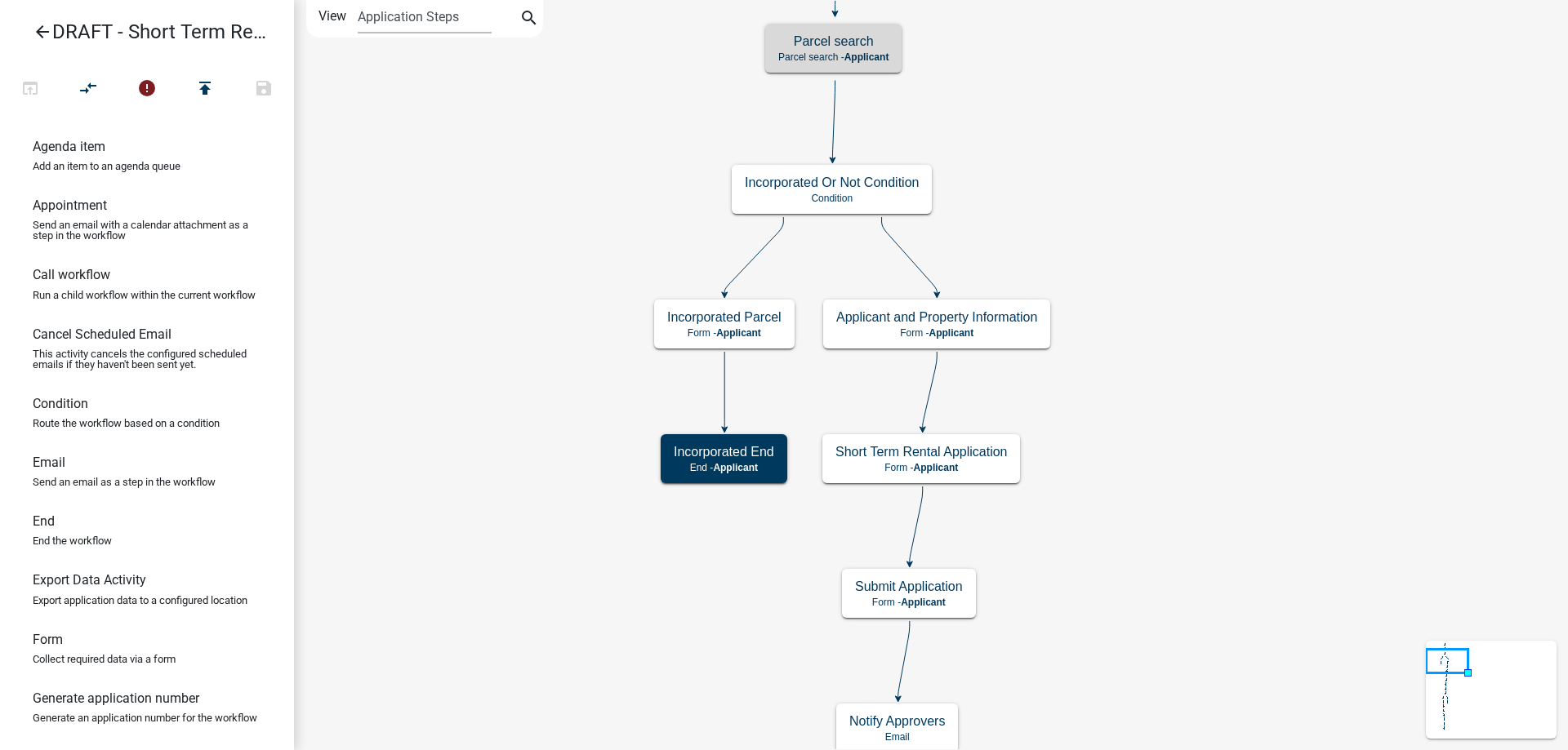
click at [1207, 222] on div "Start Start - Applicant Notify Approvers Email Email Approval Email Approved En…" at bounding box center [931, 375] width 1274 height 750
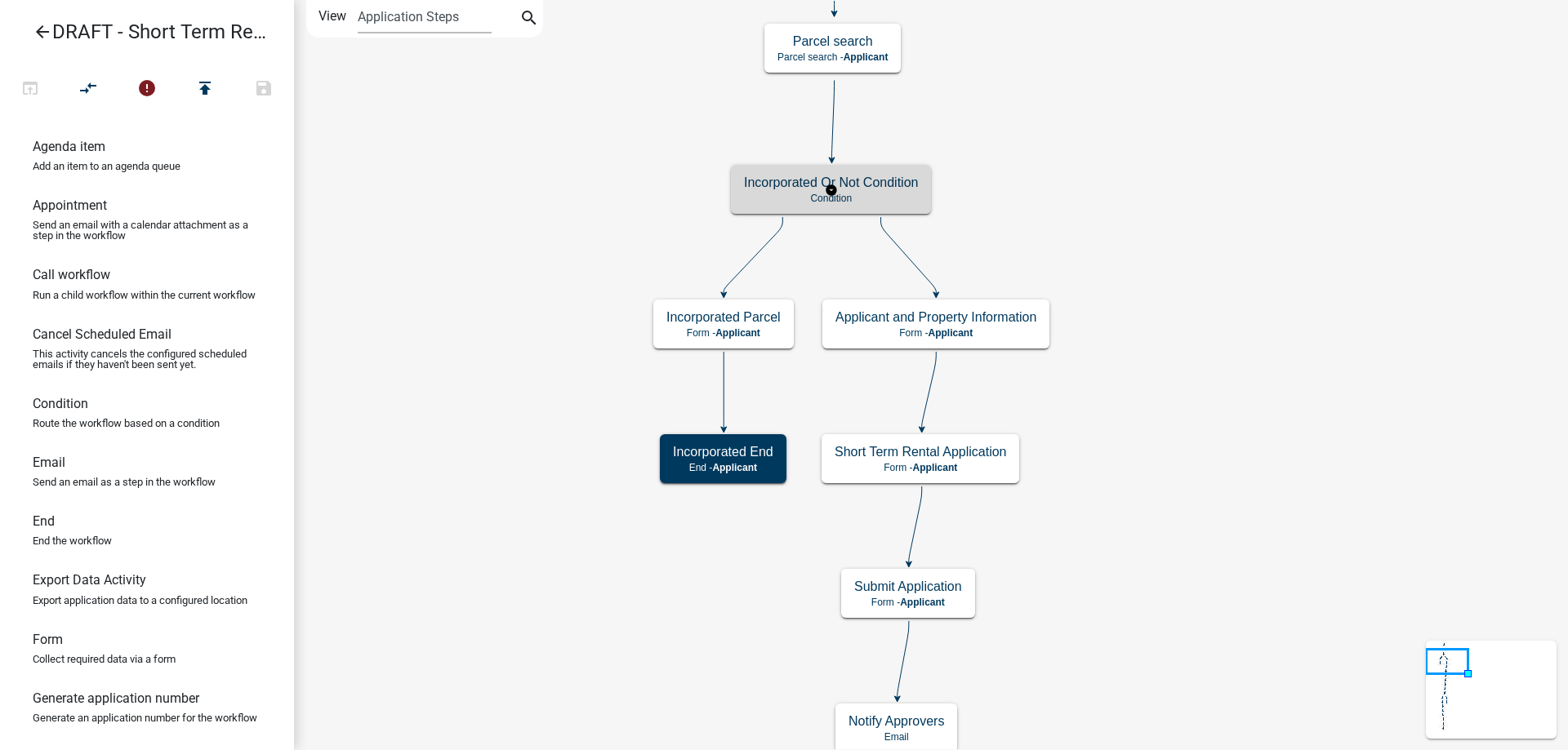
click at [882, 191] on g "Incorporated Or Not Condition Condition" at bounding box center [832, 188] width 201 height 47
click at [882, 191] on div "Incorporated Or Not Condition Condition" at bounding box center [831, 189] width 200 height 49
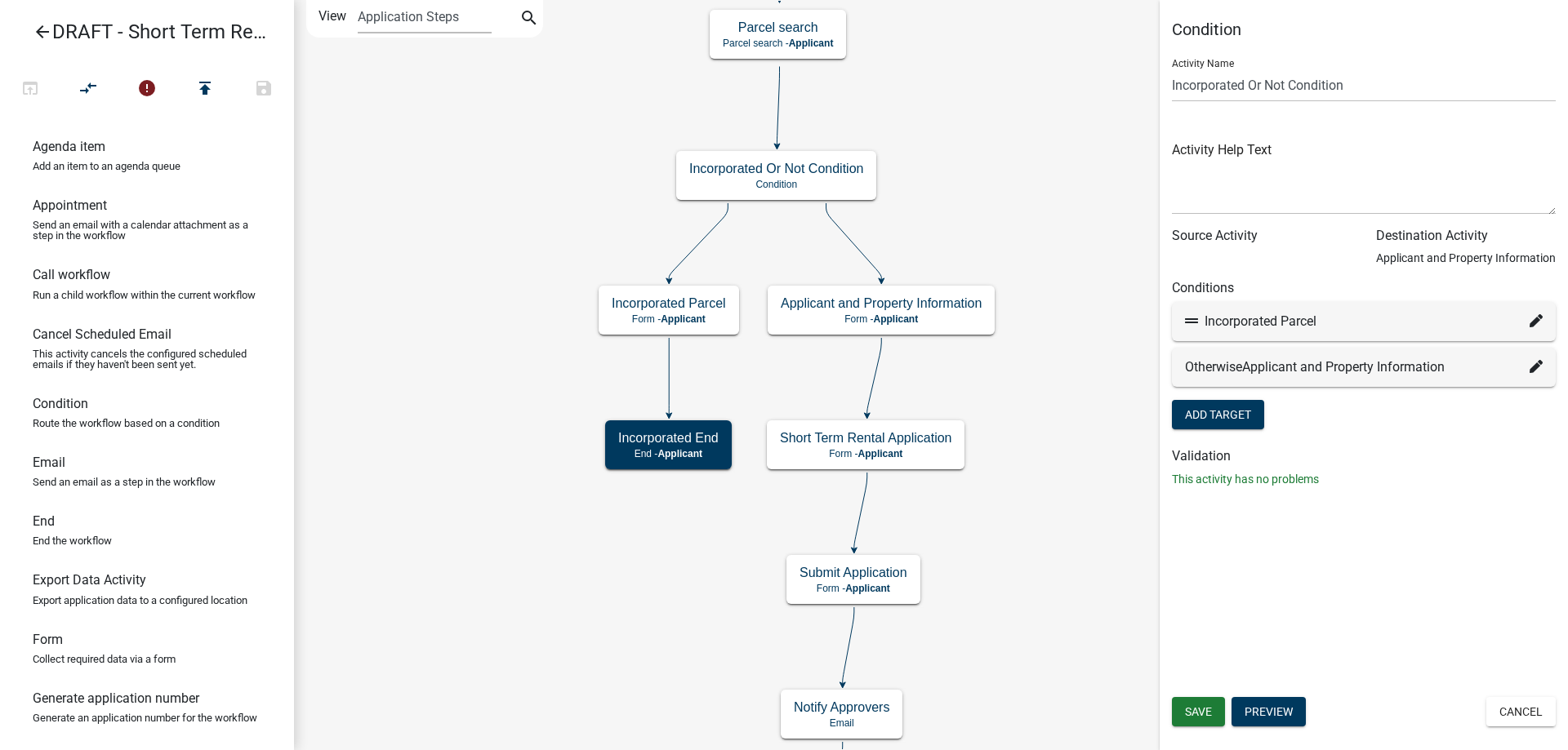
click at [996, 382] on div "Start Start - Applicant Notify Approvers Email Email Approval Email Approved En…" at bounding box center [931, 375] width 1274 height 750
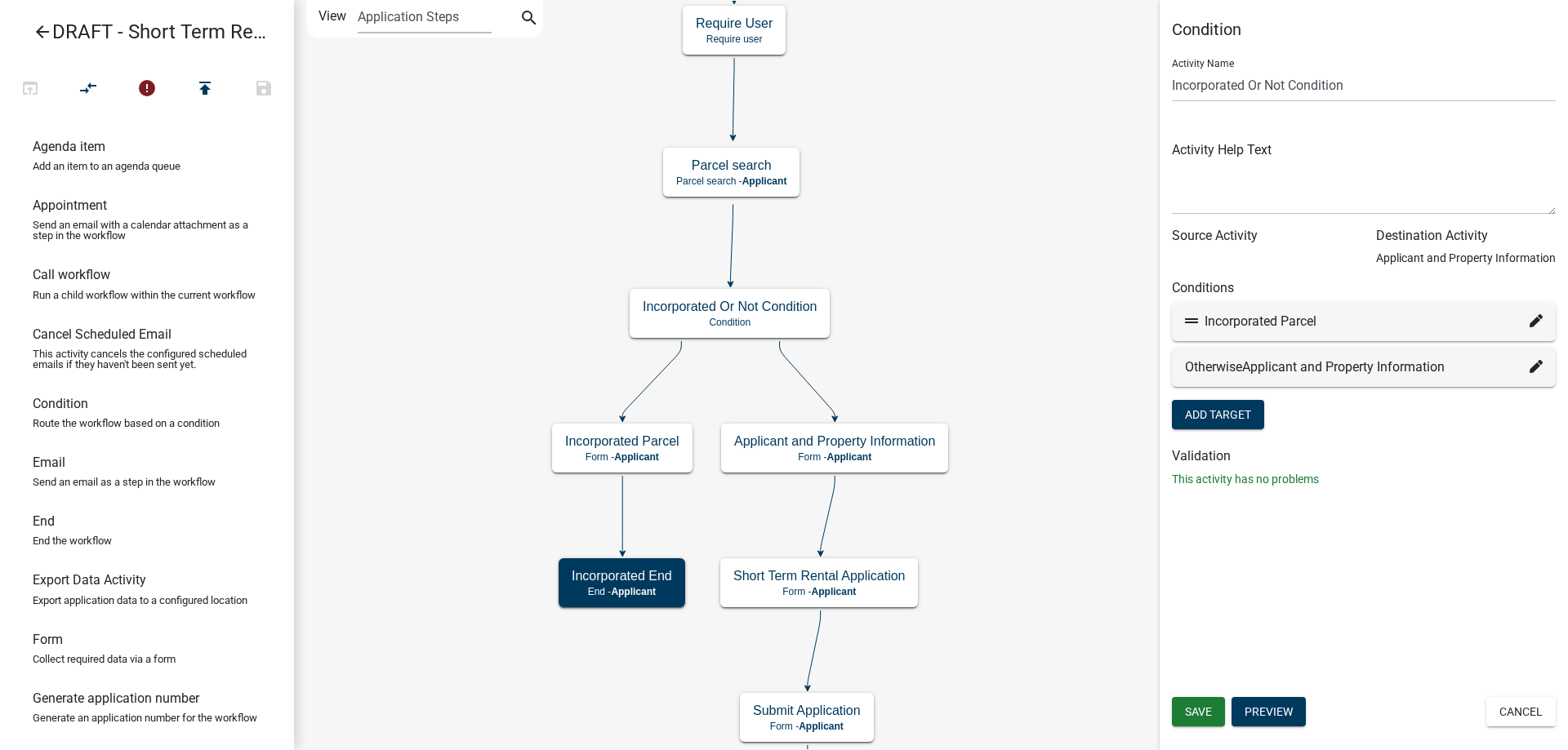
click at [503, 325] on div "Start Start - Applicant Notify Approvers Email Email Approval Email Approved En…" at bounding box center [931, 375] width 1274 height 750
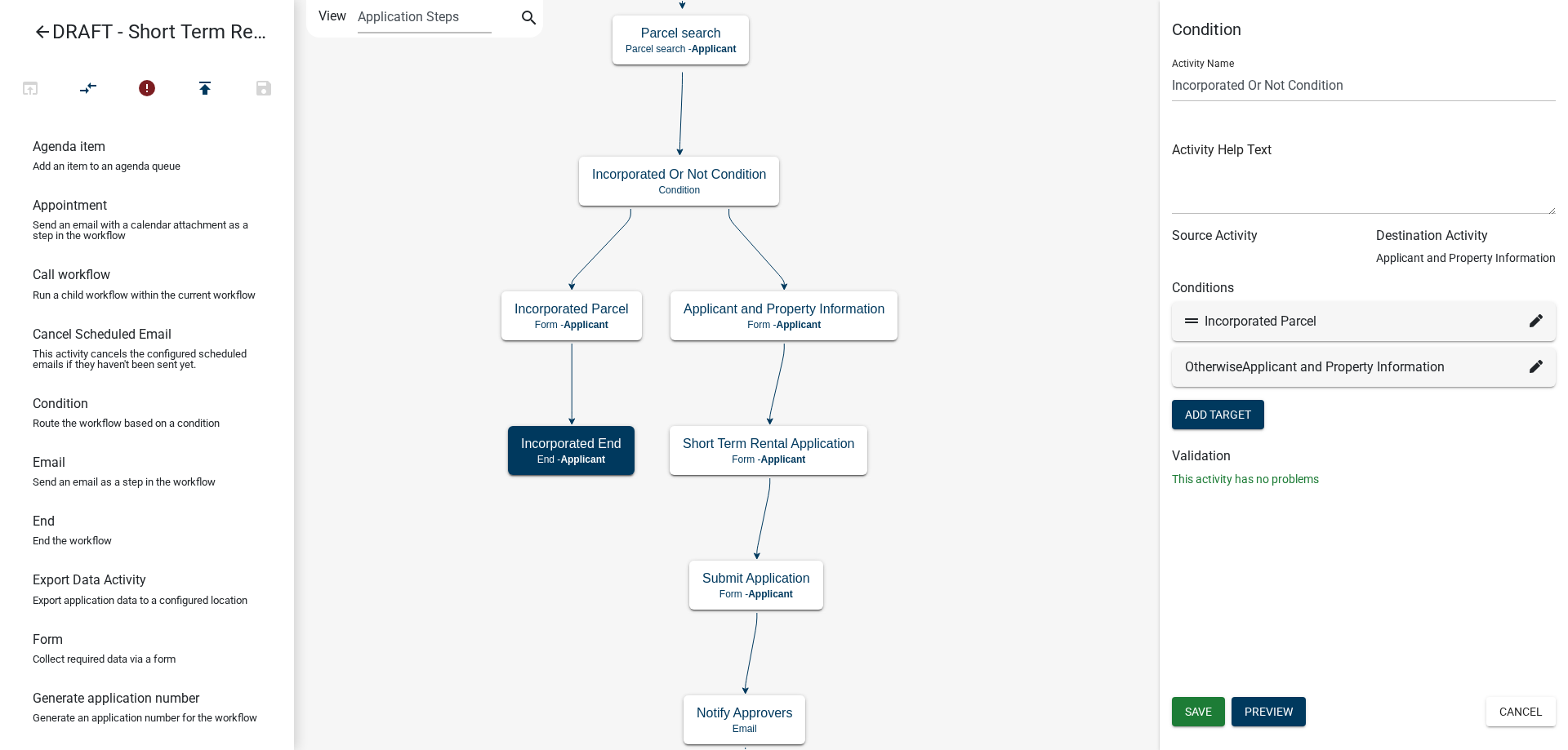
click at [989, 159] on div "Start Start - Applicant Notify Approvers Email Email Approval Email Approved En…" at bounding box center [931, 375] width 1274 height 750
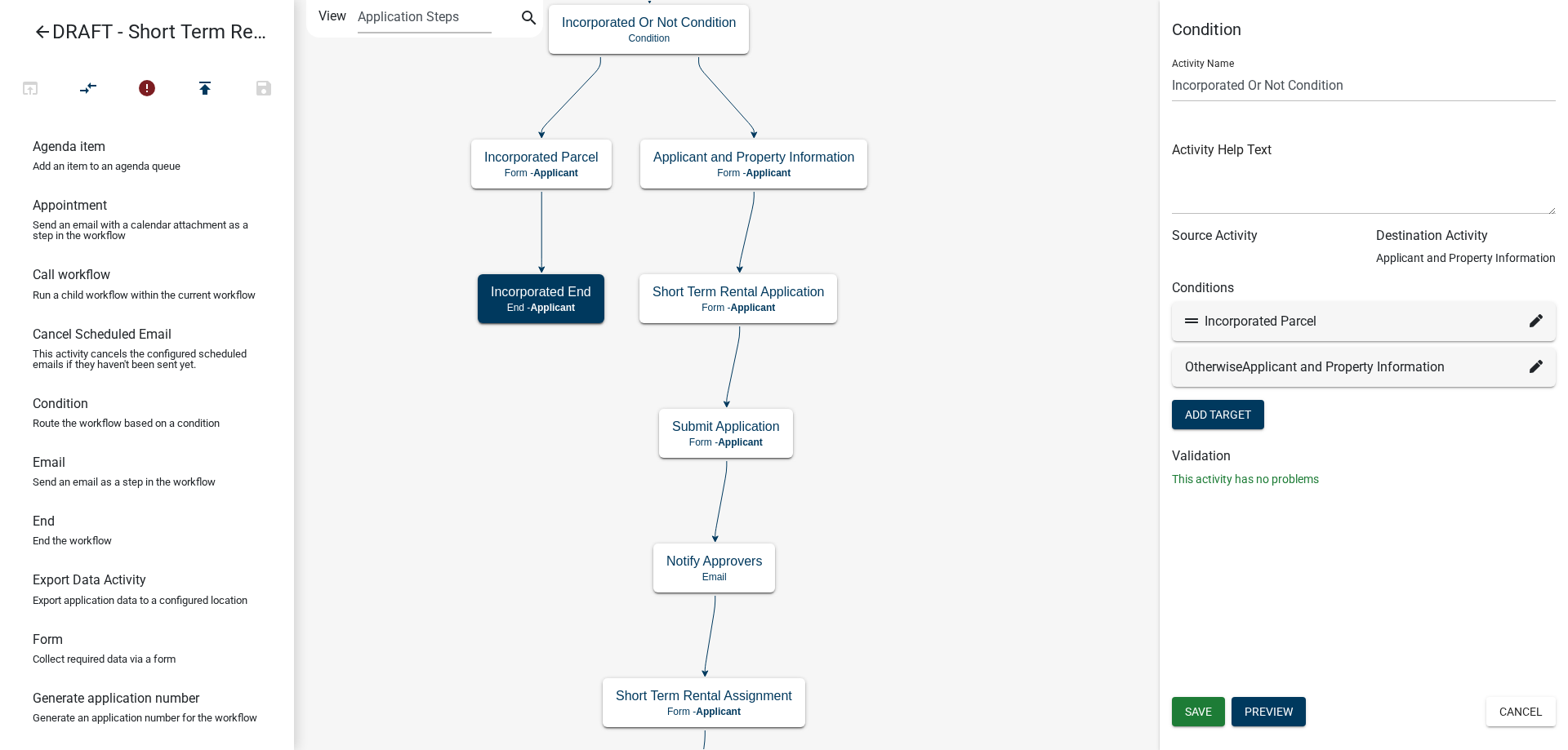
click at [996, 295] on div "Start Start - Applicant Notify Approvers Email Email Approval Email Approved En…" at bounding box center [931, 375] width 1274 height 750
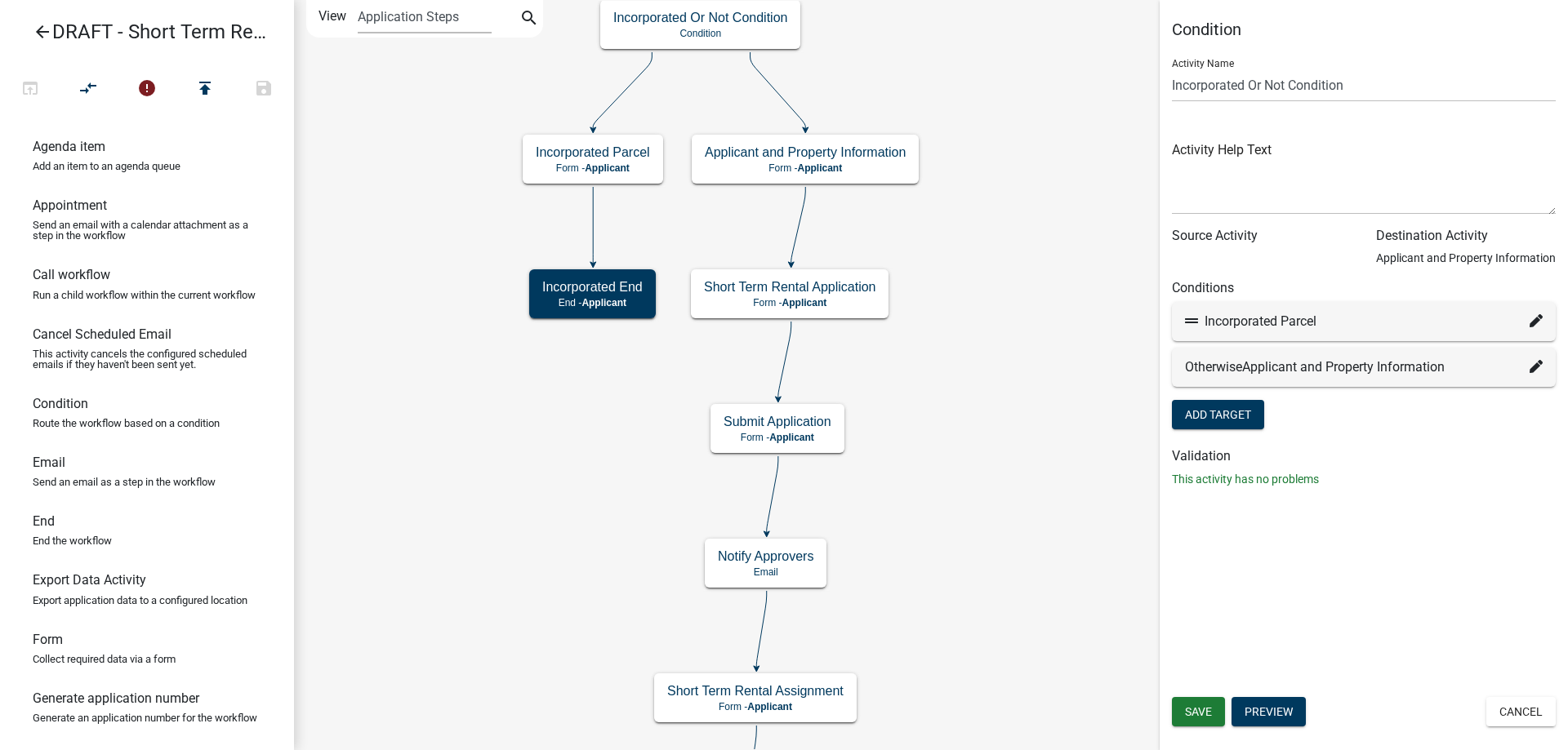
click at [1015, 478] on div "Start Start - Applicant Notify Approvers Email Email Approval Email Approved En…" at bounding box center [931, 375] width 1274 height 750
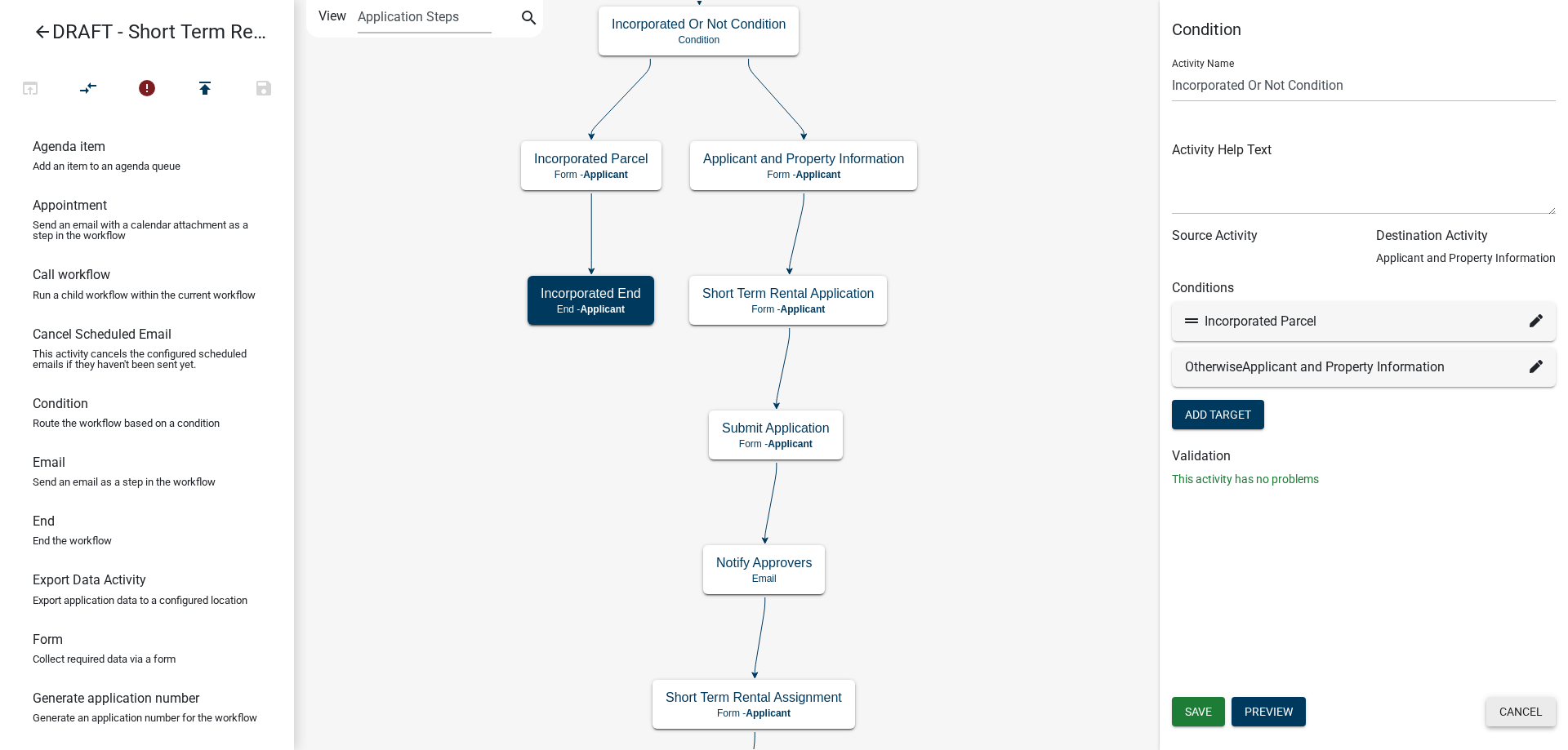
click at [1517, 714] on button "Cancel" at bounding box center [1521, 712] width 70 height 30
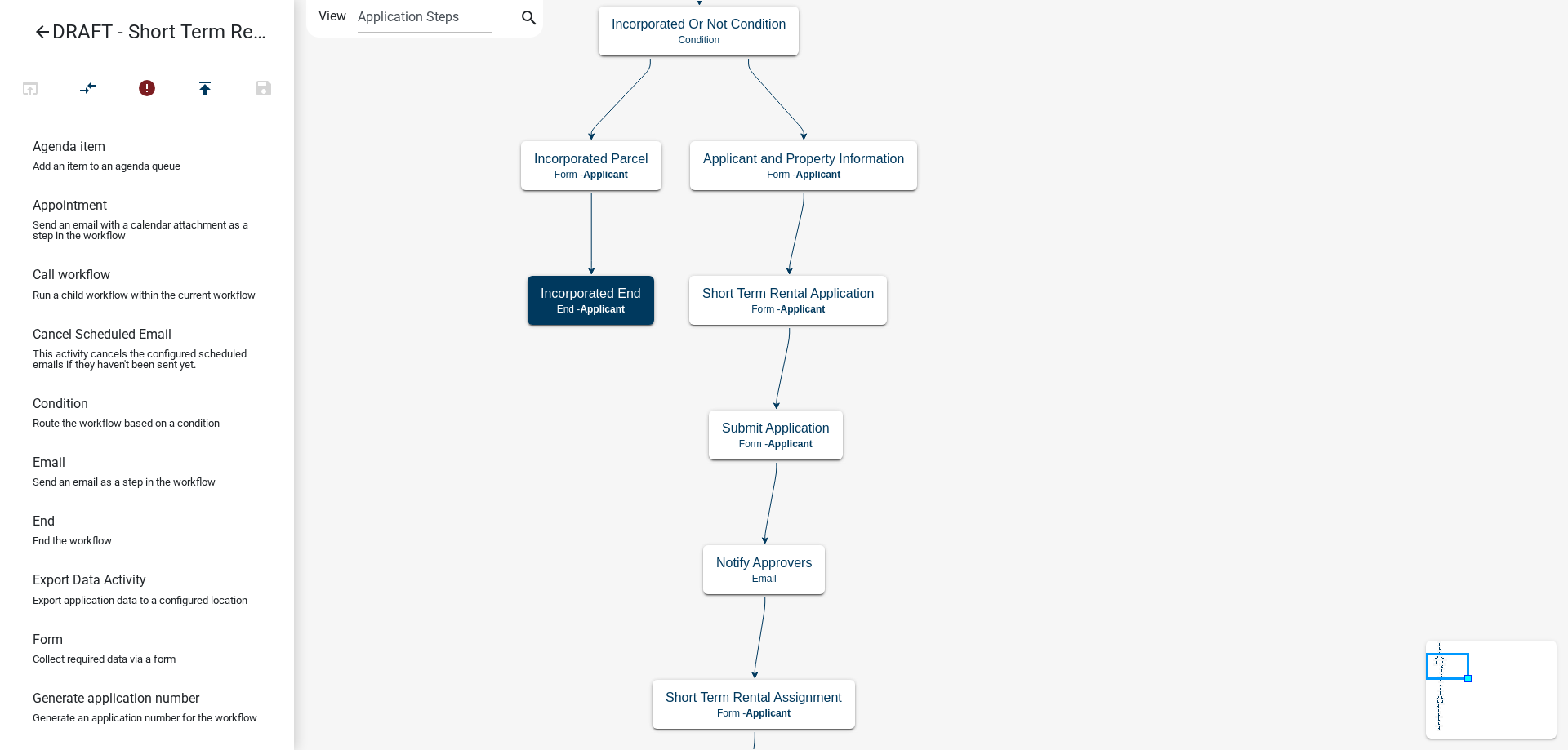
click at [40, 31] on icon "arrow_back" at bounding box center [42, 33] width 19 height 23
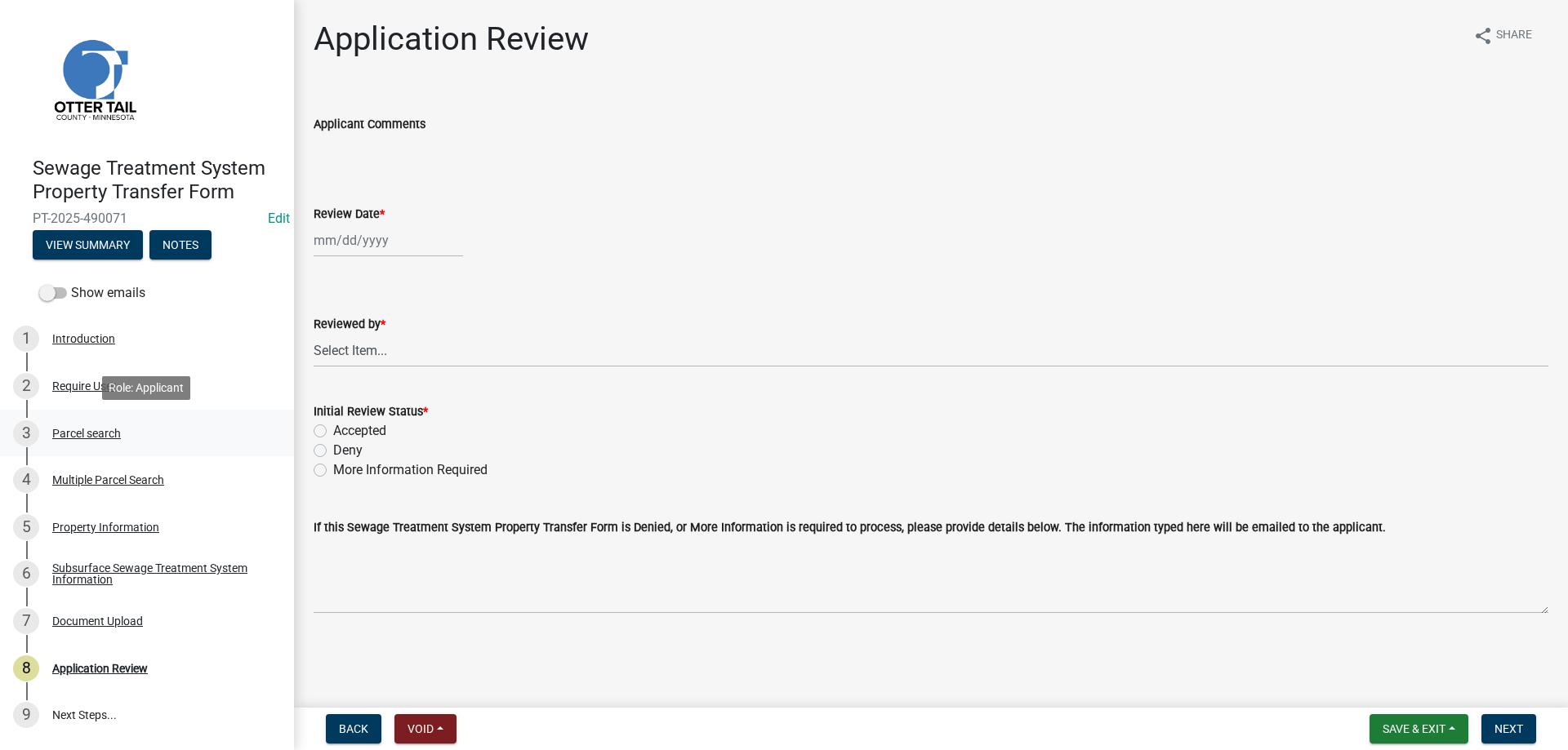
click at [58, 430] on div "Parcel search" at bounding box center [86, 433] width 69 height 11
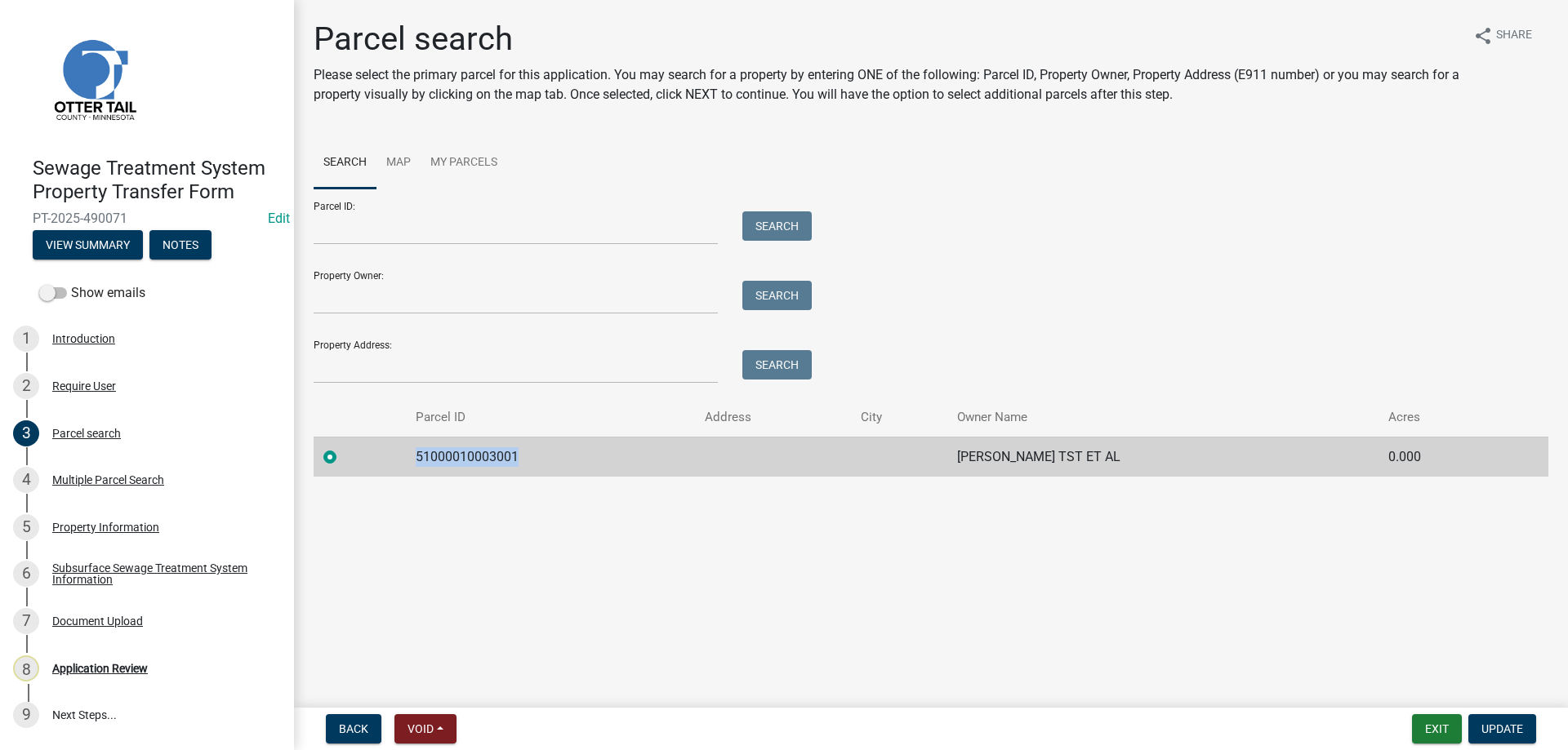
drag, startPoint x: 511, startPoint y: 456, endPoint x: 404, endPoint y: 463, distance: 107.2
click at [406, 463] on td "51000010003001" at bounding box center [550, 457] width 289 height 40
copy td "51000010003001"
click at [74, 477] on div "Multiple Parcel Search" at bounding box center [108, 480] width 112 height 11
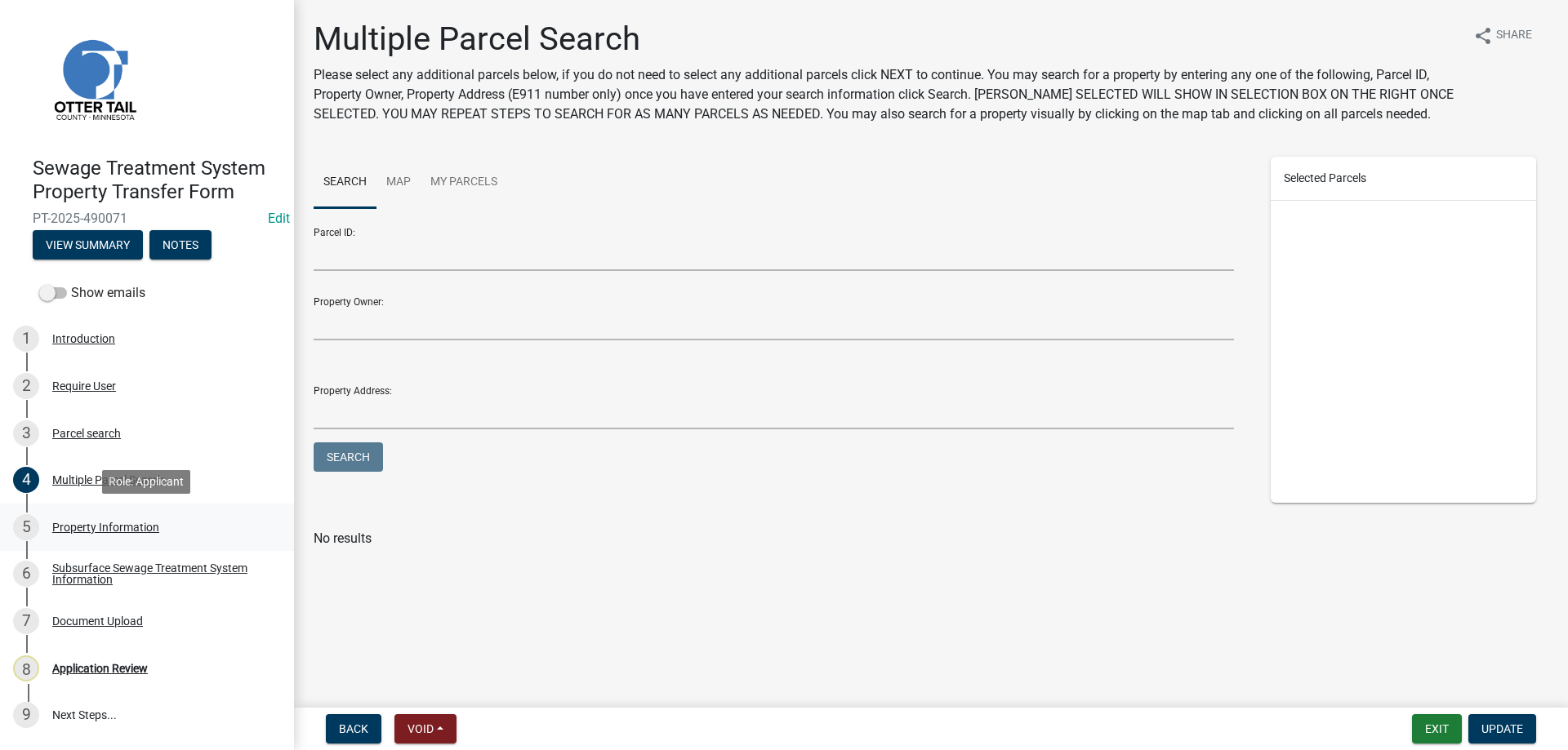
click at [92, 528] on div "Property Information" at bounding box center [106, 527] width 107 height 11
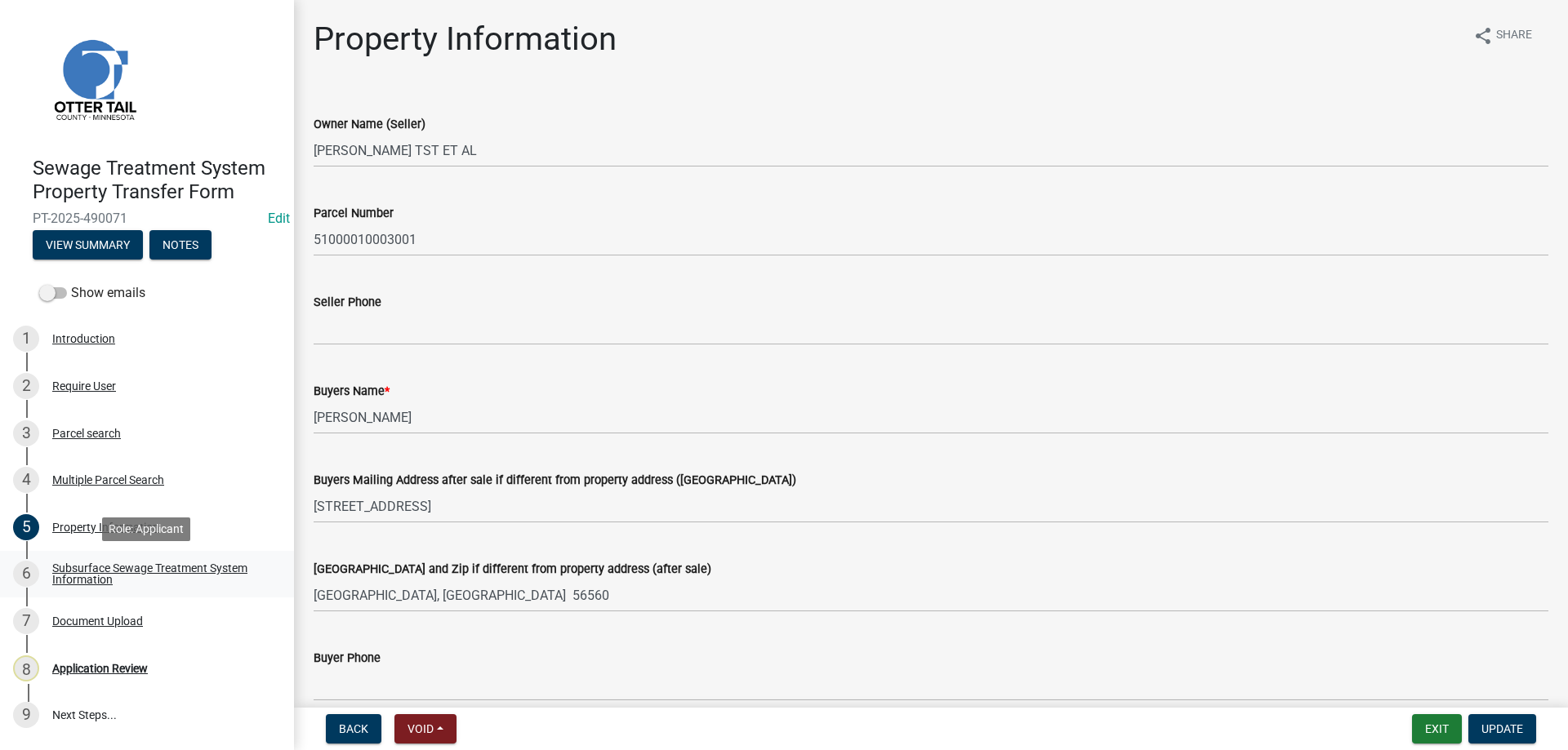
click at [86, 569] on div "Subsurface Sewage Treatment System Information" at bounding box center [160, 574] width 216 height 23
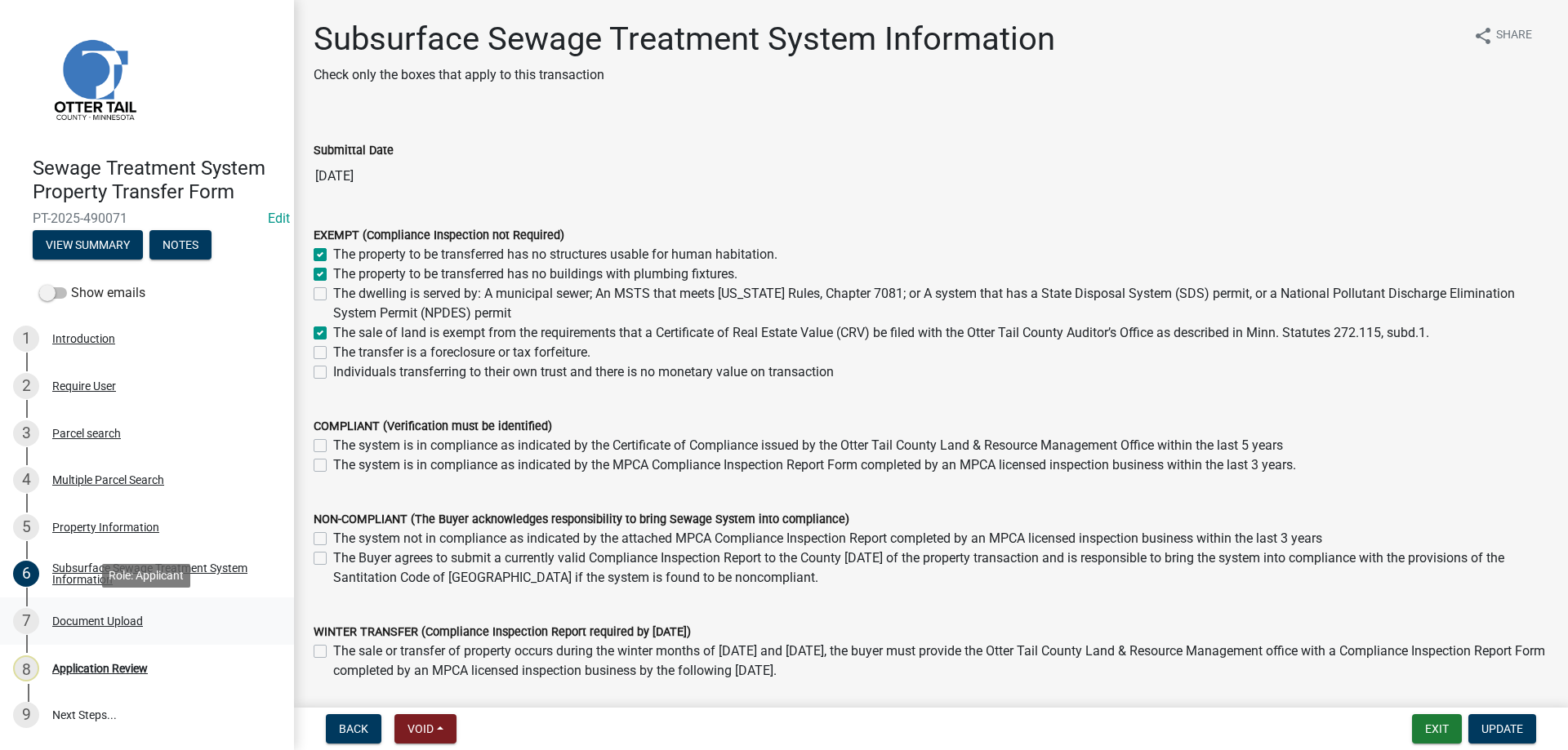
click at [86, 624] on div "Document Upload" at bounding box center [98, 621] width 91 height 11
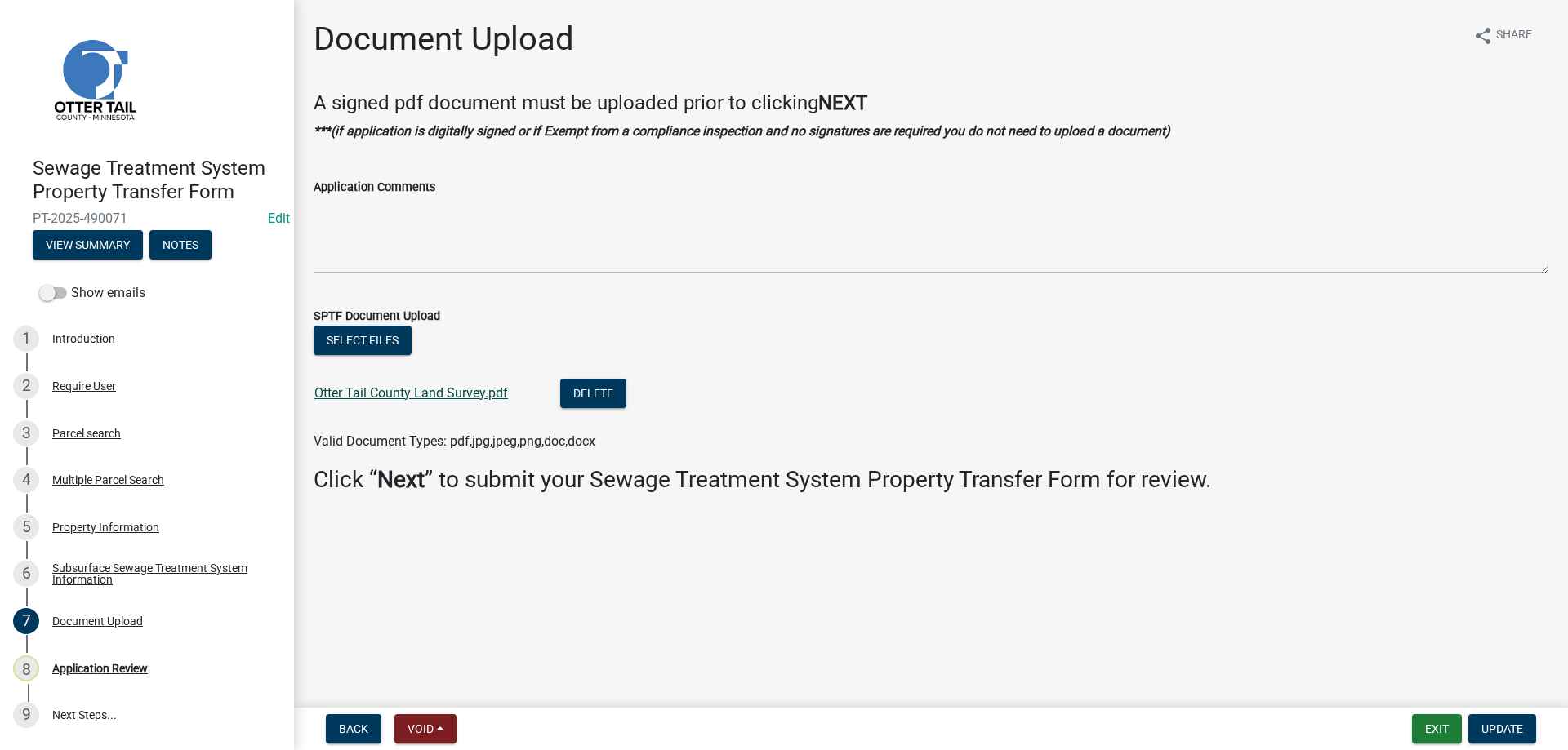
click at [385, 396] on link "Otter Tail County Land Survey.pdf" at bounding box center [411, 393] width 194 height 16
click at [83, 533] on div "Property Information" at bounding box center [106, 527] width 107 height 11
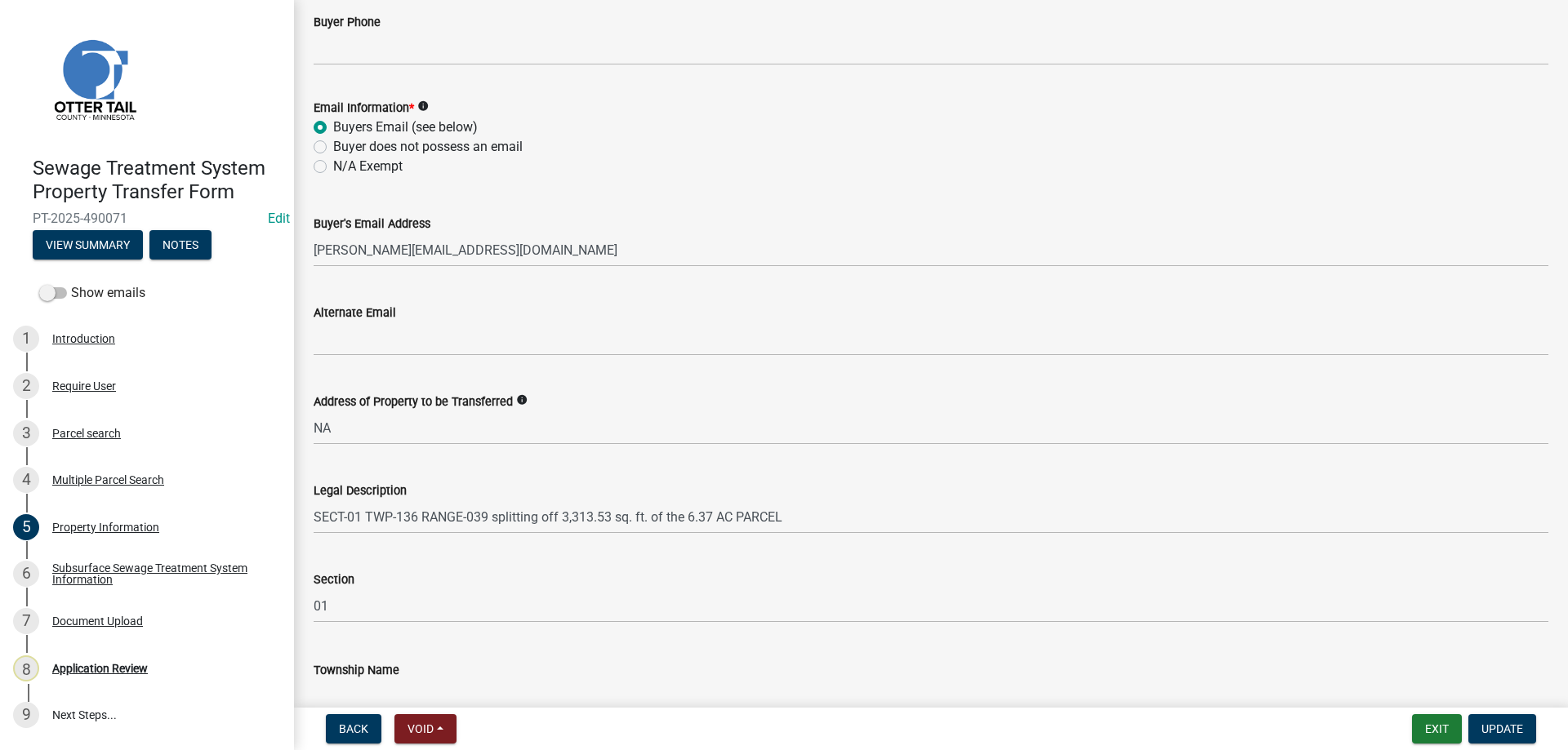
scroll to position [651, 0]
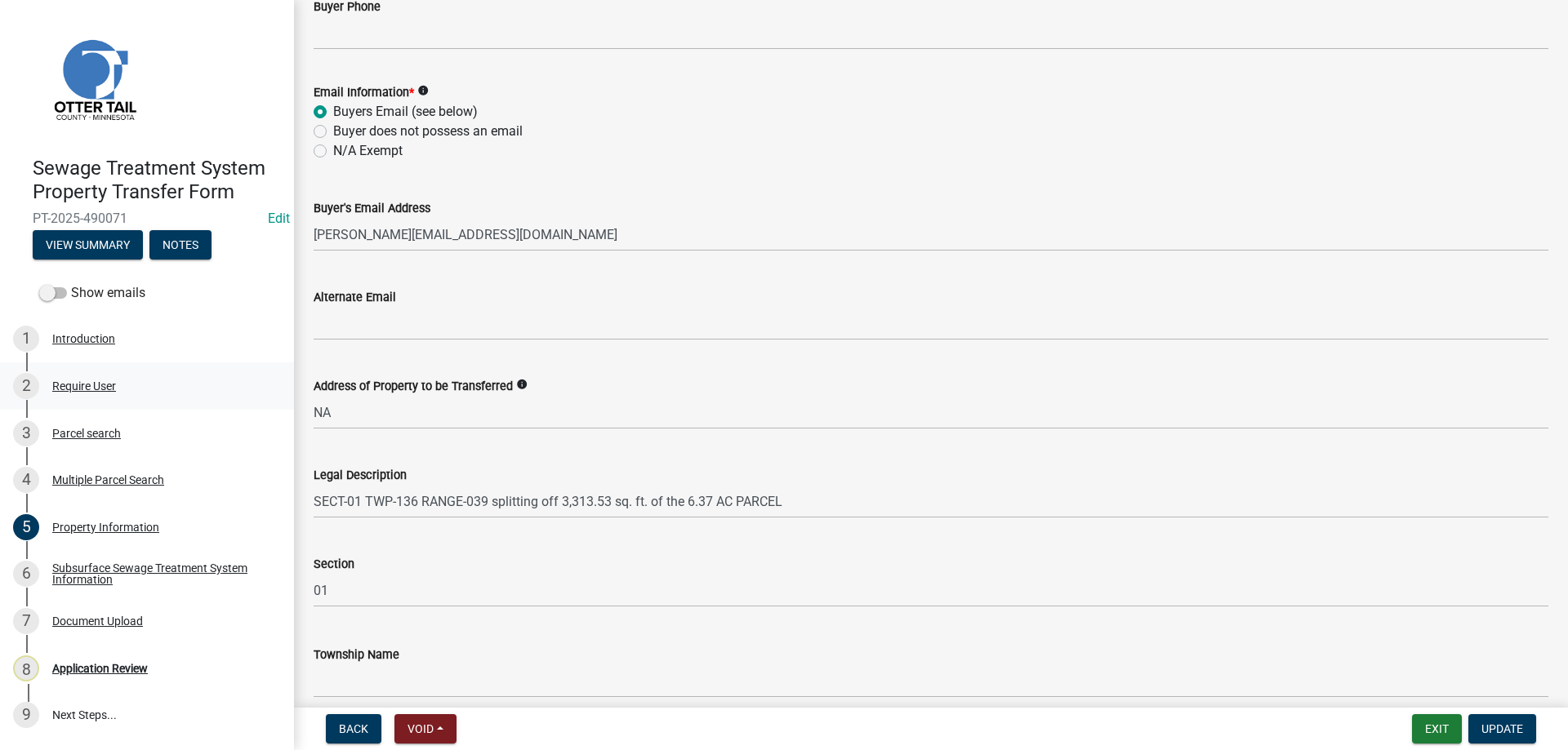
click at [71, 383] on div "Require User" at bounding box center [84, 385] width 64 height 11
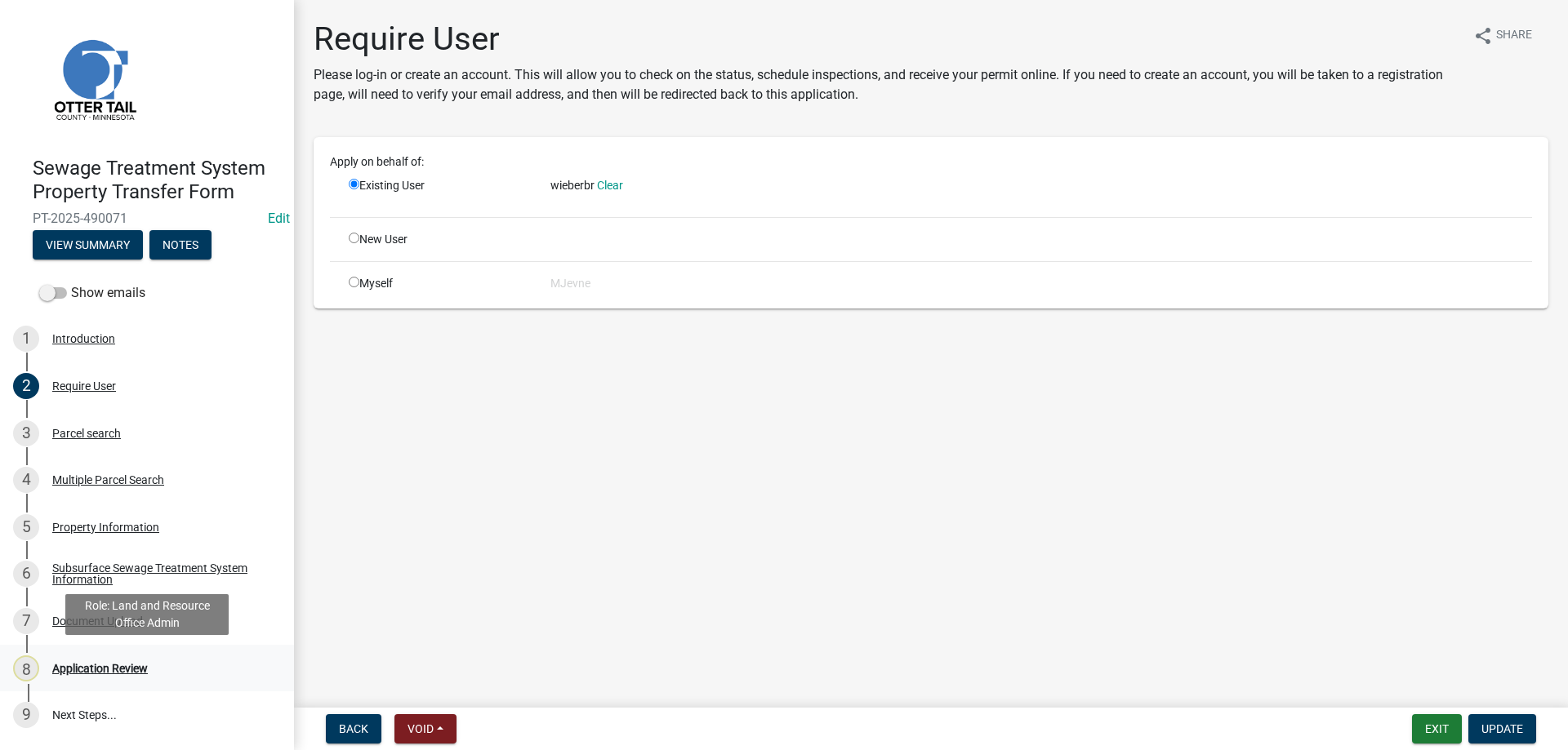
click at [88, 668] on div "Application Review" at bounding box center [99, 668] width 95 height 11
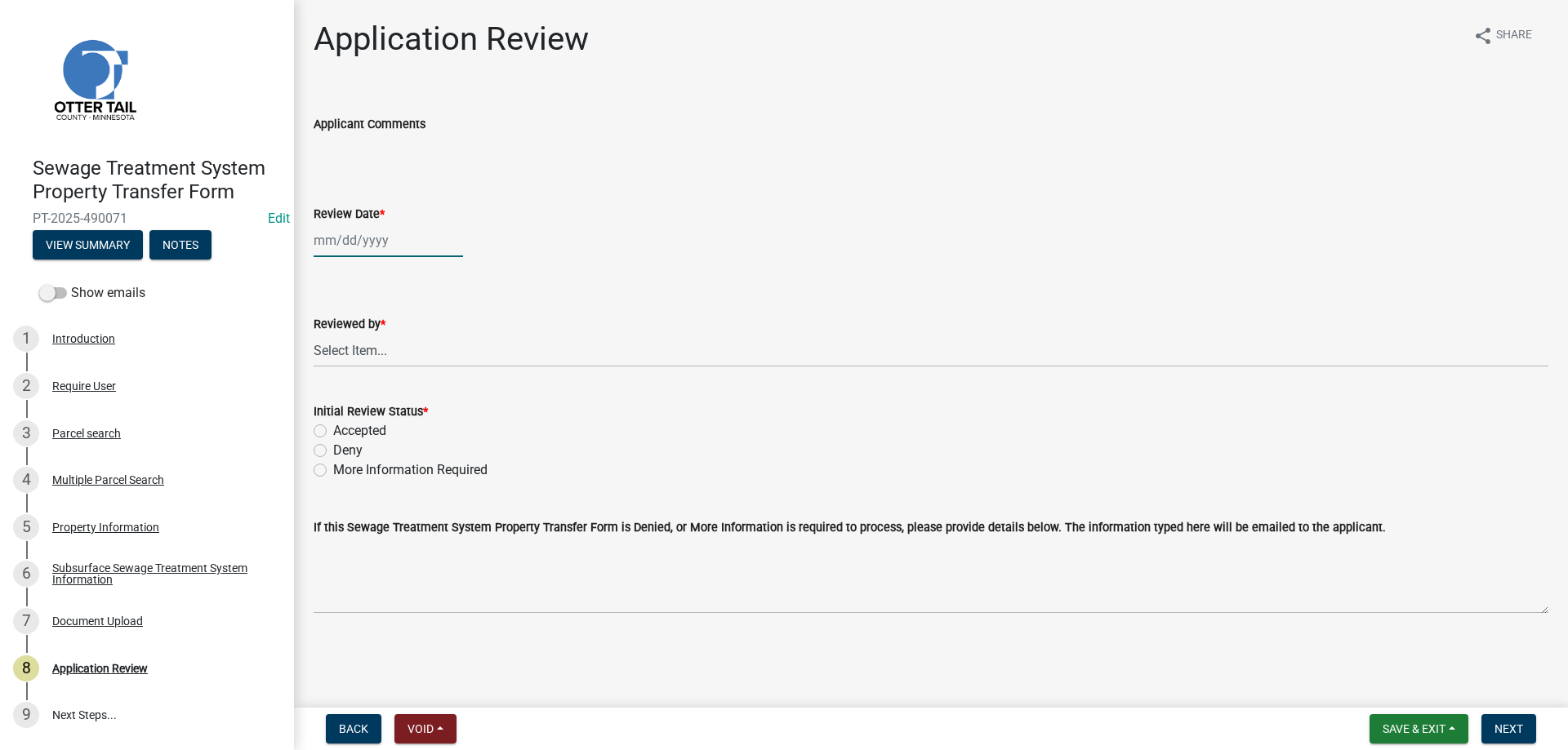
click at [350, 237] on input "Review Date *" at bounding box center [387, 240] width 149 height 33
select select "10"
select select "2025"
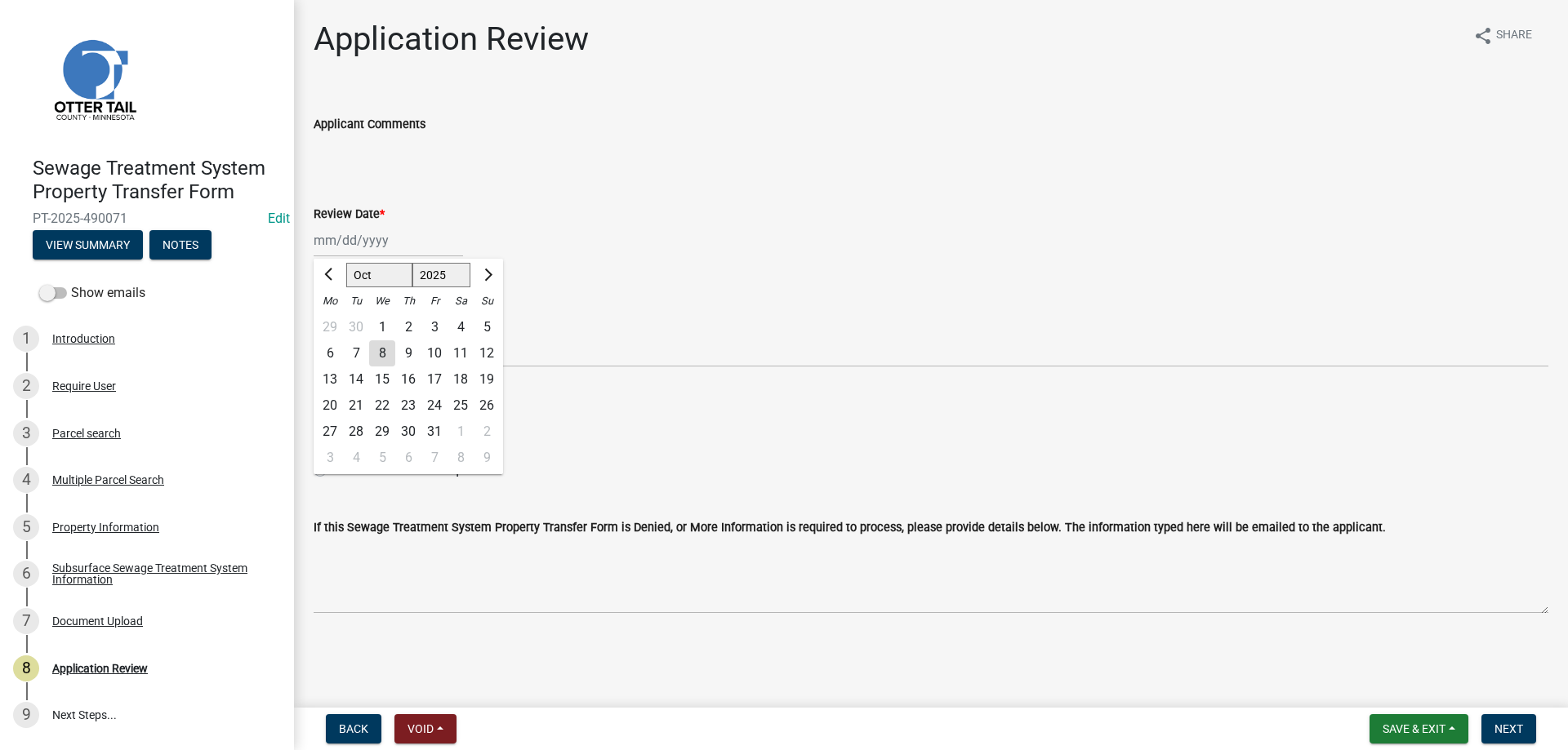
click at [388, 353] on div "8" at bounding box center [382, 353] width 26 height 26
type input "[DATE]"
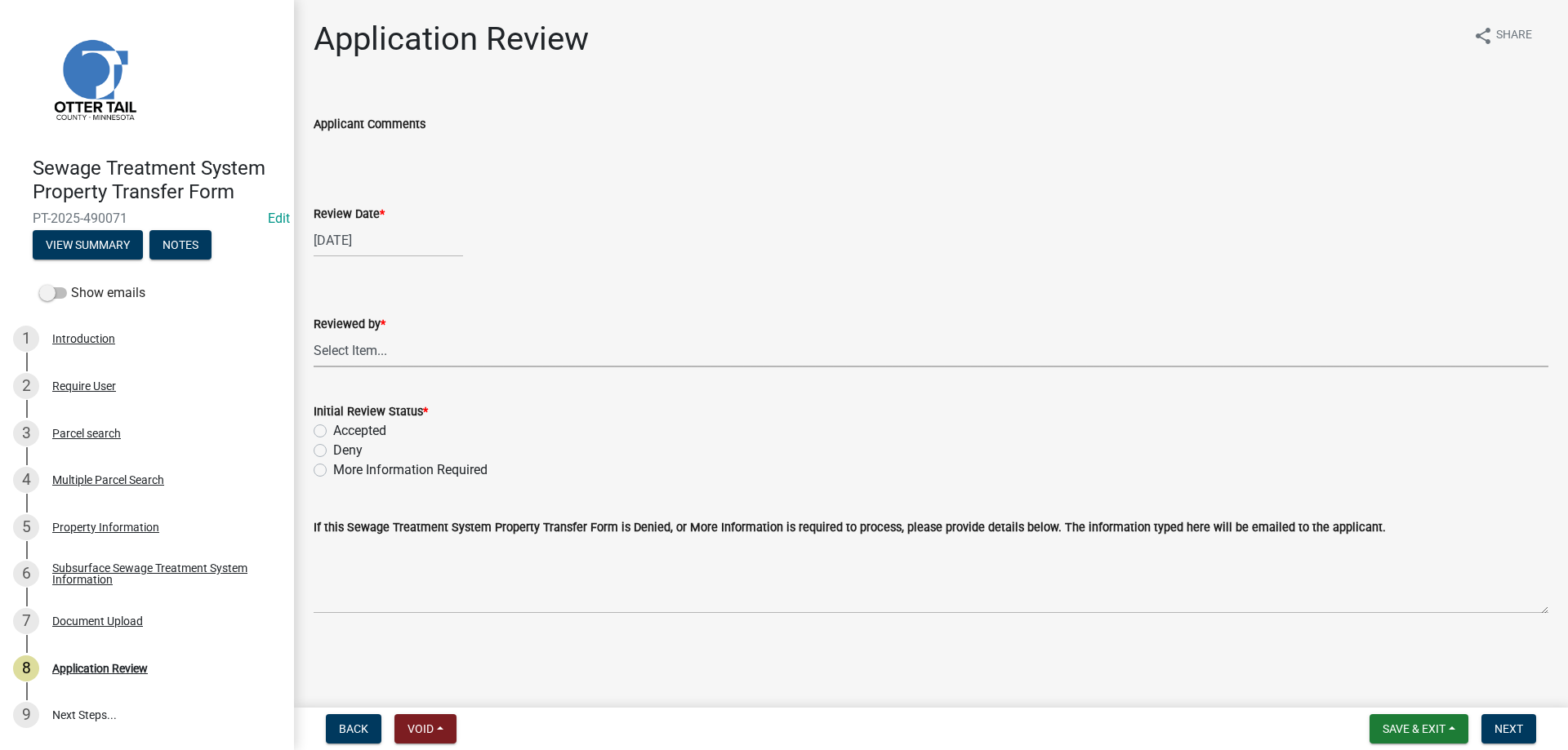
click at [313, 334] on select "Select Item... Alexis Newark Amy Busko Andrea Perales Brittany Tollefson Christ…" at bounding box center [930, 351] width 1235 height 33
click option "Michelle Jevne" at bounding box center [0, 0] width 0 height 0
select select "b4c12476-3918-4c31-b34d-126d47b866fd"
click at [333, 431] on label "Accepted" at bounding box center [359, 431] width 53 height 19
click at [333, 431] on input "Accepted" at bounding box center [339, 426] width 10 height 10
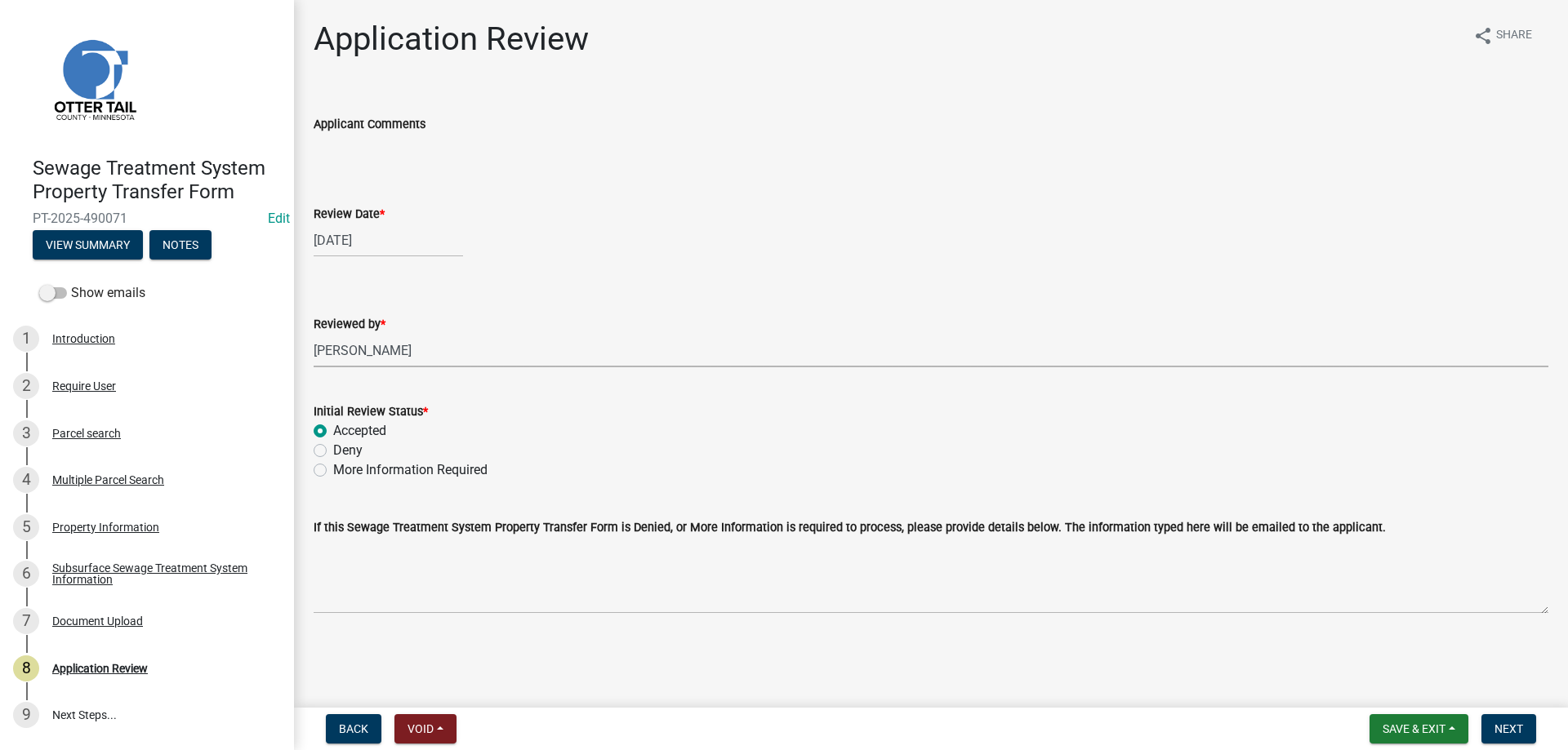
radio input "true"
click at [1523, 731] on span "Next" at bounding box center [1509, 728] width 29 height 13
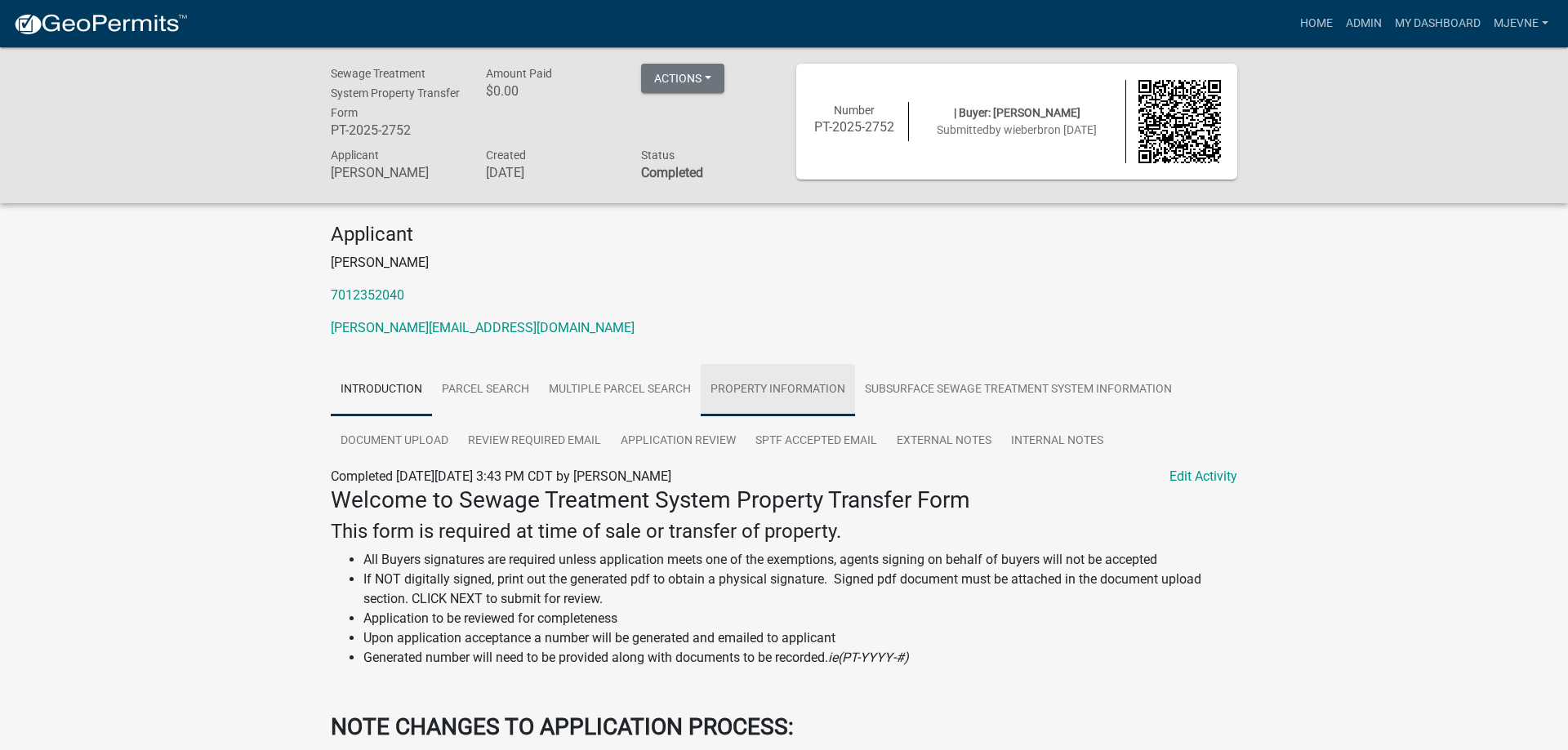
click at [758, 387] on link "Property Information" at bounding box center [777, 390] width 154 height 52
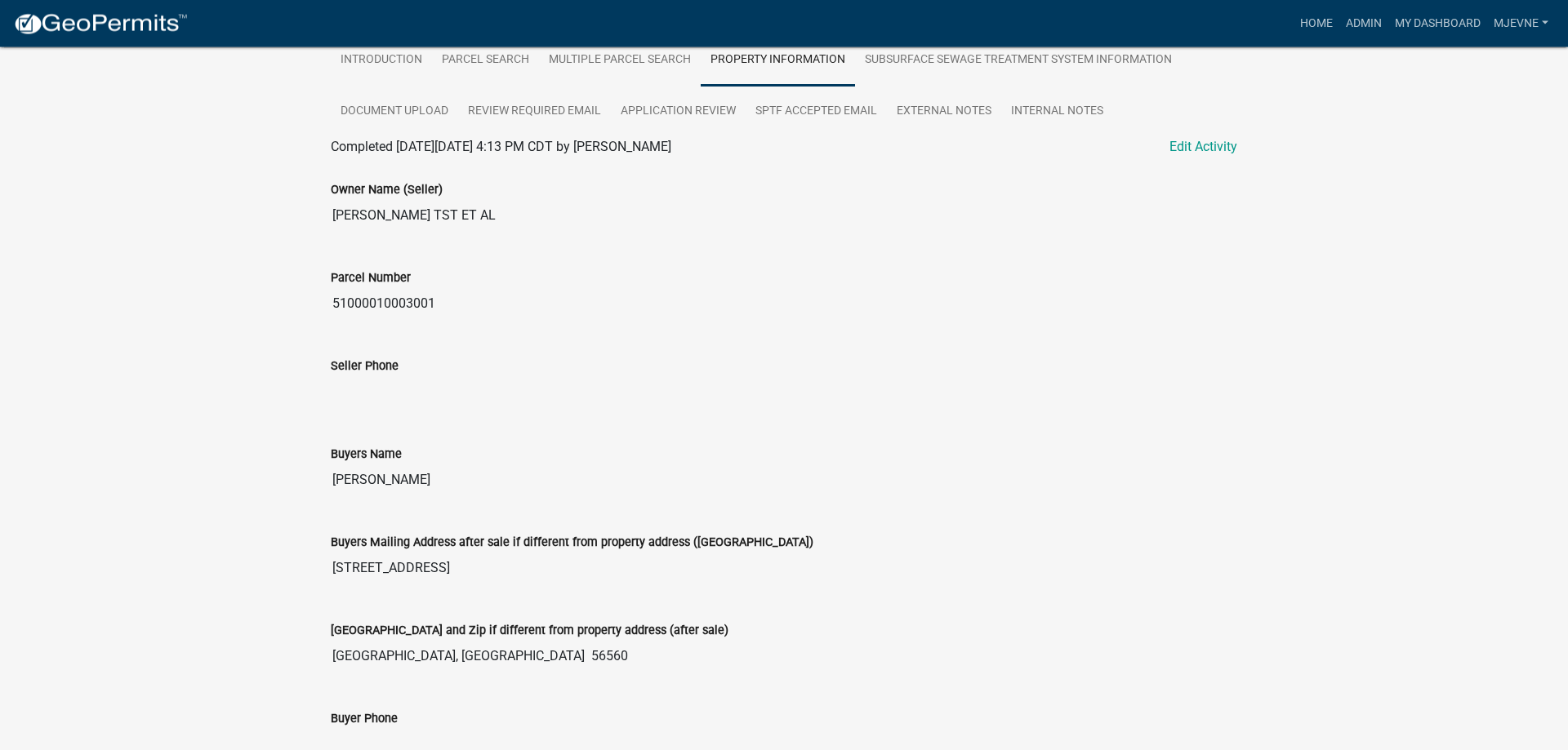
scroll to position [416, 0]
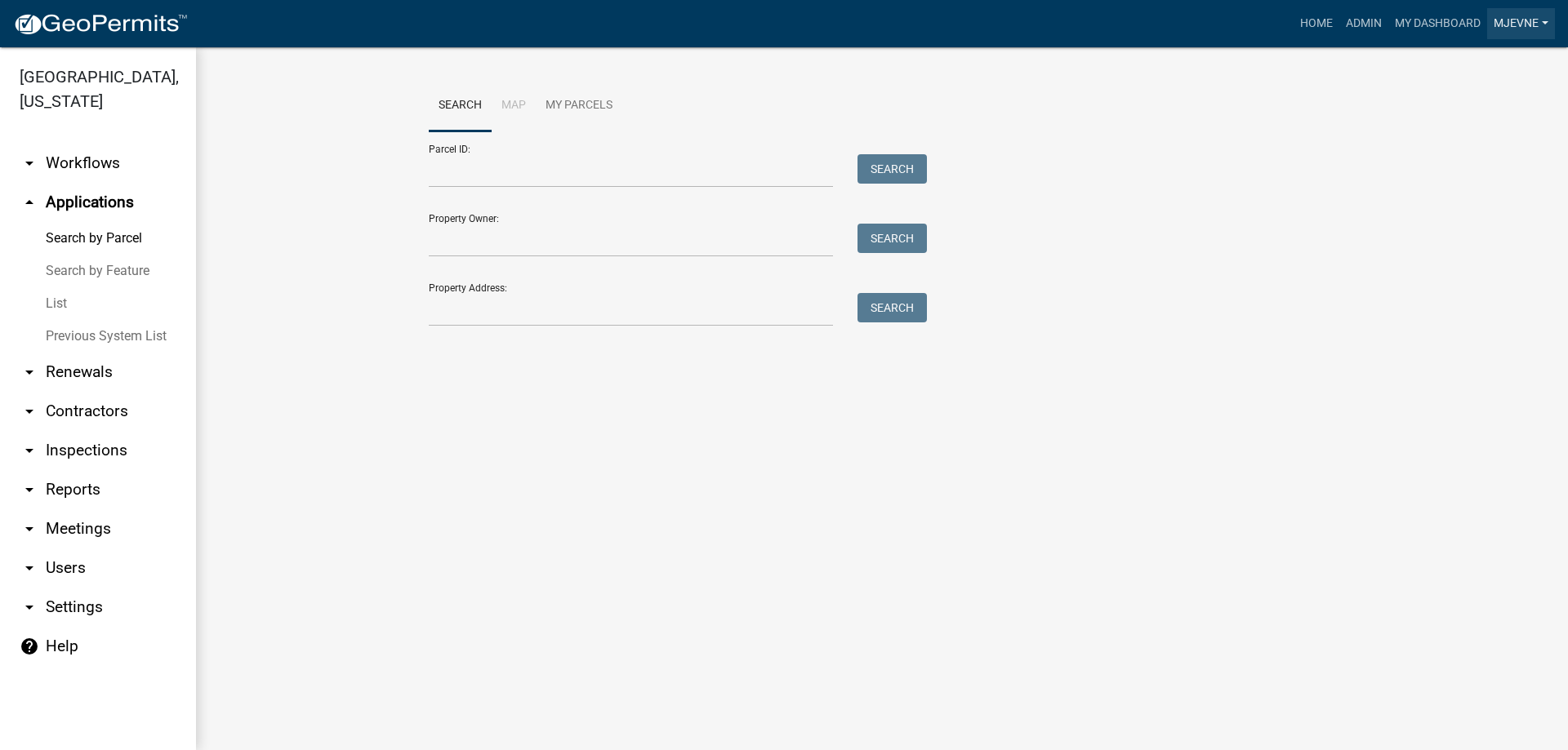
click at [1522, 26] on link "MJevne" at bounding box center [1521, 24] width 68 height 31
click at [1450, 203] on link "Logout" at bounding box center [1485, 198] width 140 height 39
